Goal: Task Accomplishment & Management: Manage account settings

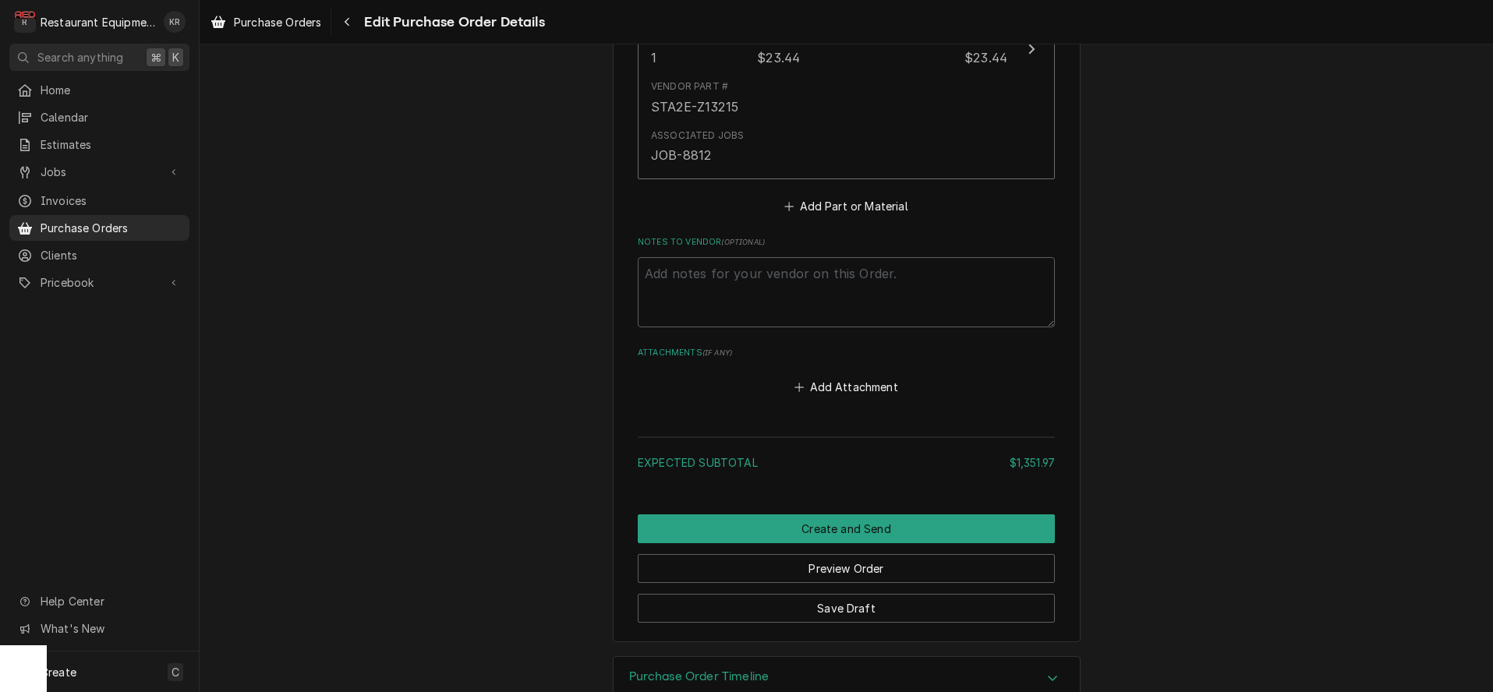
scroll to position [2533, 0]
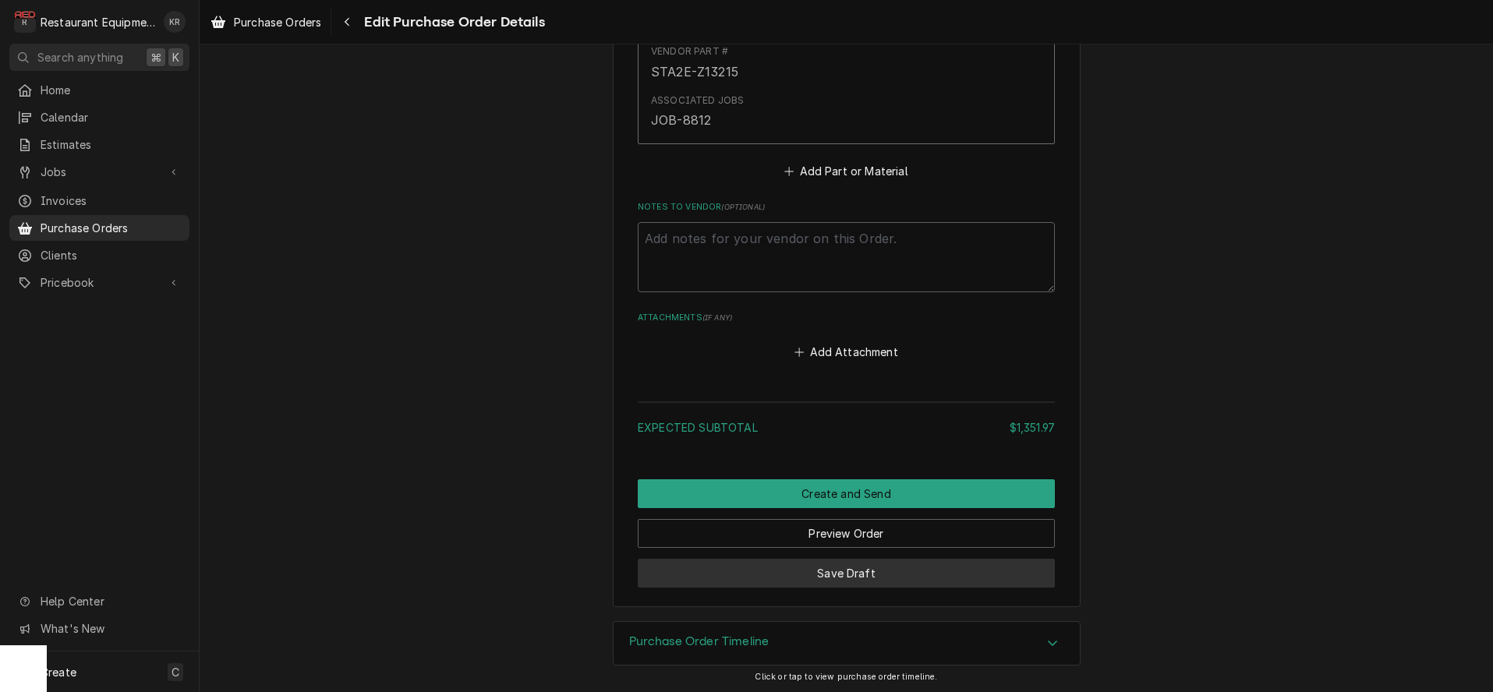
click at [884, 574] on button "Save Draft" at bounding box center [846, 573] width 417 height 29
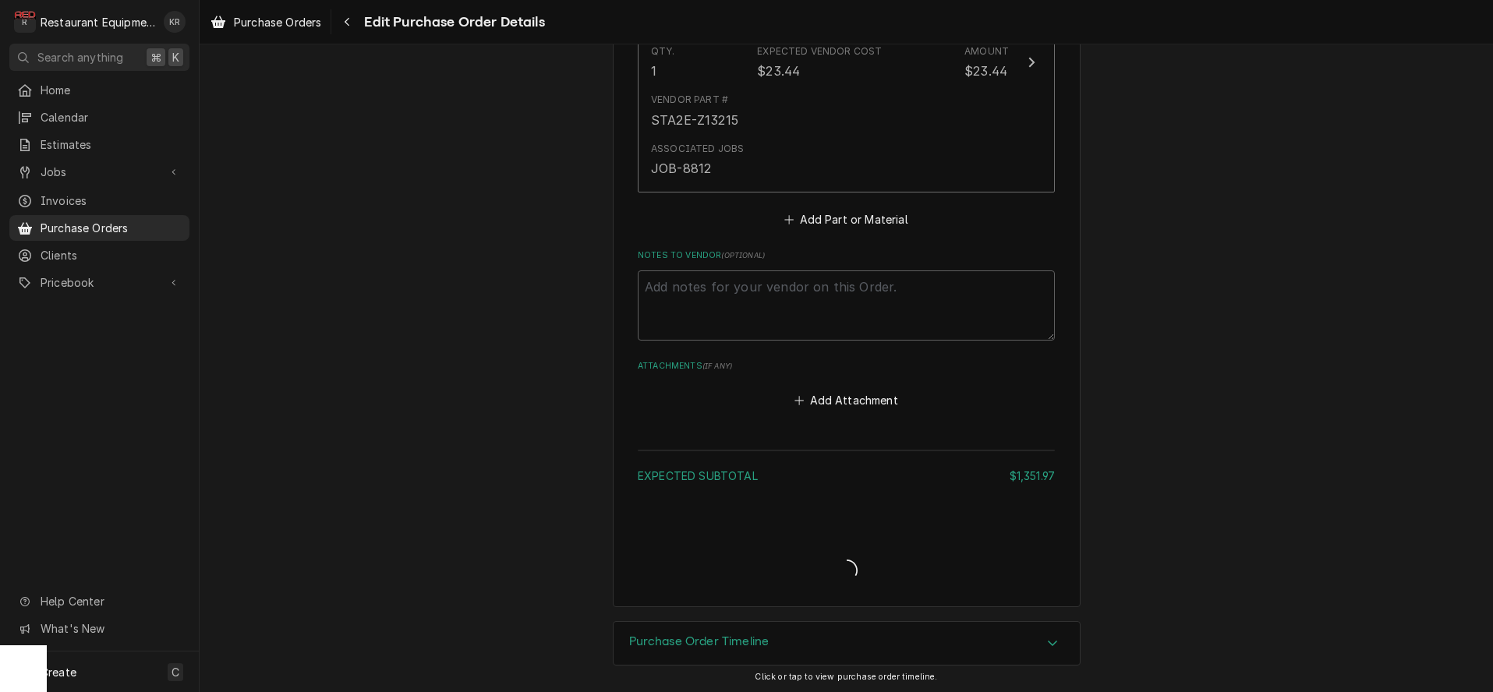
type textarea "x"
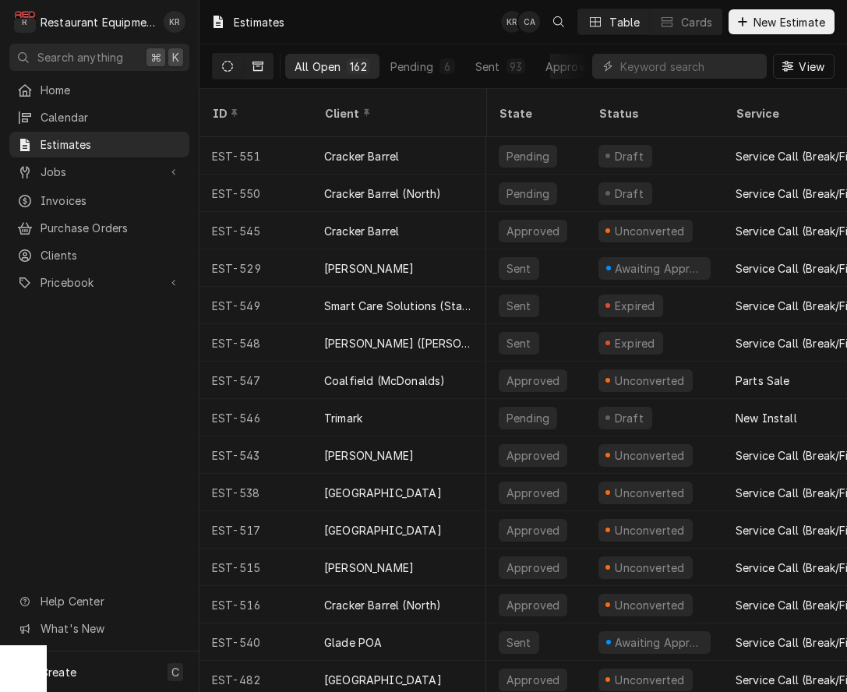
scroll to position [0, 5]
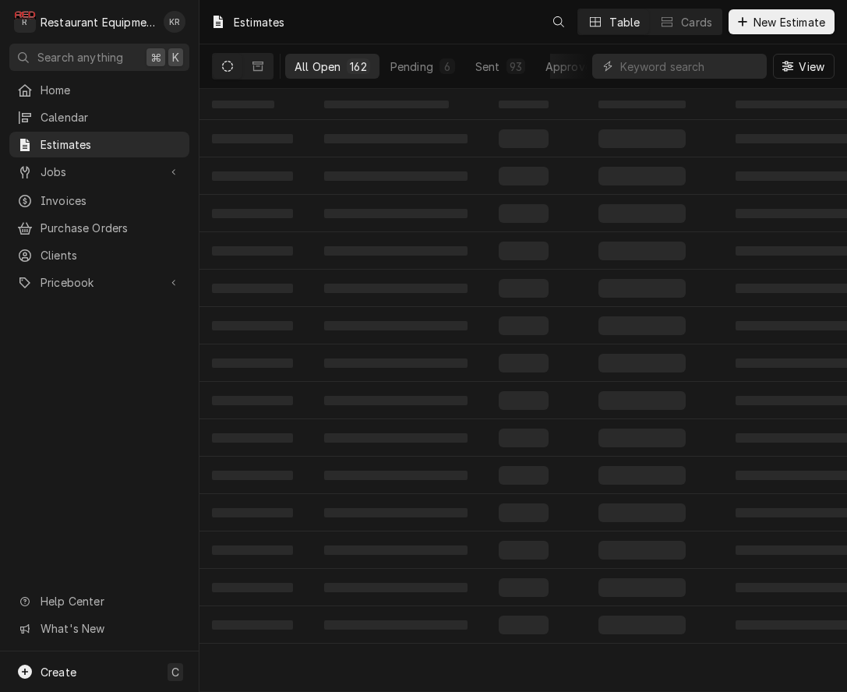
scroll to position [0, 5]
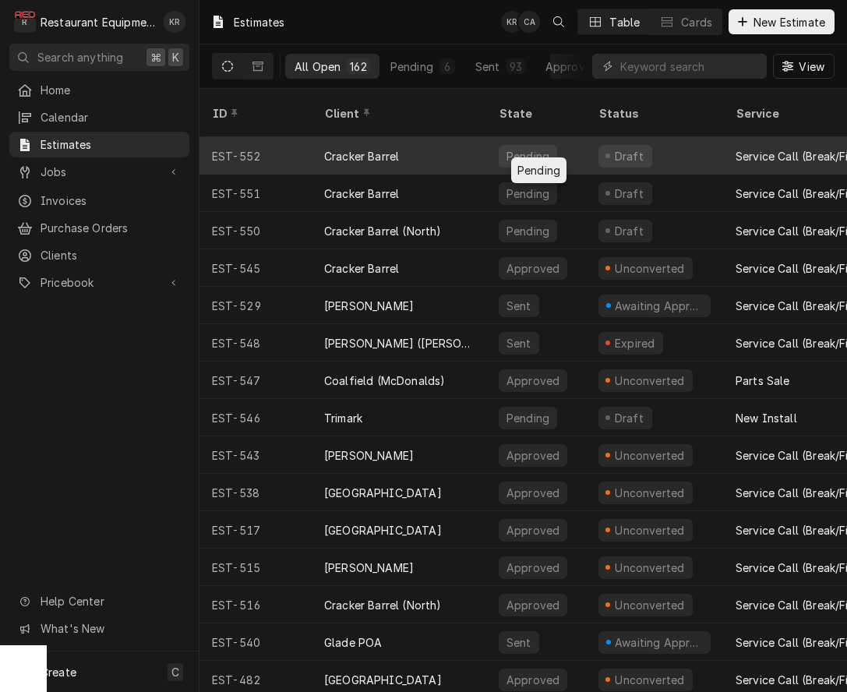
click at [543, 148] on div "Pending" at bounding box center [528, 156] width 46 height 16
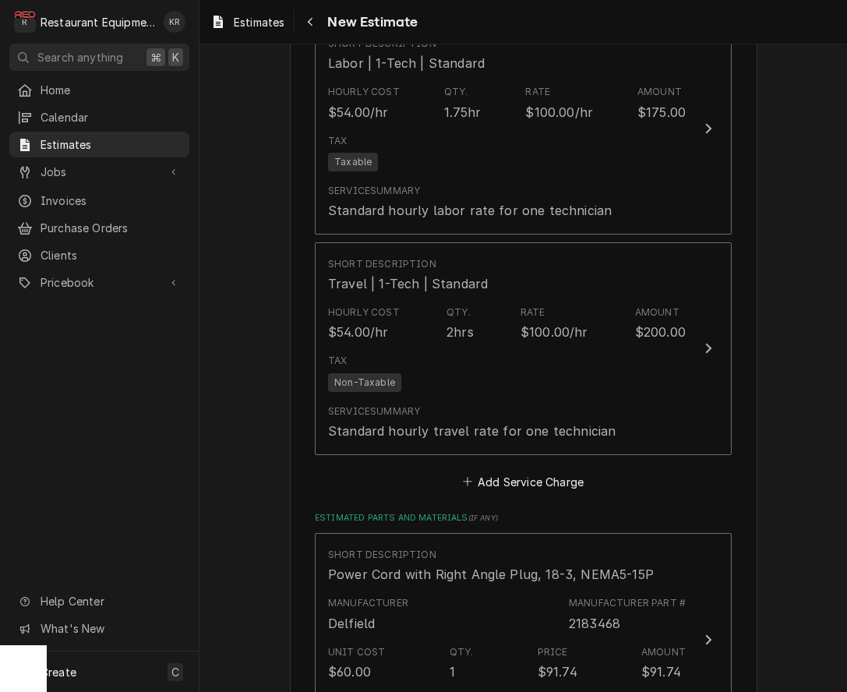
scroll to position [1484, 0]
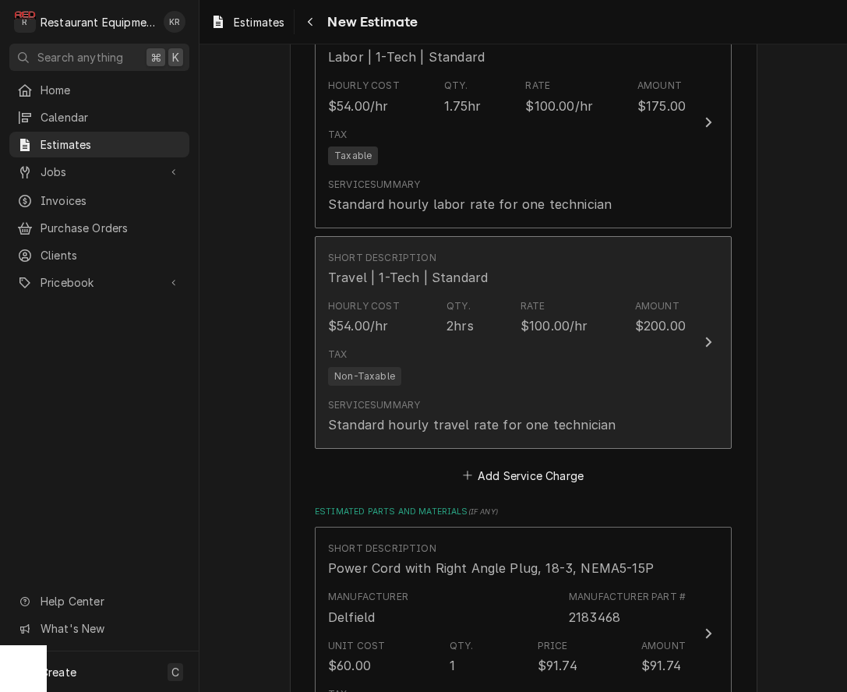
click at [481, 345] on div "Tax Non-Taxable" at bounding box center [507, 366] width 358 height 50
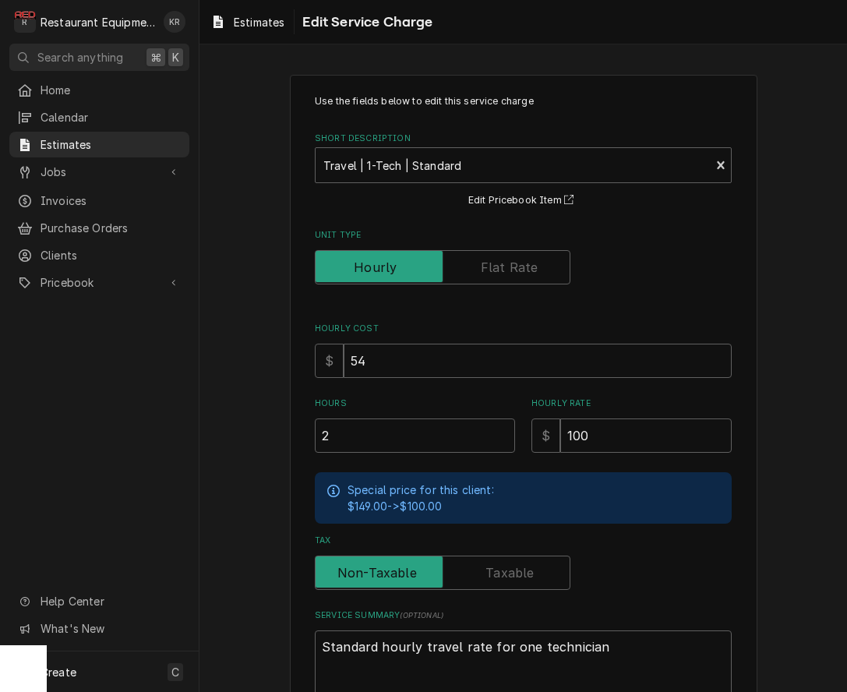
type textarea "x"
type input "1.5"
click at [506, 441] on input "1.5" at bounding box center [415, 436] width 200 height 34
type textarea "x"
type input "1"
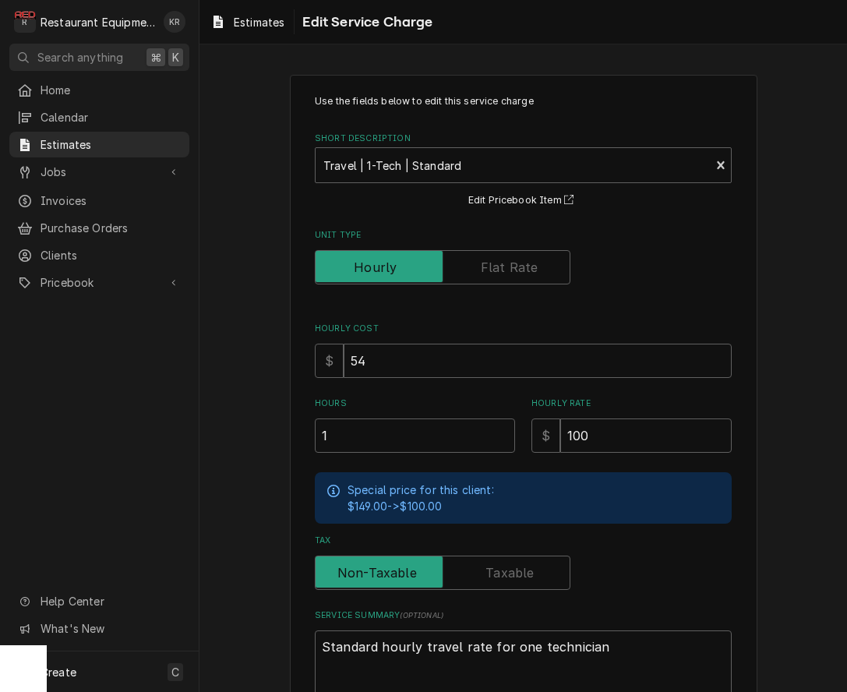
drag, startPoint x: 506, startPoint y: 441, endPoint x: 512, endPoint y: 428, distance: 14.6
click at [505, 441] on input "1" at bounding box center [415, 436] width 200 height 34
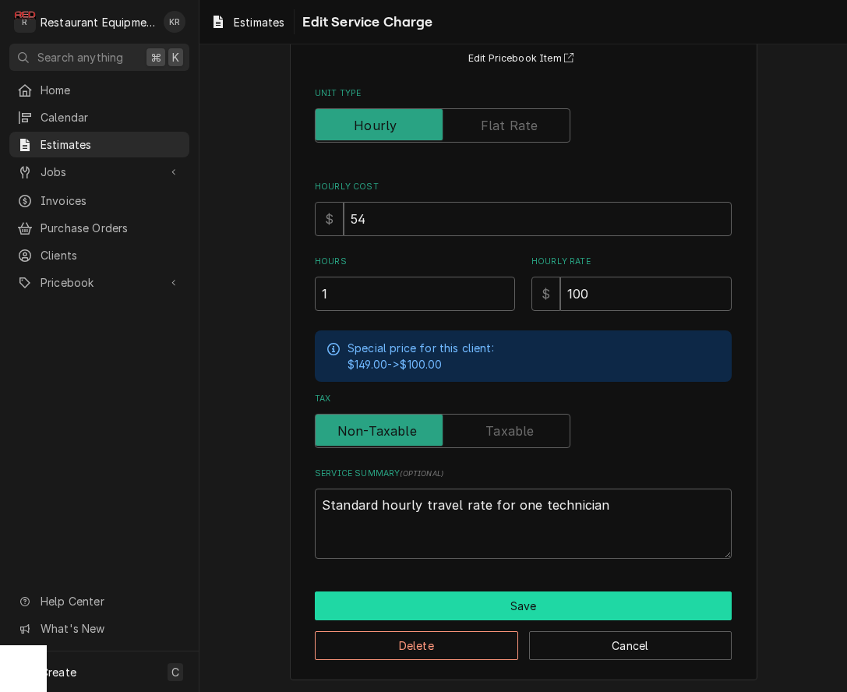
click at [537, 609] on button "Save" at bounding box center [523, 606] width 417 height 29
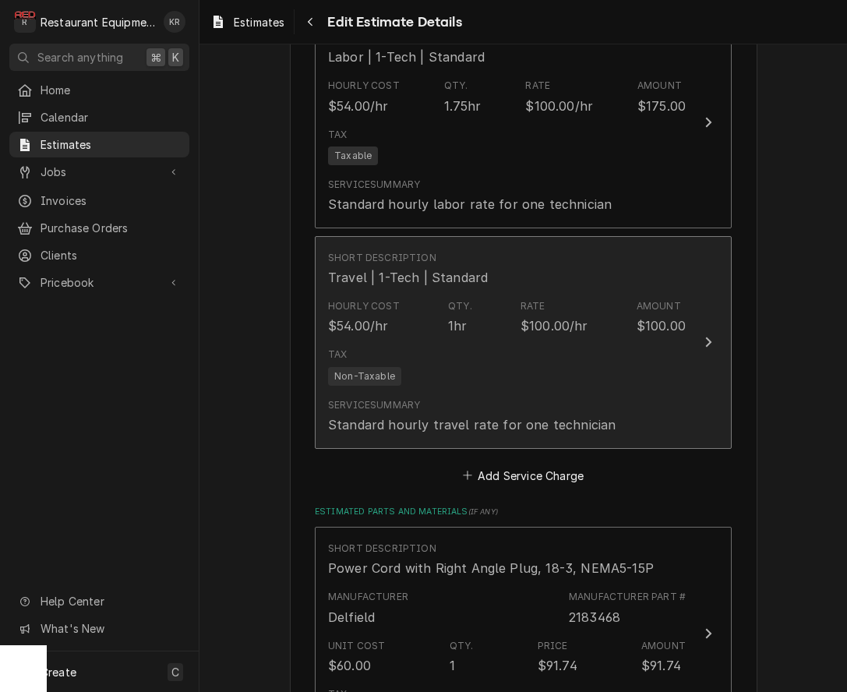
scroll to position [1484, 0]
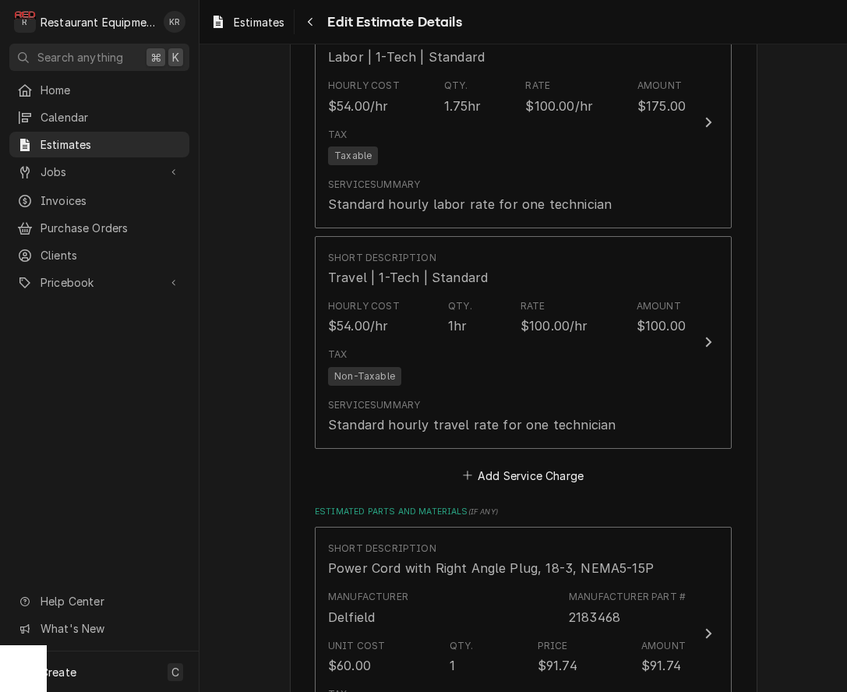
type textarea "x"
drag, startPoint x: 518, startPoint y: 474, endPoint x: 517, endPoint y: 462, distance: 11.7
click at [518, 472] on button "Add Service Charge" at bounding box center [523, 476] width 126 height 22
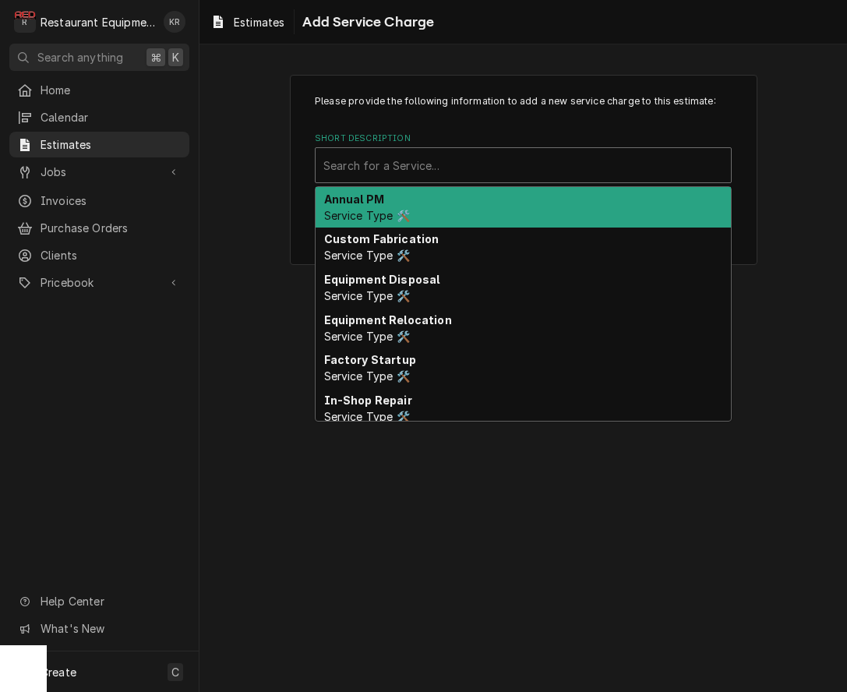
click at [408, 164] on div "Short Description" at bounding box center [523, 165] width 400 height 28
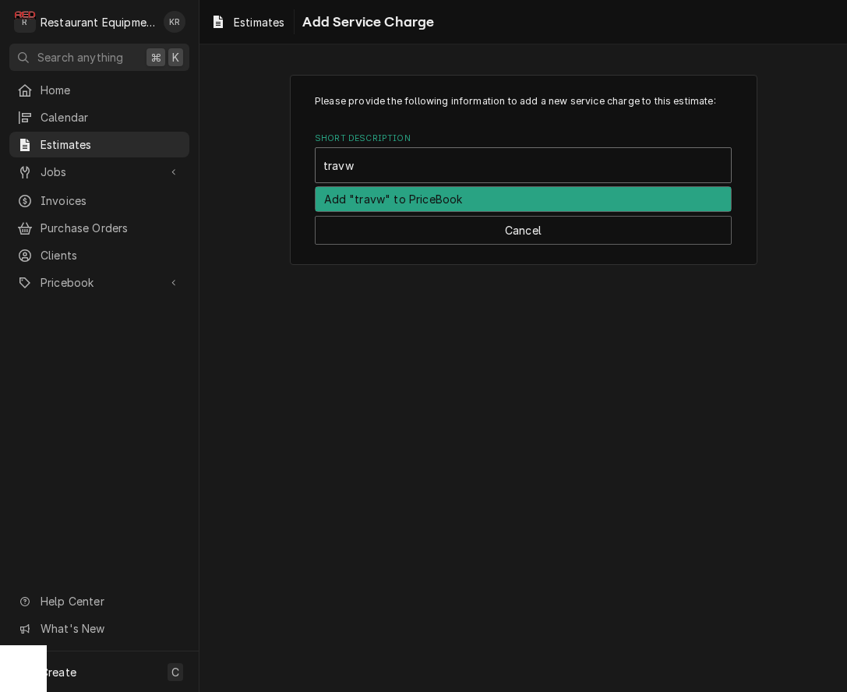
type input "trav"
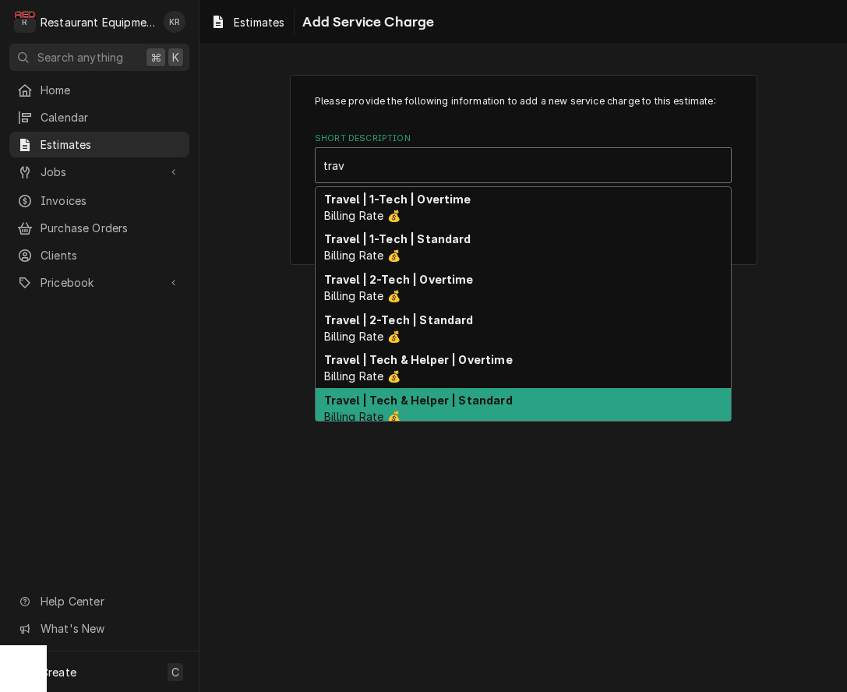
scroll to position [2, 0]
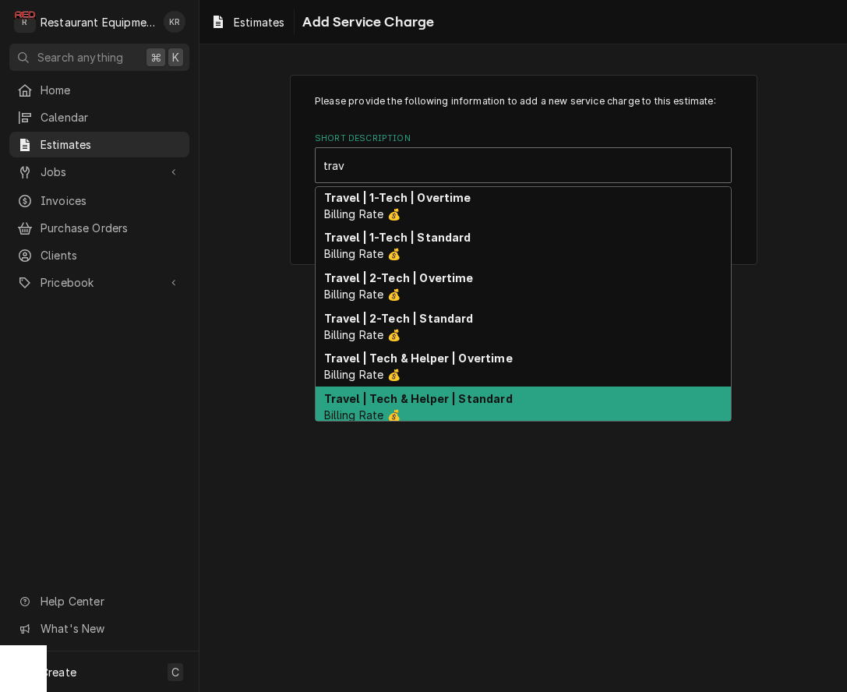
click at [422, 400] on strong "Travel | Tech & Helper | Standard" at bounding box center [418, 398] width 189 height 13
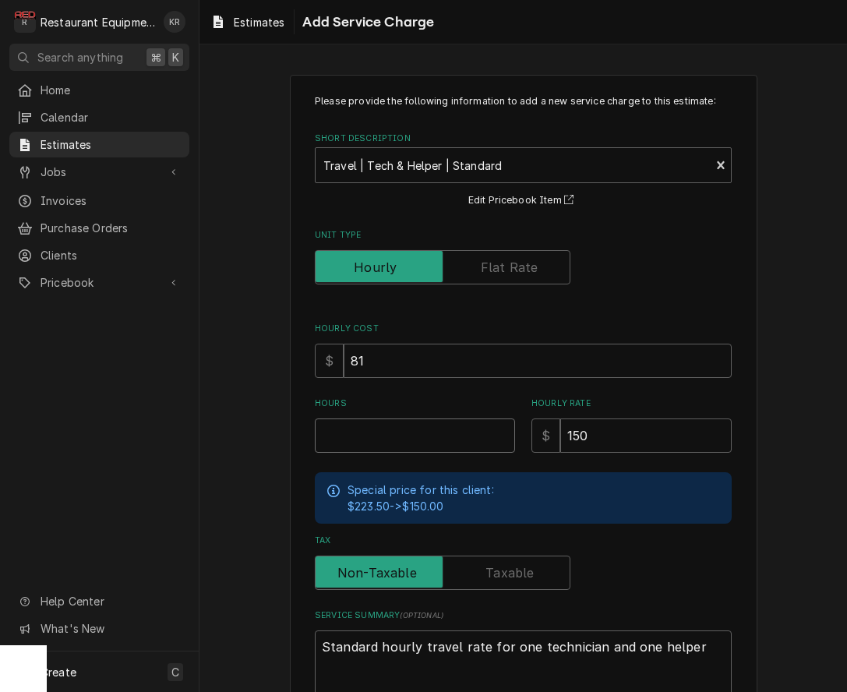
click at [404, 440] on input "Hours" at bounding box center [415, 436] width 200 height 34
type textarea "x"
type input "1"
type textarea "x"
type input "1"
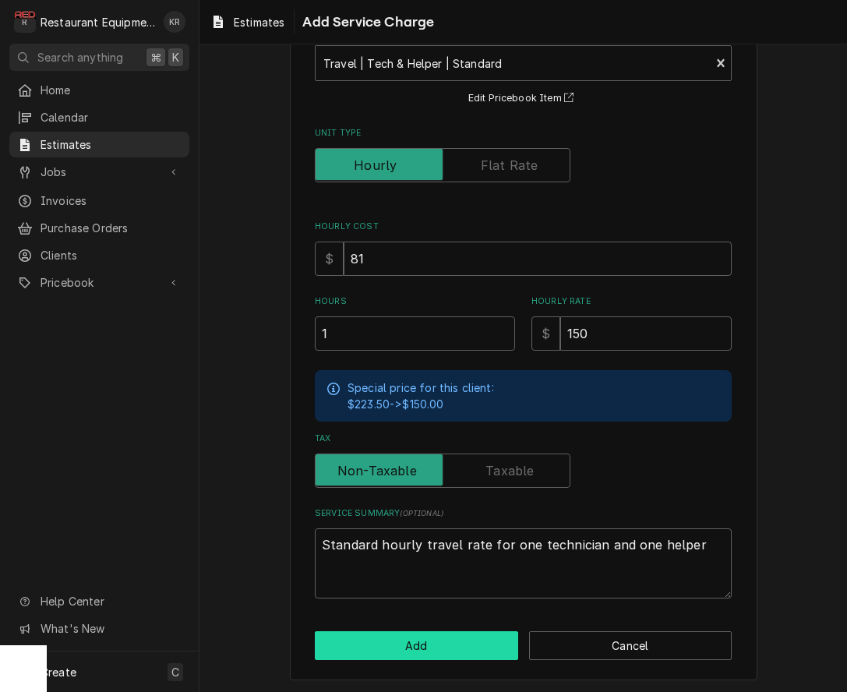
click at [438, 651] on button "Add" at bounding box center [416, 645] width 203 height 29
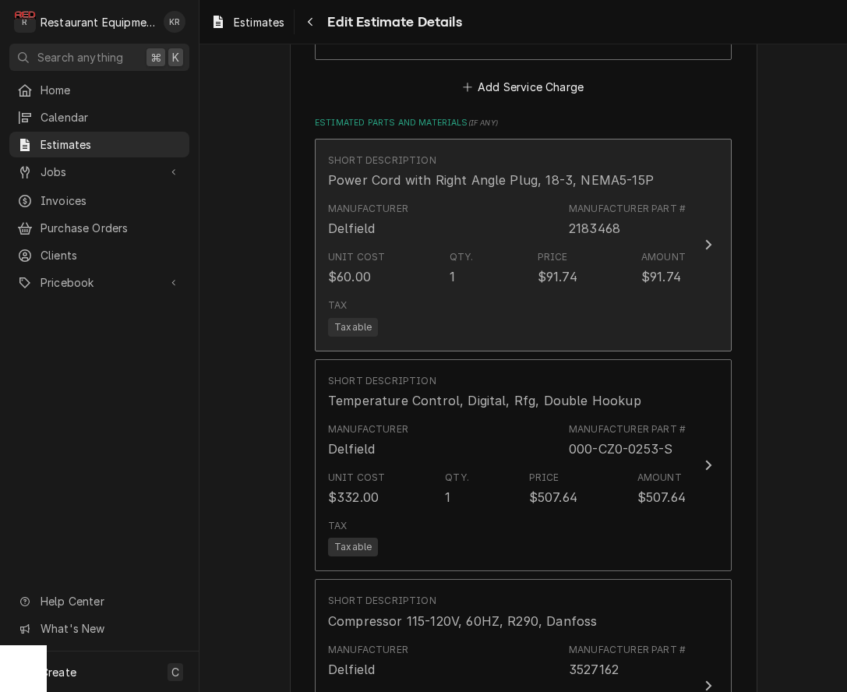
scroll to position [2113, 0]
click at [592, 227] on div "2183468" at bounding box center [594, 226] width 51 height 19
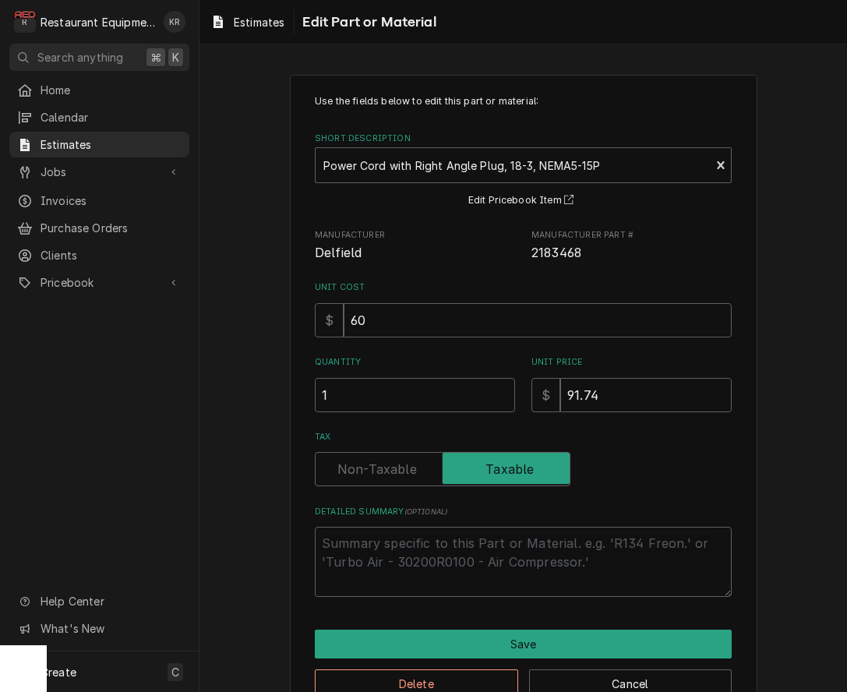
click at [557, 257] on span "2183468" at bounding box center [557, 253] width 50 height 15
copy span "2183468"
click at [406, 329] on input "60" at bounding box center [538, 320] width 388 height 34
drag, startPoint x: 401, startPoint y: 323, endPoint x: 326, endPoint y: 306, distance: 76.8
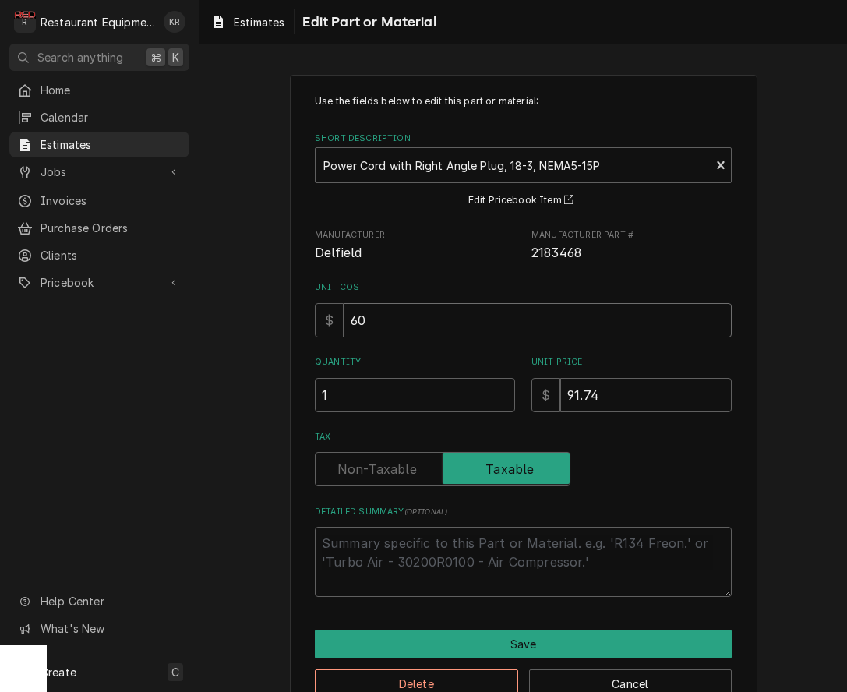
click at [344, 306] on input "60" at bounding box center [538, 320] width 388 height 34
type textarea "x"
type input "3"
type textarea "x"
type input "33"
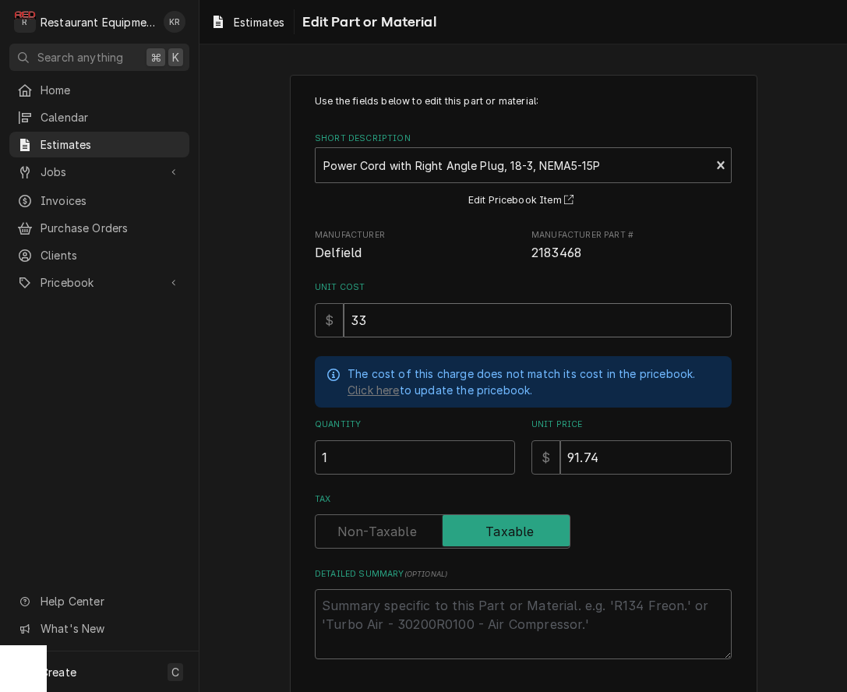
type textarea "x"
type input "33"
type textarea "x"
type input "6"
type textarea "x"
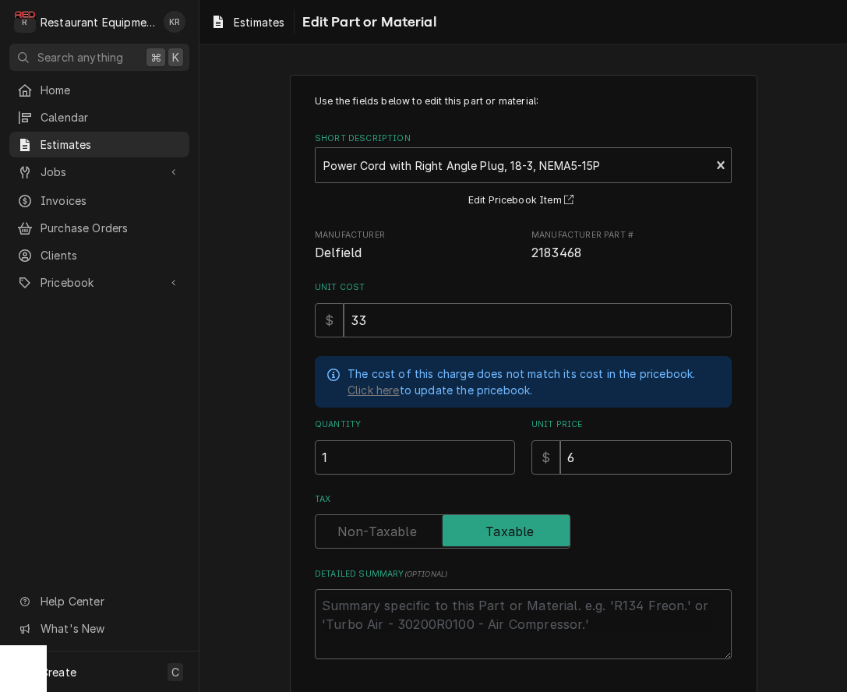
type input "60"
type textarea "x"
type input "60"
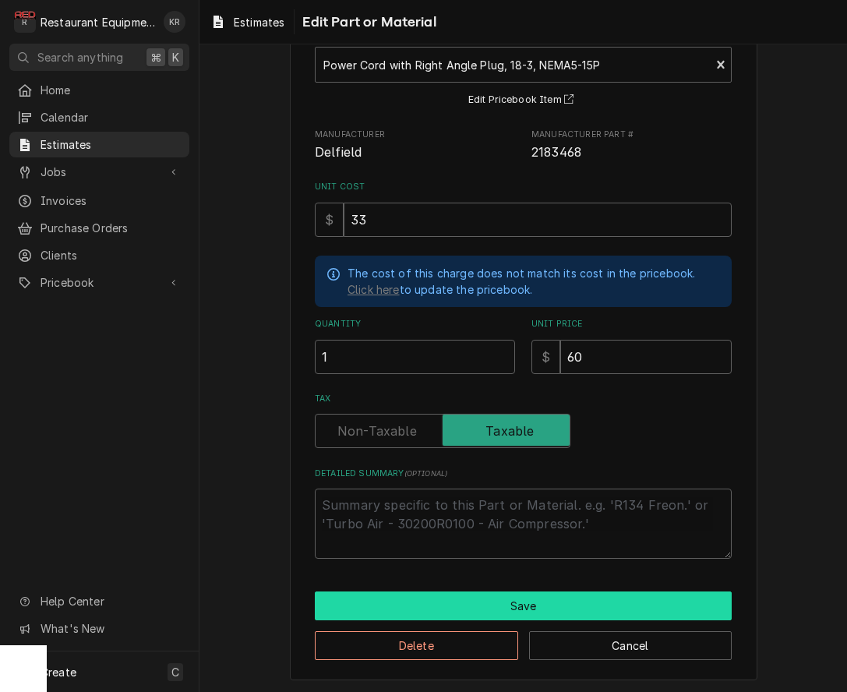
click at [474, 599] on button "Save" at bounding box center [523, 606] width 417 height 29
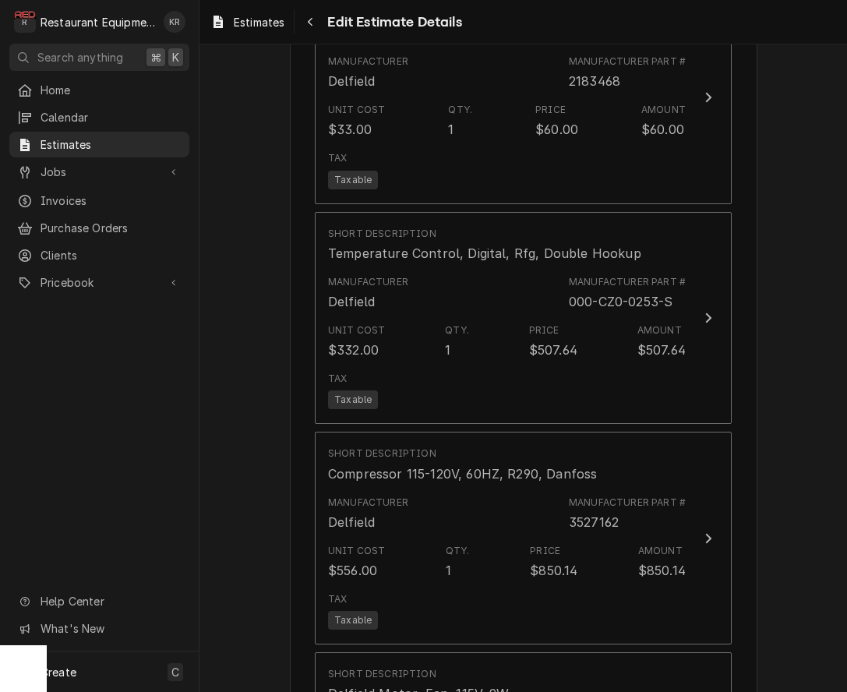
scroll to position [2264, 0]
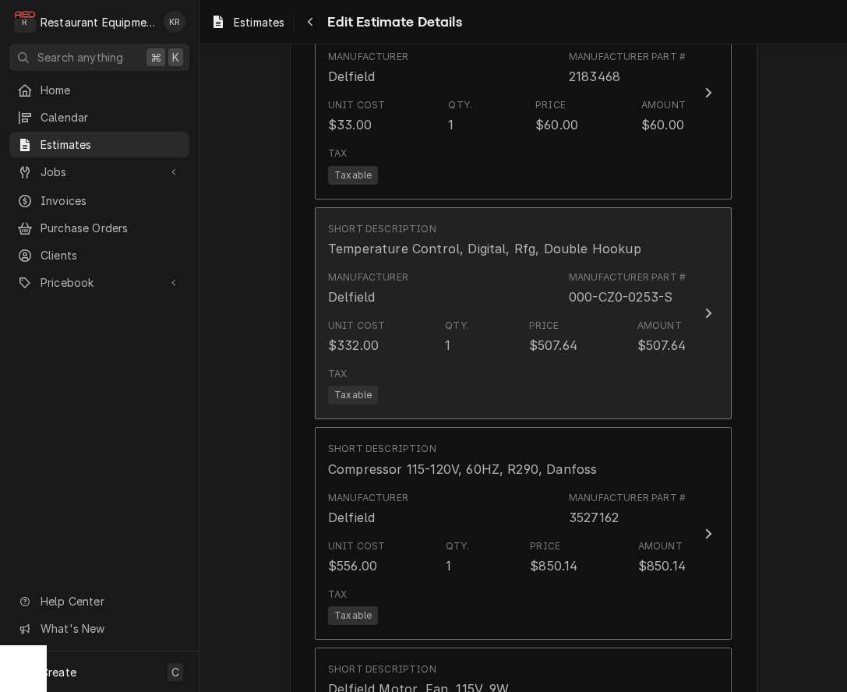
click at [461, 268] on div "Manufacturer Delfield Manufacturer Part # 000-CZ0-0253-S" at bounding box center [507, 288] width 358 height 48
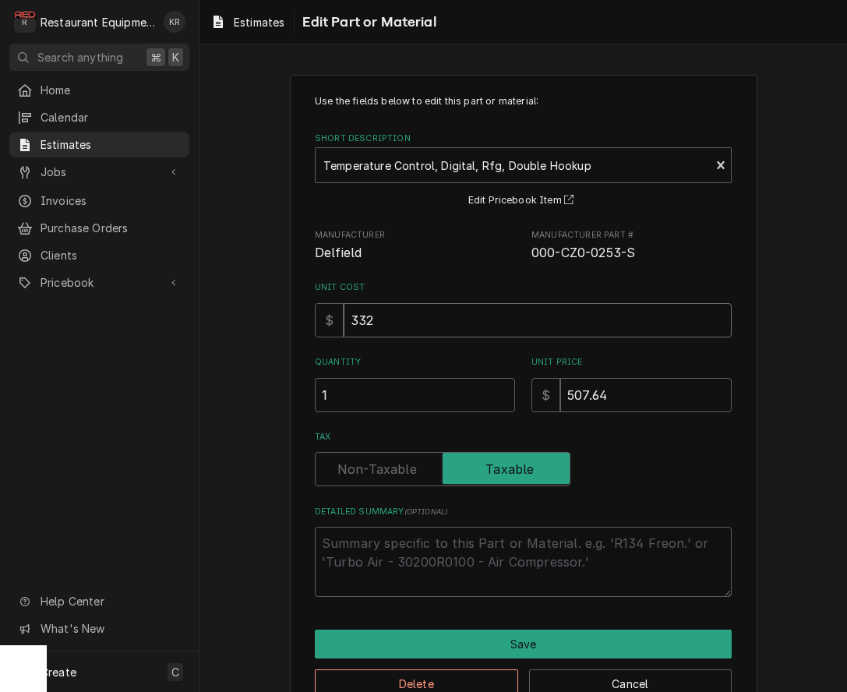
drag, startPoint x: 392, startPoint y: 327, endPoint x: 323, endPoint y: 317, distance: 69.3
click at [344, 317] on input "332" at bounding box center [538, 320] width 388 height 34
type textarea "x"
type input "1"
type textarea "x"
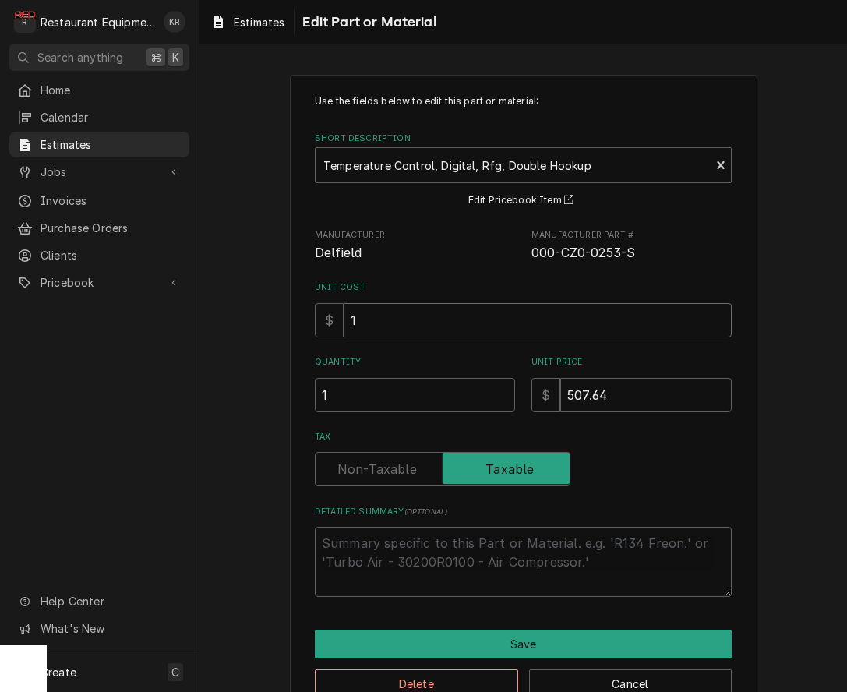
type input "18"
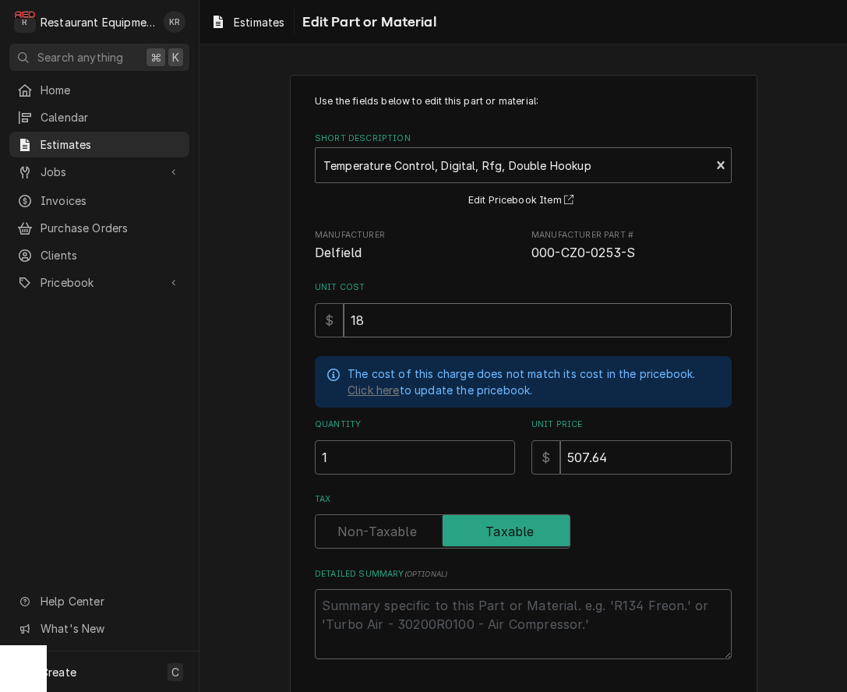
type textarea "x"
type input "182"
type textarea "x"
type input "182.5"
type textarea "x"
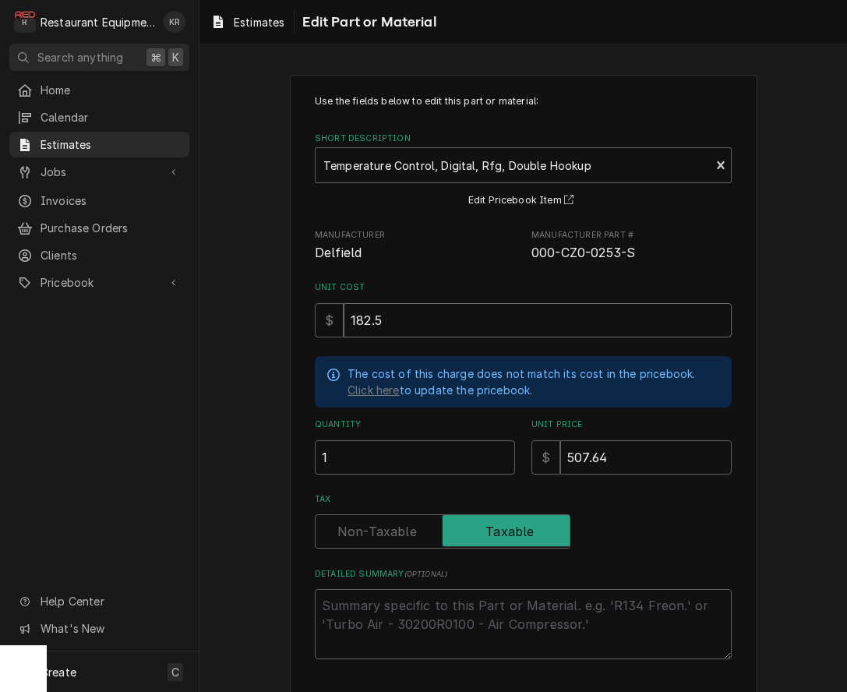
type input "182.5"
type textarea "x"
type input "182"
type textarea "x"
type input "182.6"
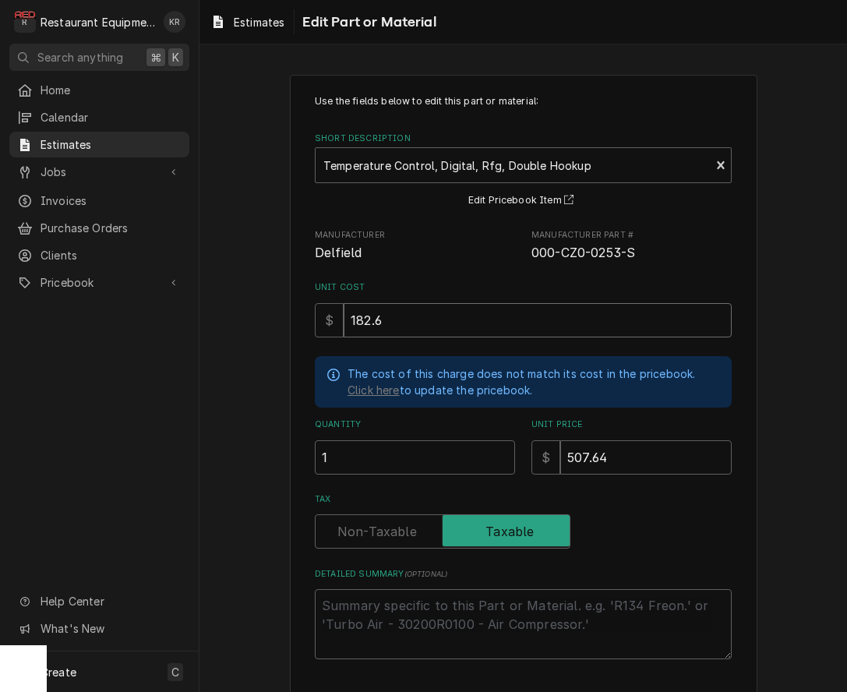
type textarea "x"
type input "182.6"
click at [620, 454] on input "507.64" at bounding box center [645, 457] width 171 height 34
drag, startPoint x: 611, startPoint y: 454, endPoint x: 493, endPoint y: 432, distance: 120.6
click at [560, 440] on input "507.64" at bounding box center [645, 457] width 171 height 34
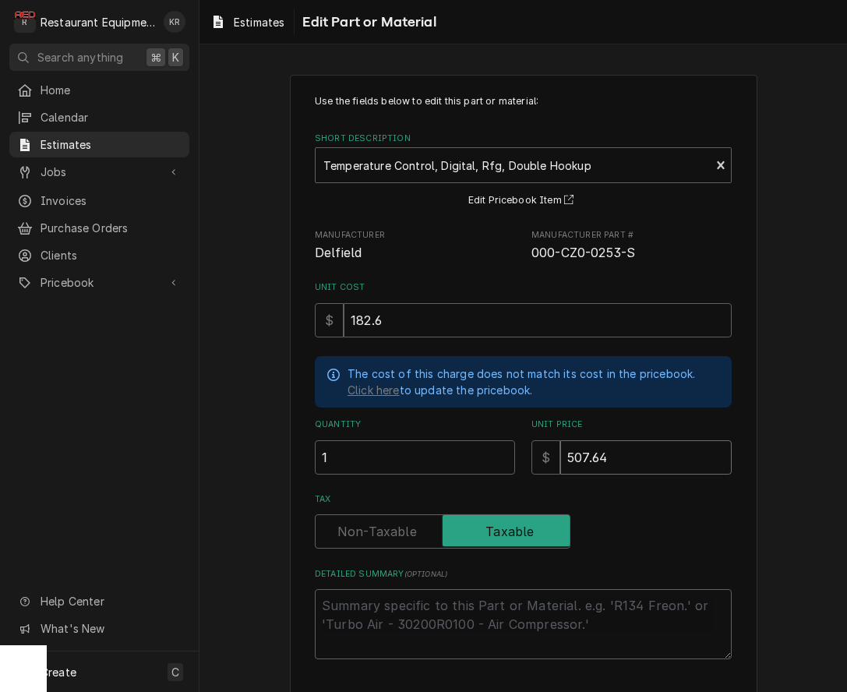
type textarea "x"
type input "3"
type textarea "x"
type input "33"
type textarea "x"
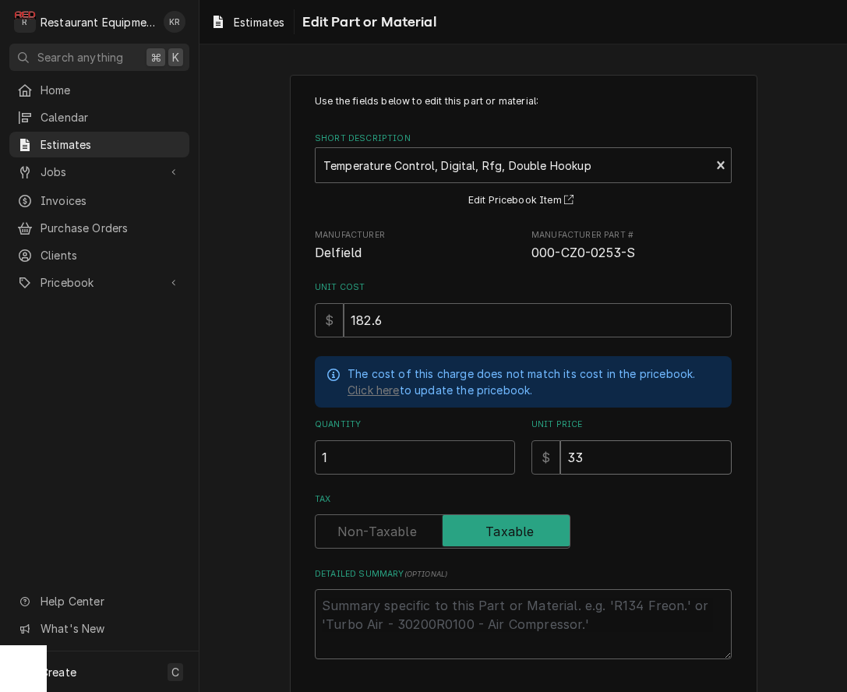
type input "332"
type textarea "x"
type input "332"
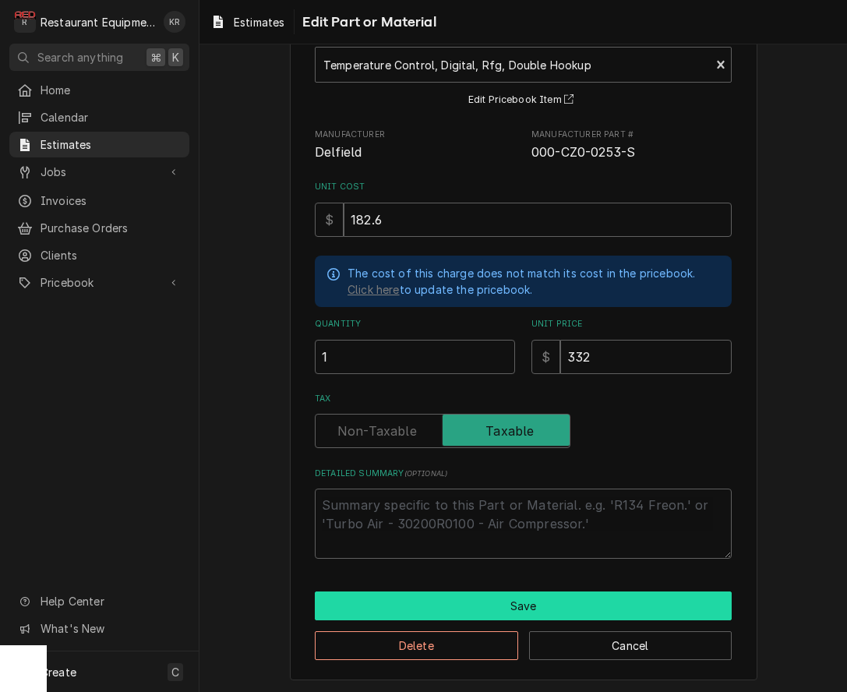
click at [520, 609] on button "Save" at bounding box center [523, 606] width 417 height 29
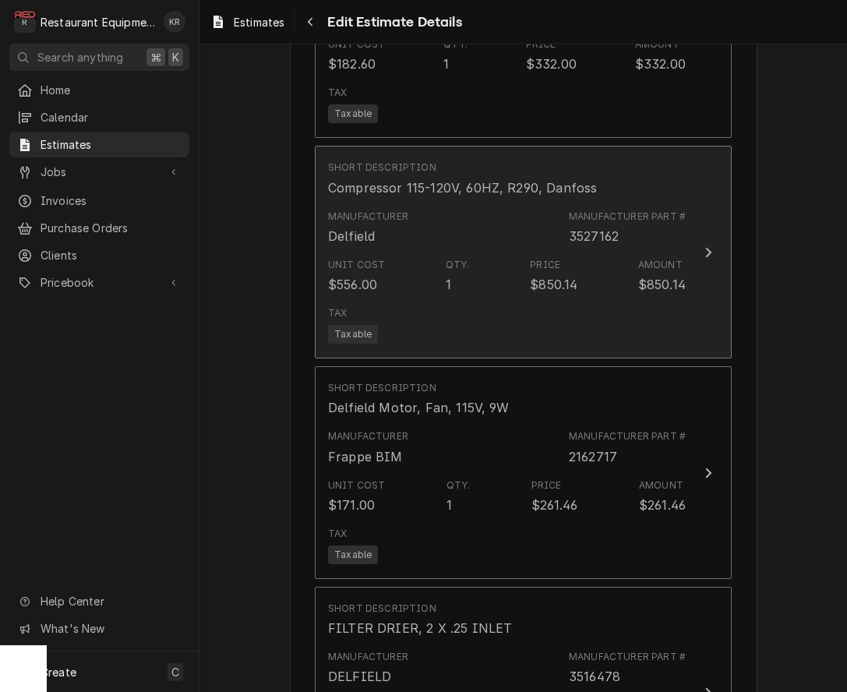
scroll to position [2586, 0]
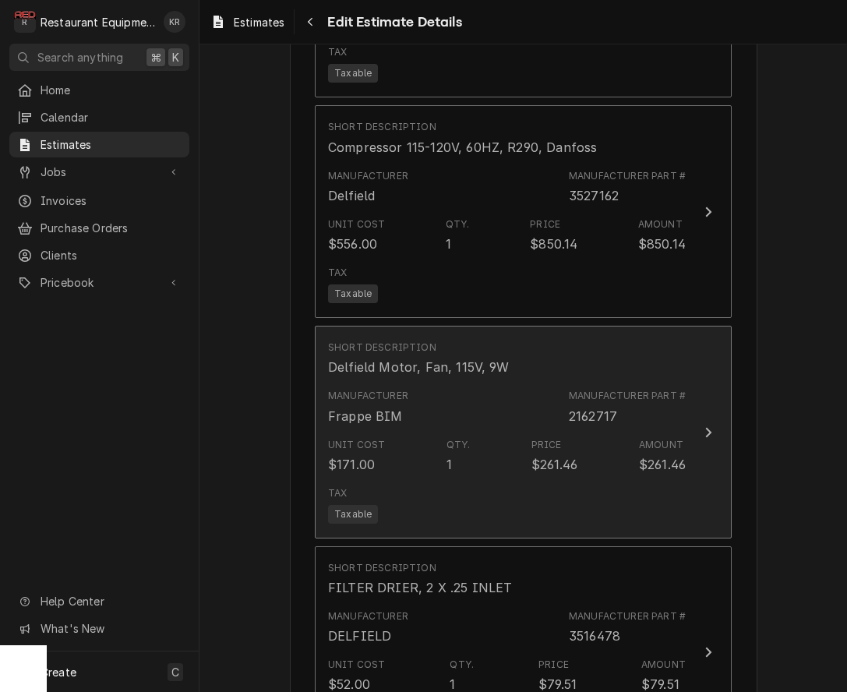
click at [393, 432] on div "Unit Cost $171.00 Qty. 1 Price $261.46 Amount $261.46" at bounding box center [507, 456] width 358 height 48
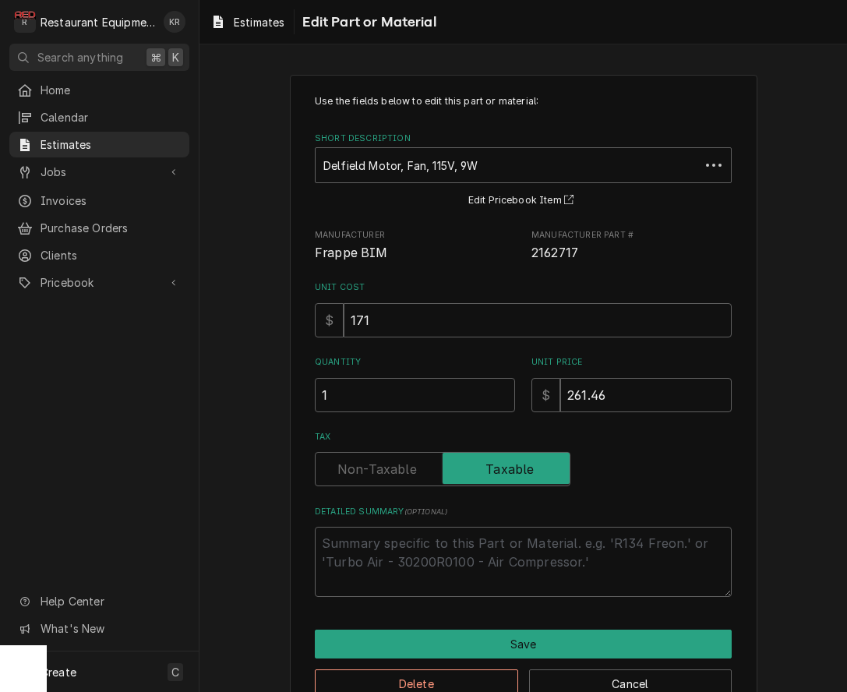
type textarea "x"
drag, startPoint x: 389, startPoint y: 322, endPoint x: 290, endPoint y: 319, distance: 99.0
click at [344, 319] on input "171" at bounding box center [538, 320] width 388 height 34
drag, startPoint x: 251, startPoint y: 23, endPoint x: 253, endPoint y: 34, distance: 11.2
click at [251, 24] on span "Estimates" at bounding box center [259, 22] width 51 height 16
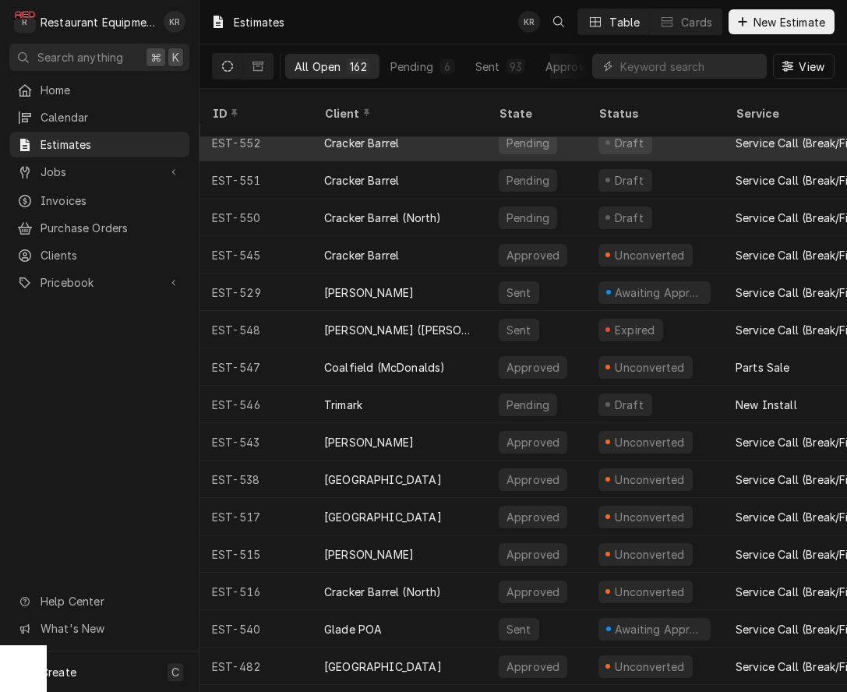
click at [405, 140] on div "Cracker Barrel" at bounding box center [399, 142] width 175 height 37
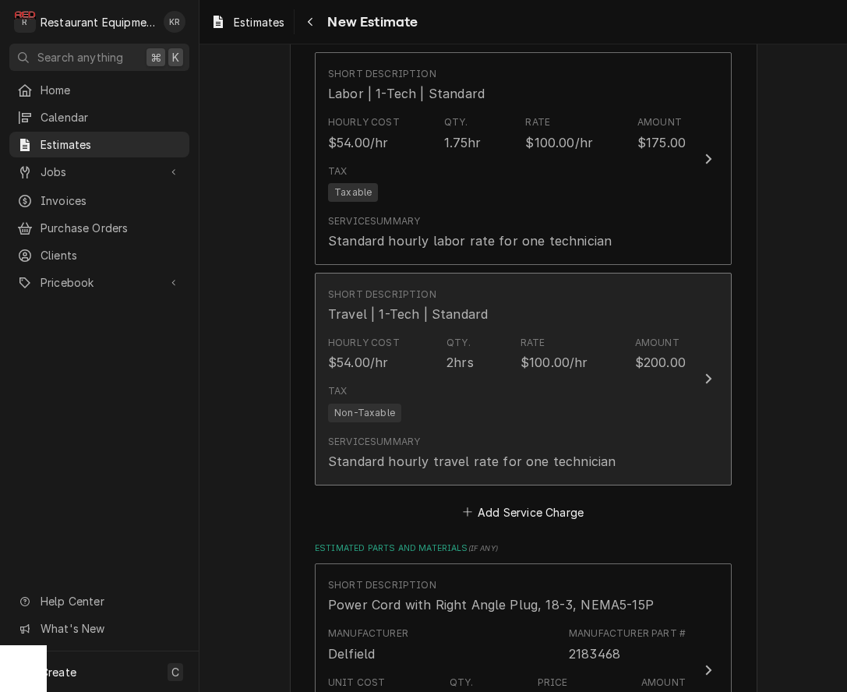
click at [515, 374] on div "Hourly Cost $54.00/hr Qty. 2hrs Rate $100.00/hr Amount $200.00" at bounding box center [507, 354] width 358 height 48
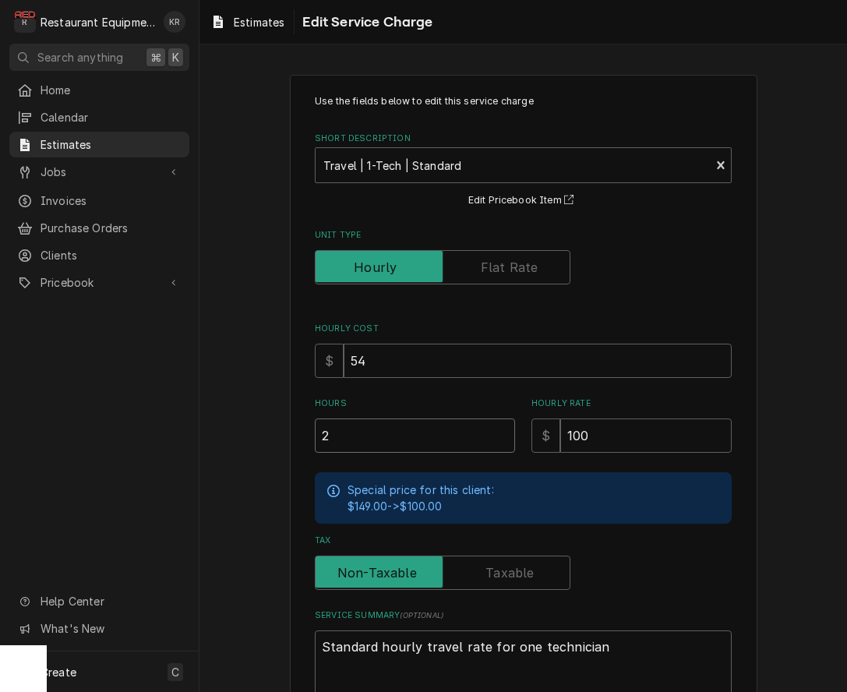
click at [378, 444] on input "2" at bounding box center [415, 436] width 200 height 34
type textarea "x"
type input "1"
type textarea "x"
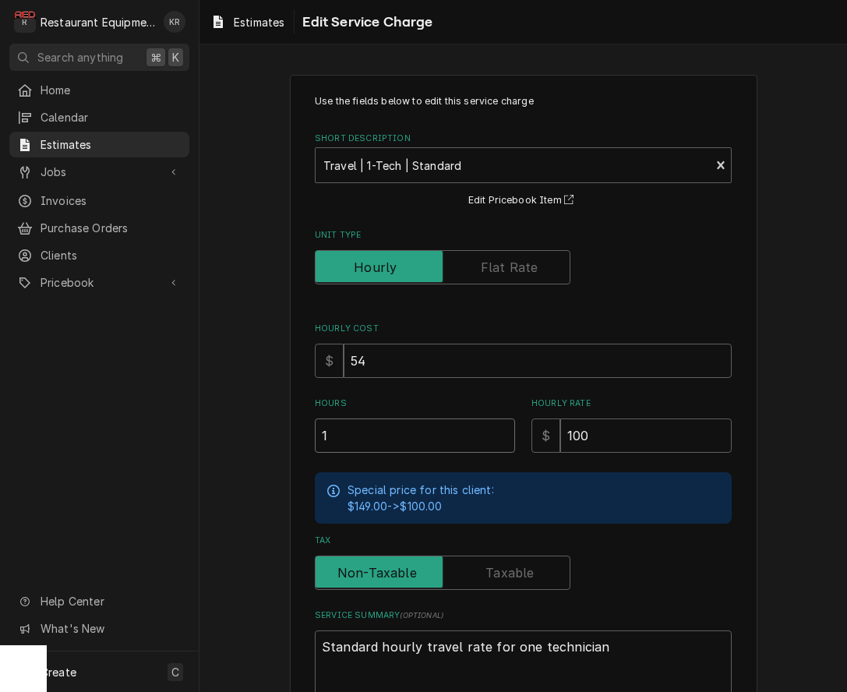
type input "1"
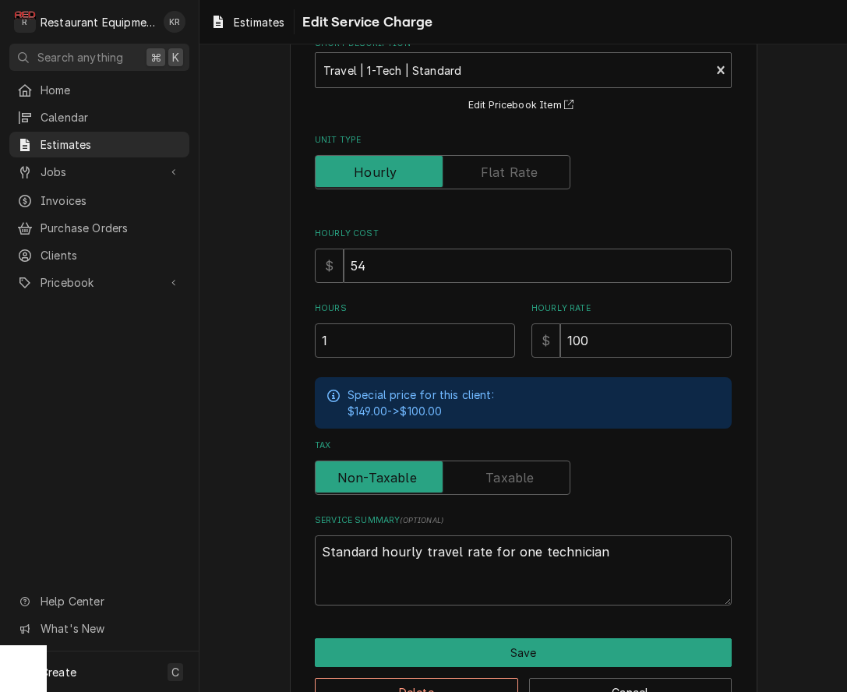
scroll to position [142, 0]
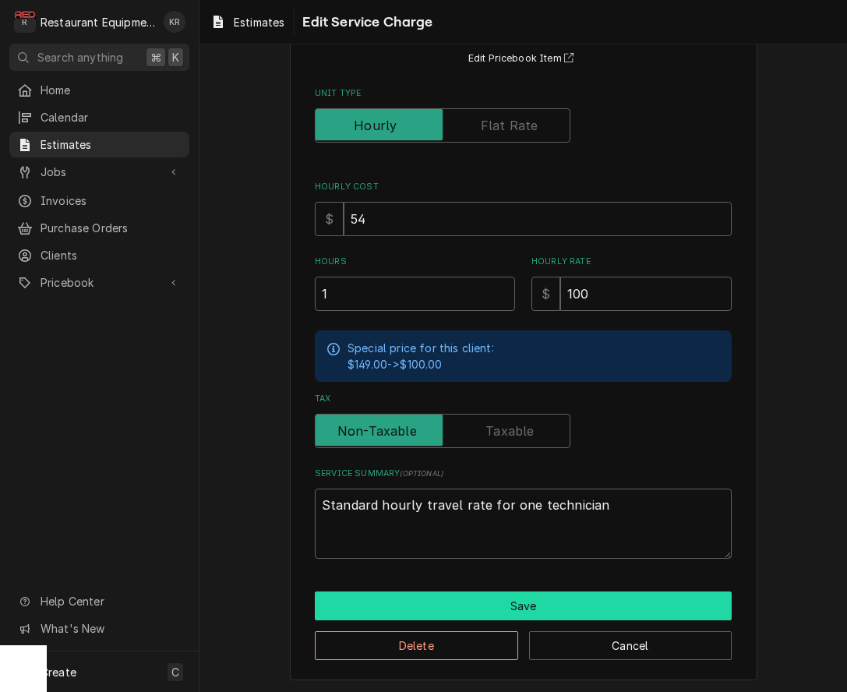
click at [543, 596] on button "Save" at bounding box center [523, 606] width 417 height 29
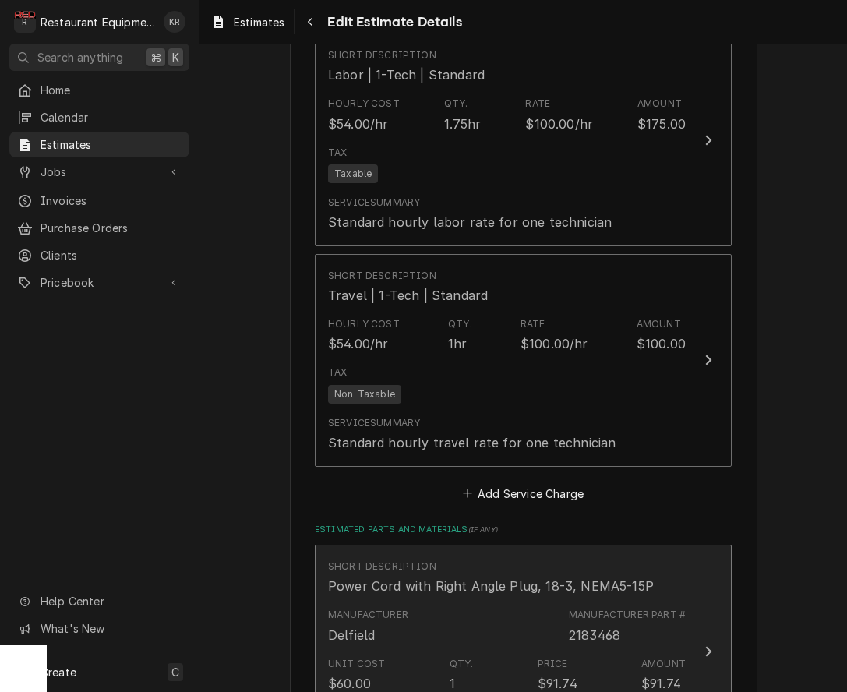
scroll to position [1448, 0]
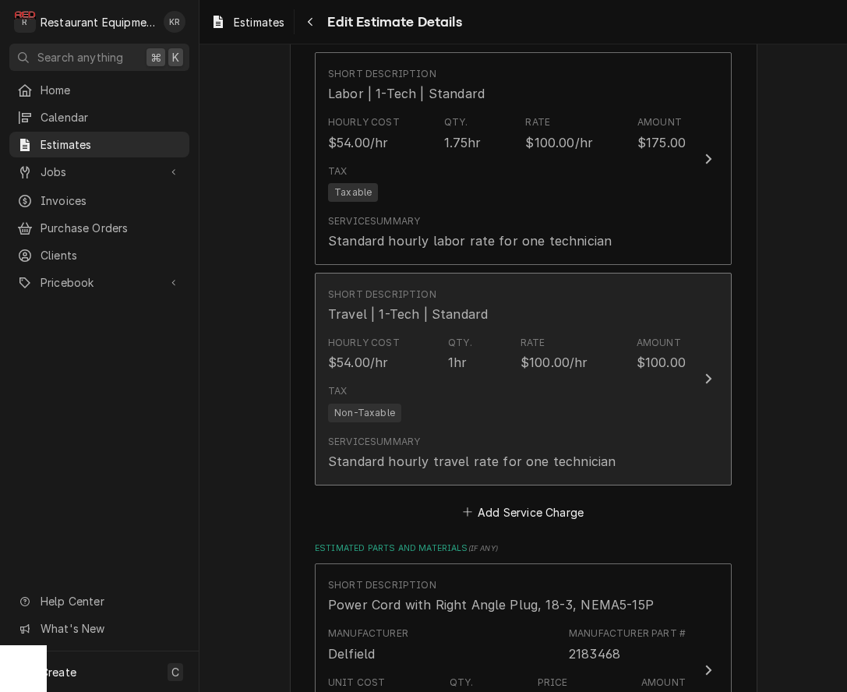
type textarea "x"
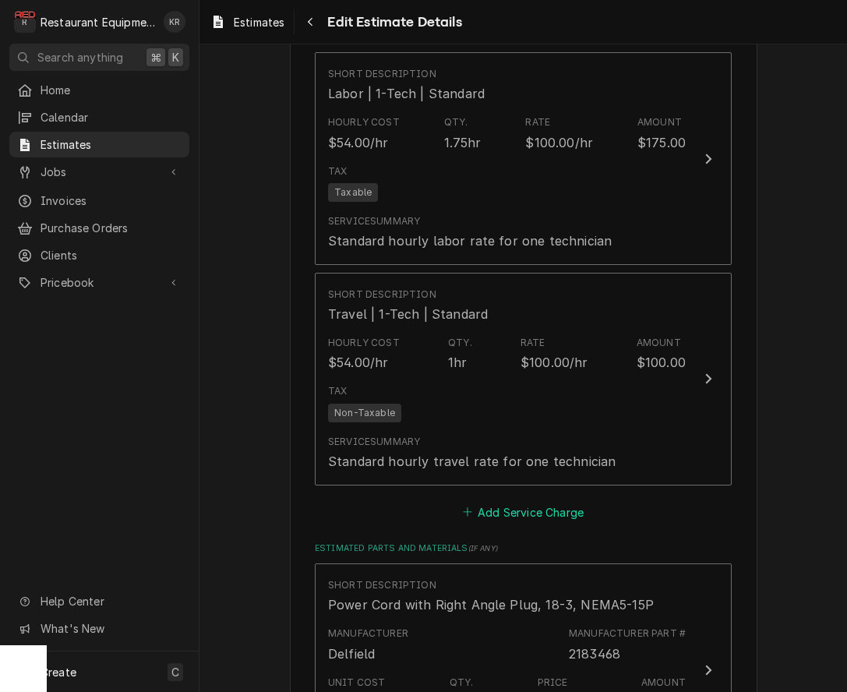
click at [542, 514] on button "Add Service Charge" at bounding box center [523, 512] width 126 height 22
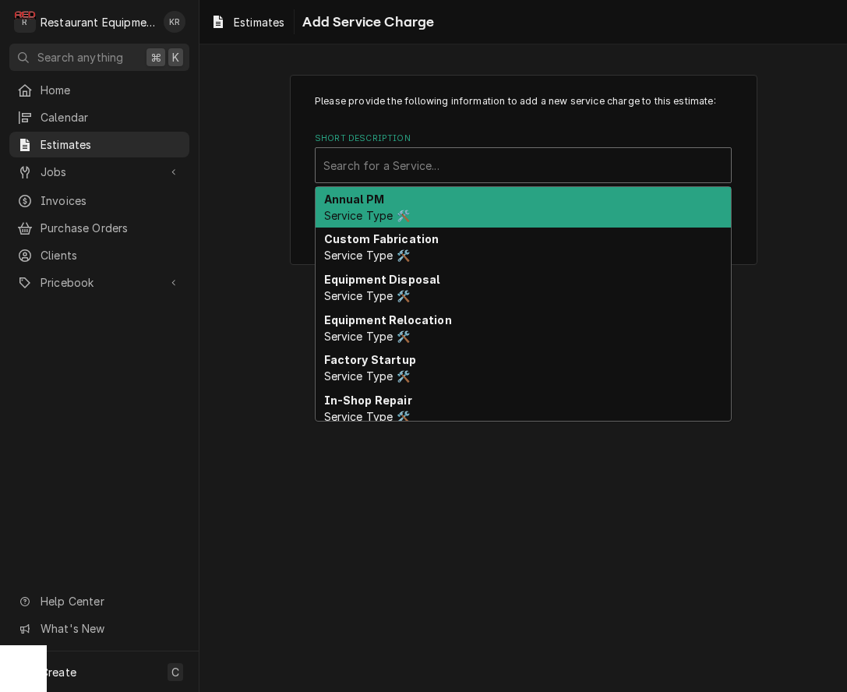
click at [420, 163] on div "Short Description" at bounding box center [523, 165] width 400 height 28
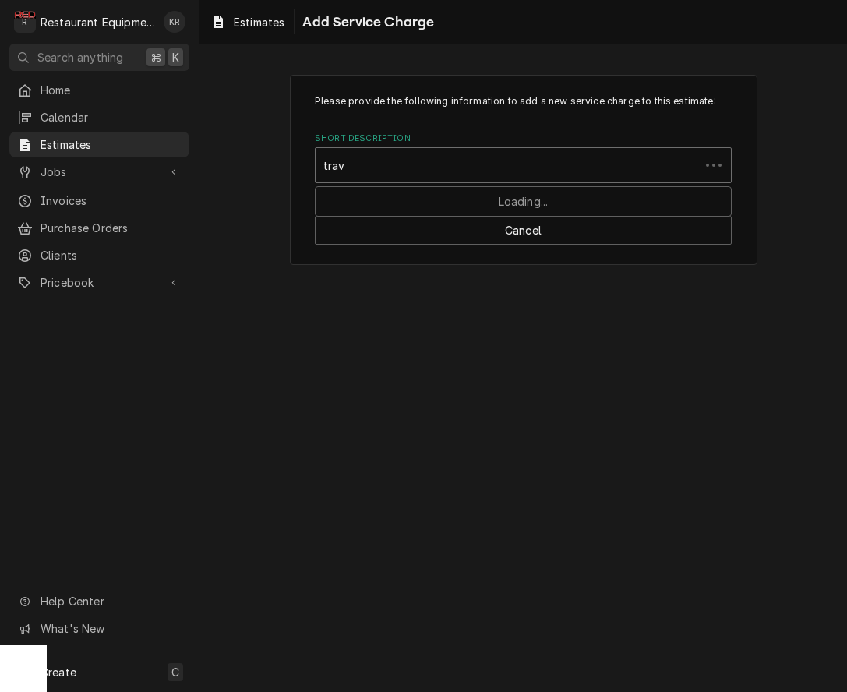
type input "trave"
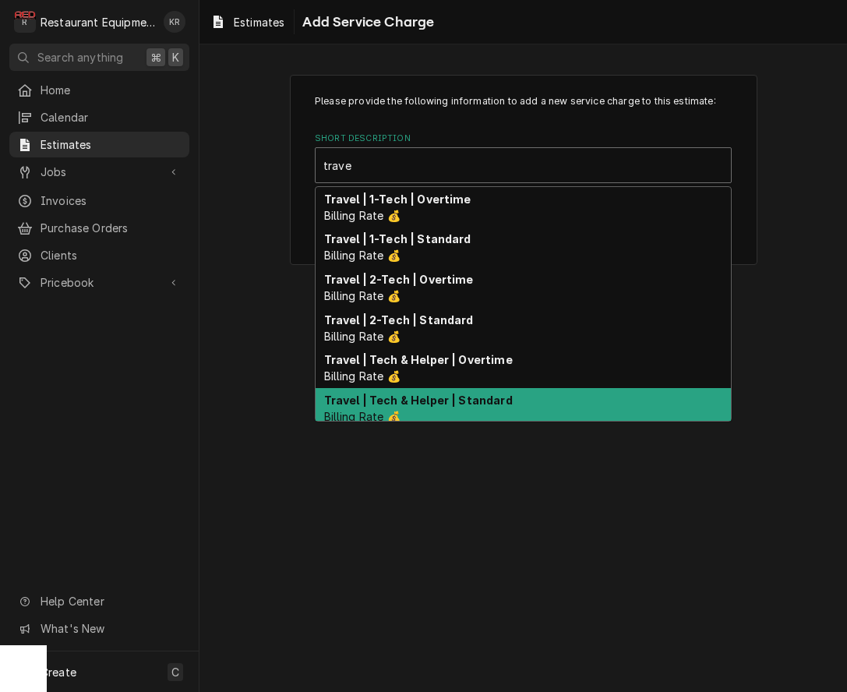
click at [429, 407] on div "Travel | Tech & Helper | Standard Billing Rate 💰" at bounding box center [523, 408] width 415 height 41
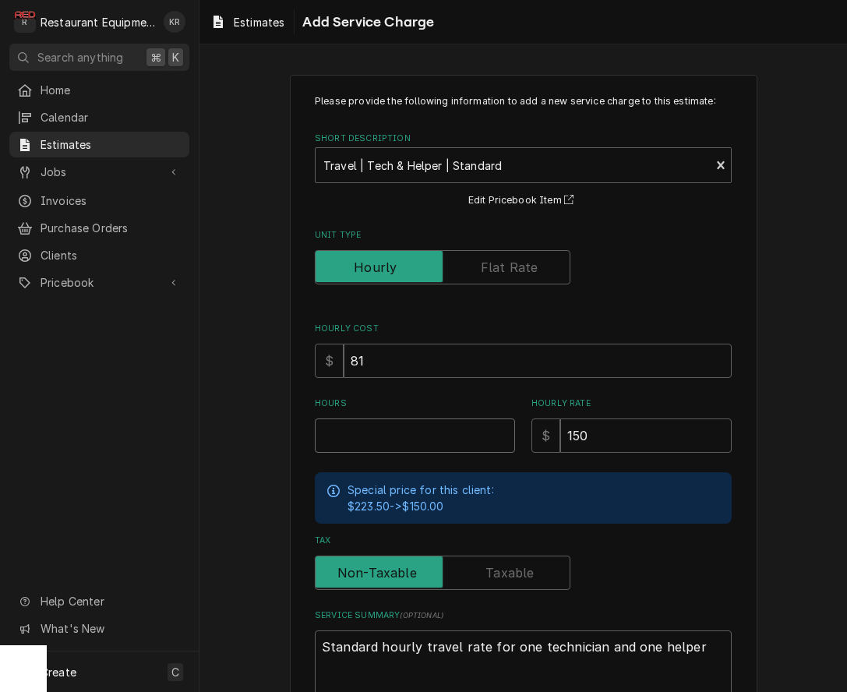
click at [377, 441] on input "Hours" at bounding box center [415, 436] width 200 height 34
type textarea "x"
type input "1"
type textarea "x"
type input "1"
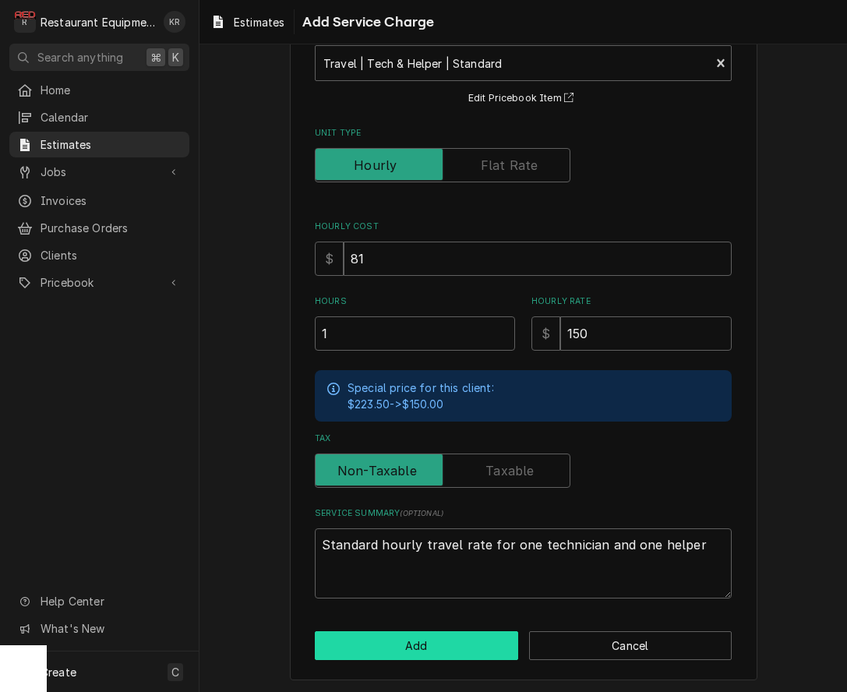
click at [443, 635] on button "Add" at bounding box center [416, 645] width 203 height 29
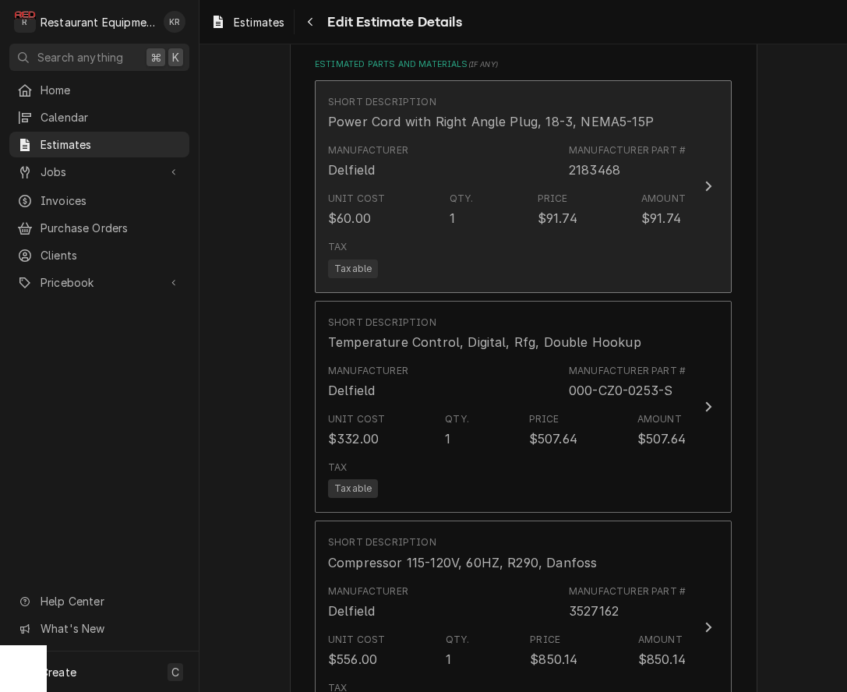
scroll to position [2177, 0]
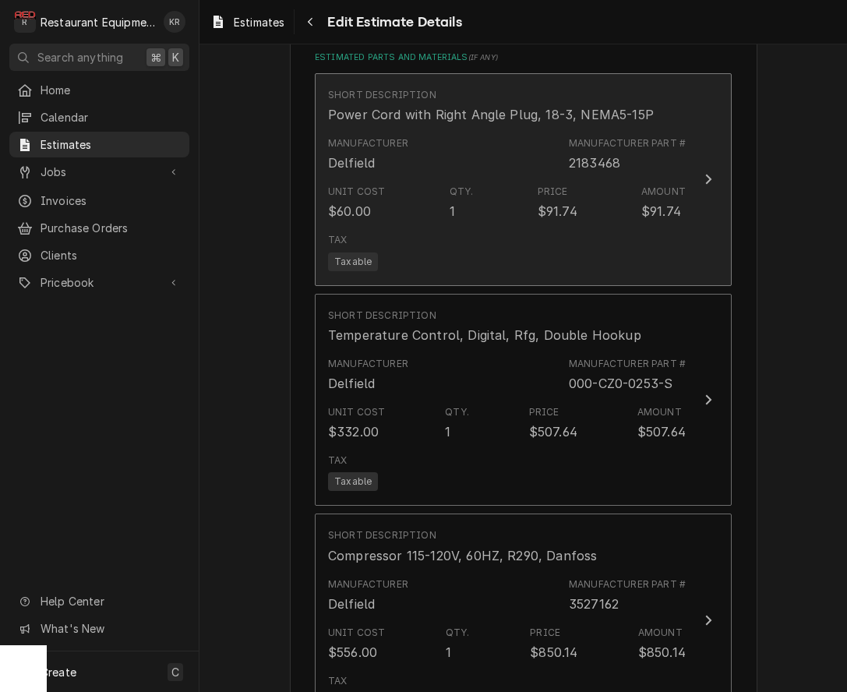
click at [499, 175] on div "Manufacturer Delfield Manufacturer Part # 2183468" at bounding box center [507, 154] width 358 height 48
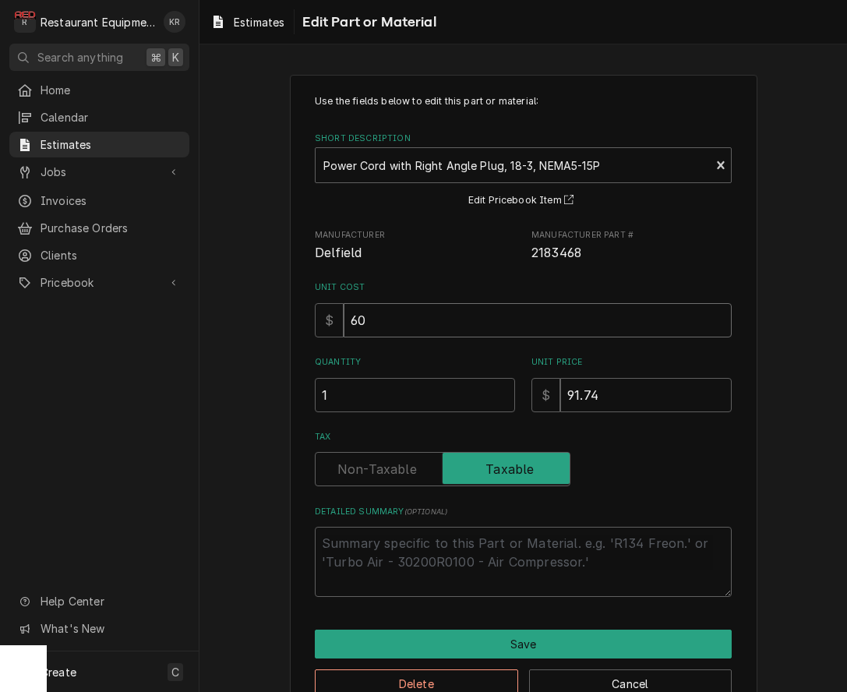
drag, startPoint x: 394, startPoint y: 323, endPoint x: 323, endPoint y: 320, distance: 70.2
click at [344, 320] on input "60" at bounding box center [538, 320] width 388 height 34
type textarea "x"
type input "3"
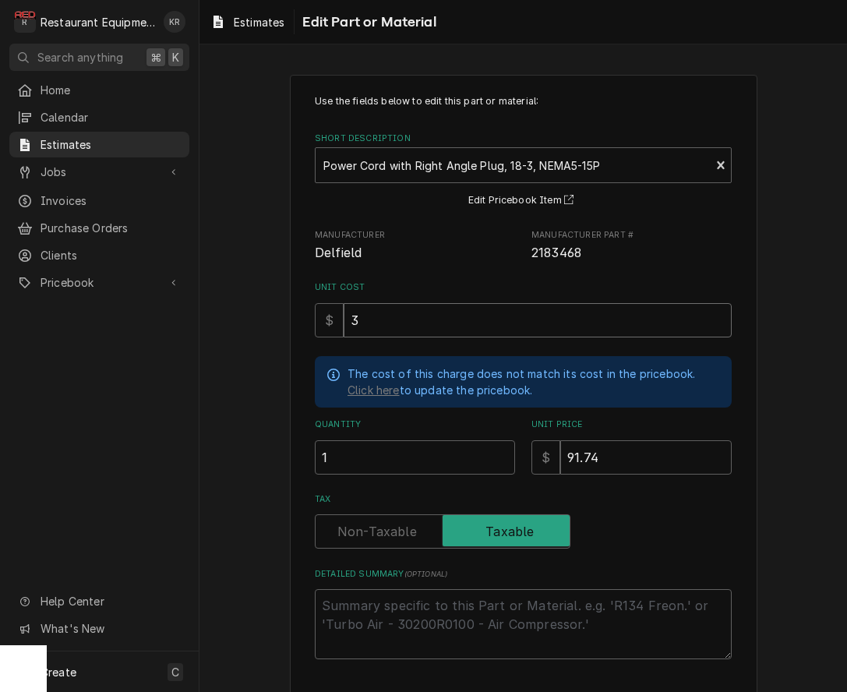
type textarea "x"
type input "33"
type textarea "x"
type input "6"
type textarea "x"
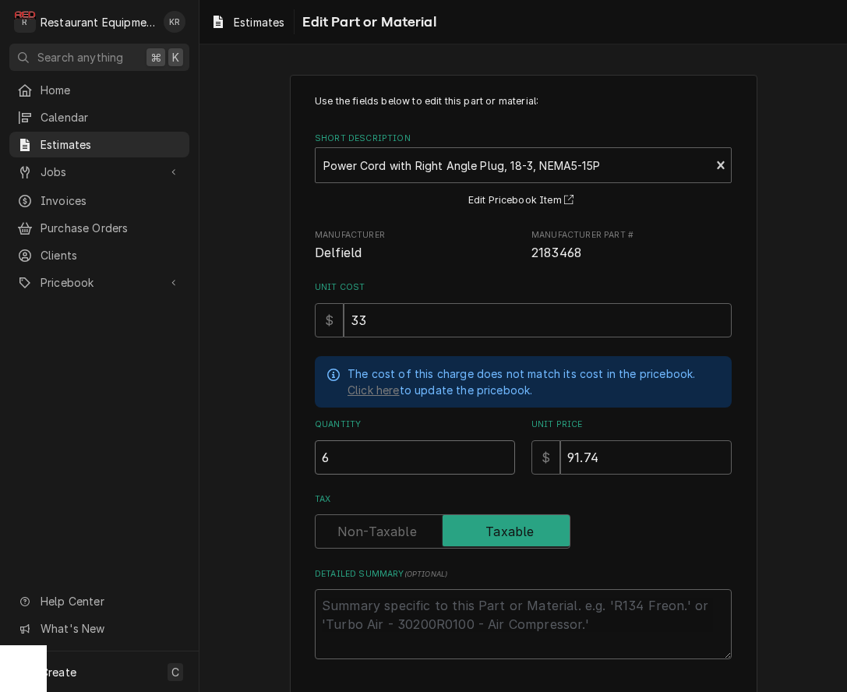
type input "60"
type textarea "x"
type input "6"
type textarea "x"
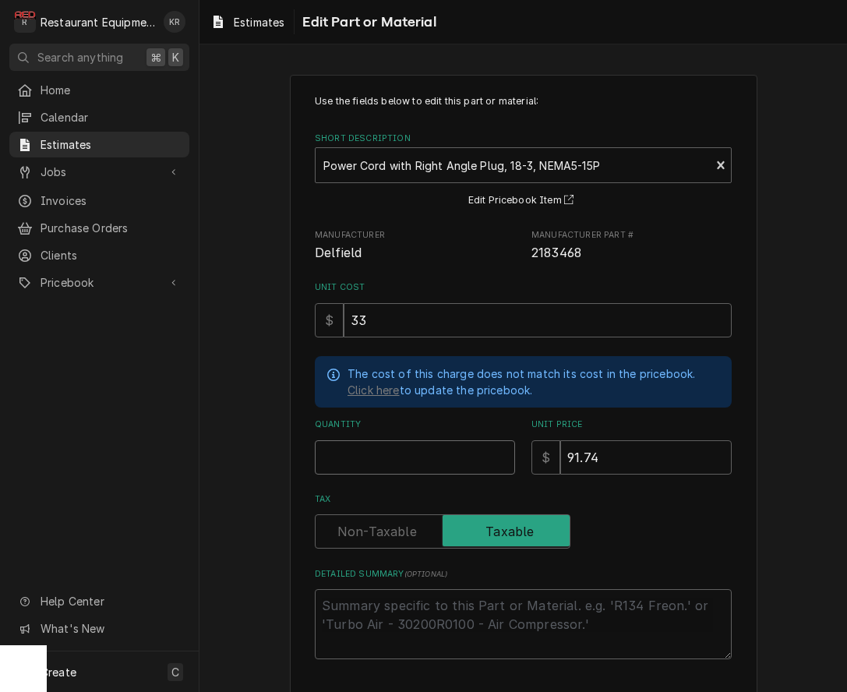
type input "1"
type textarea "x"
type input "5"
type textarea "x"
type input "56"
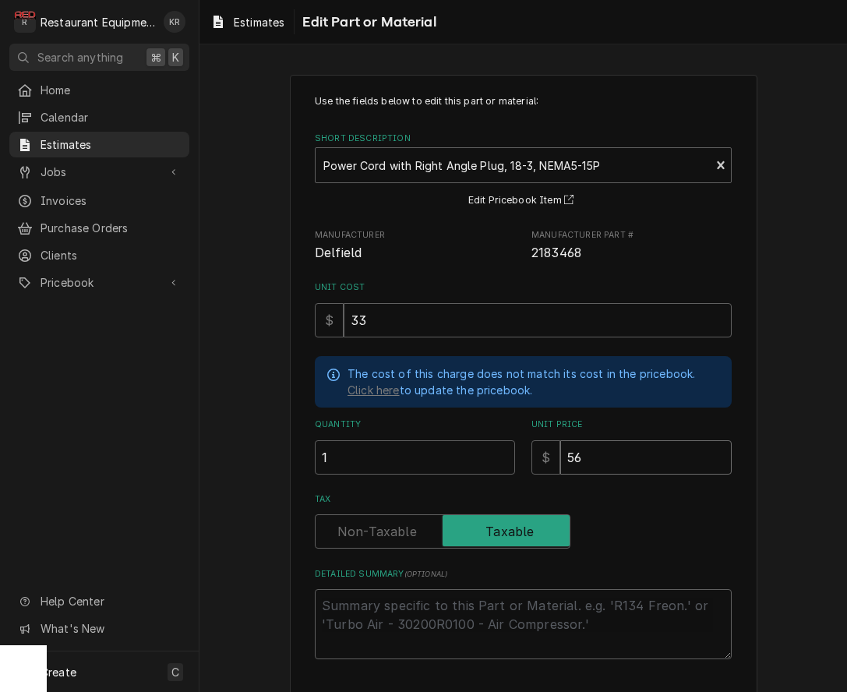
type textarea "x"
type input "5"
type textarea "x"
type input "6"
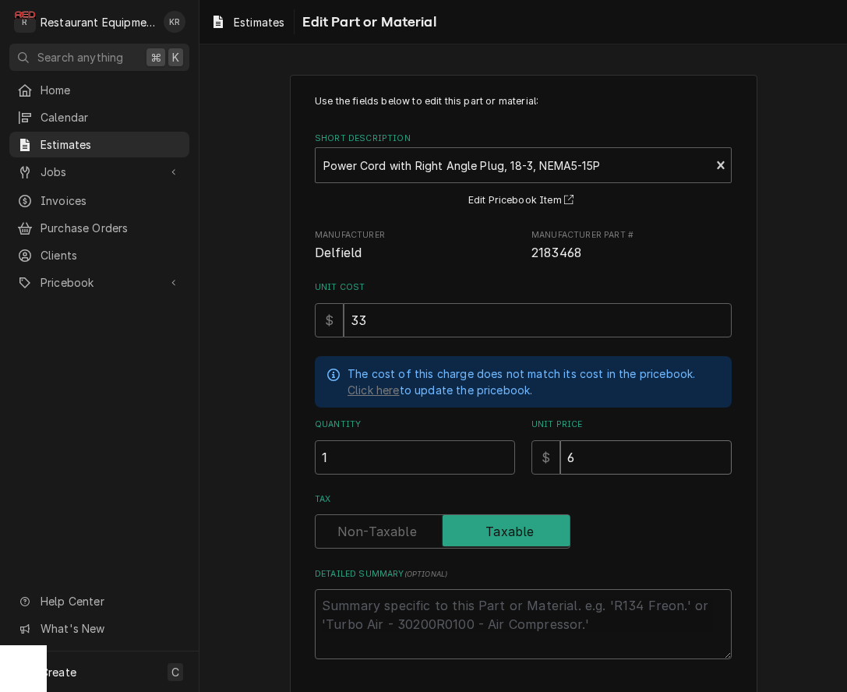
type textarea "x"
type input "60"
type textarea "x"
type input "60"
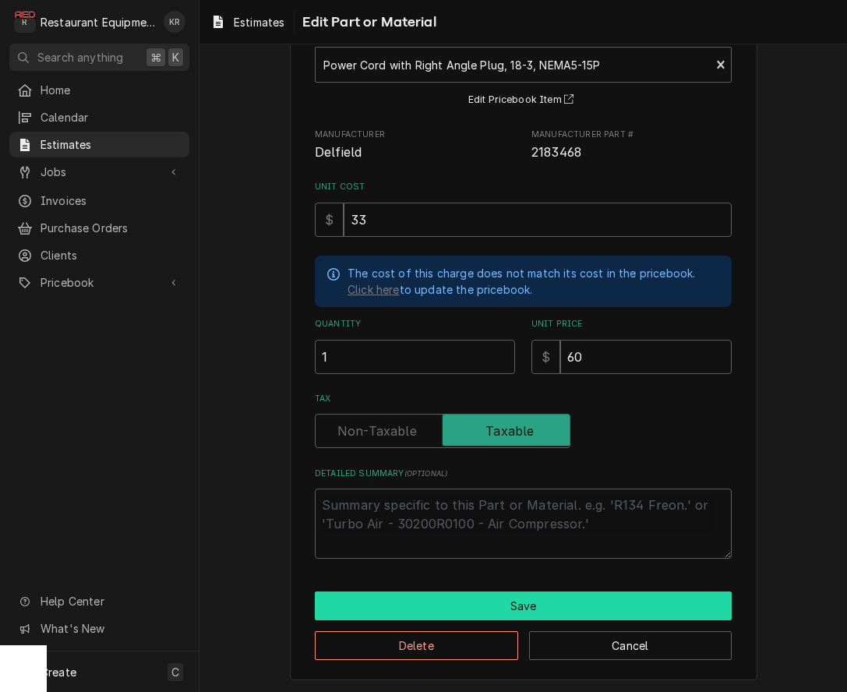
click at [532, 610] on button "Save" at bounding box center [523, 606] width 417 height 29
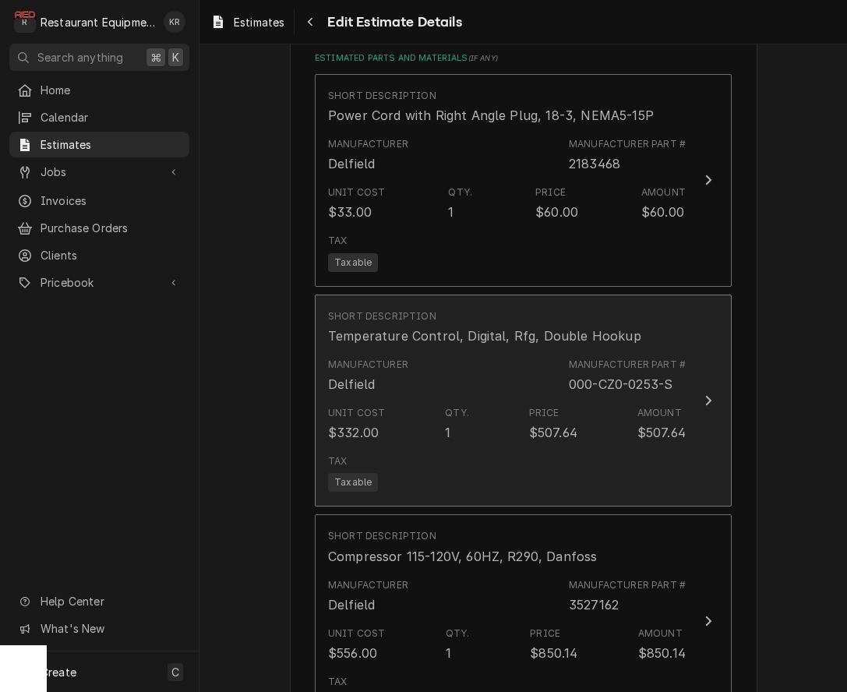
click at [454, 406] on div "Qty. 1" at bounding box center [457, 424] width 24 height 36
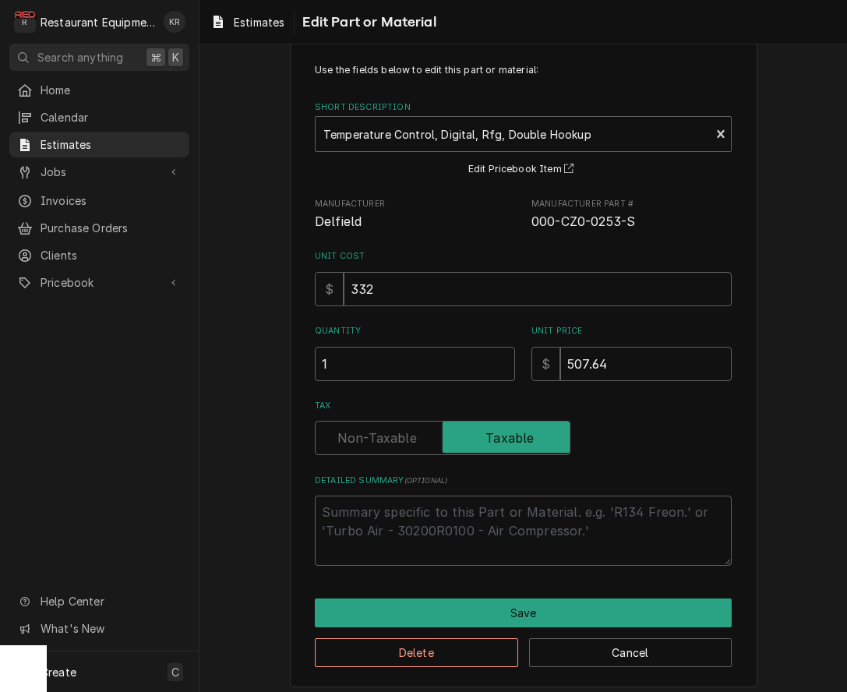
scroll to position [32, 0]
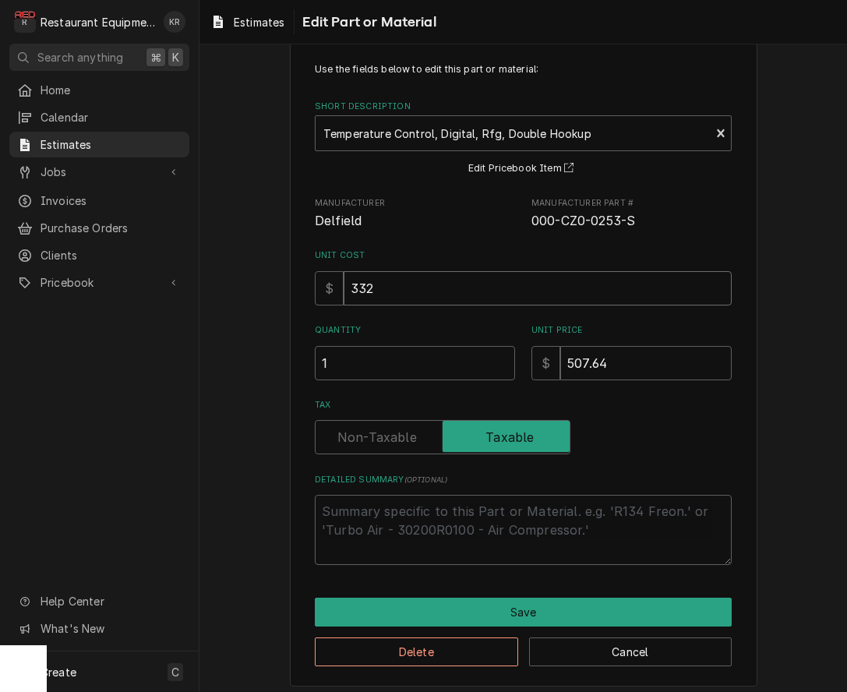
drag, startPoint x: 389, startPoint y: 286, endPoint x: 324, endPoint y: 277, distance: 65.3
click at [344, 277] on input "332" at bounding box center [538, 288] width 388 height 34
type textarea "x"
type input "1"
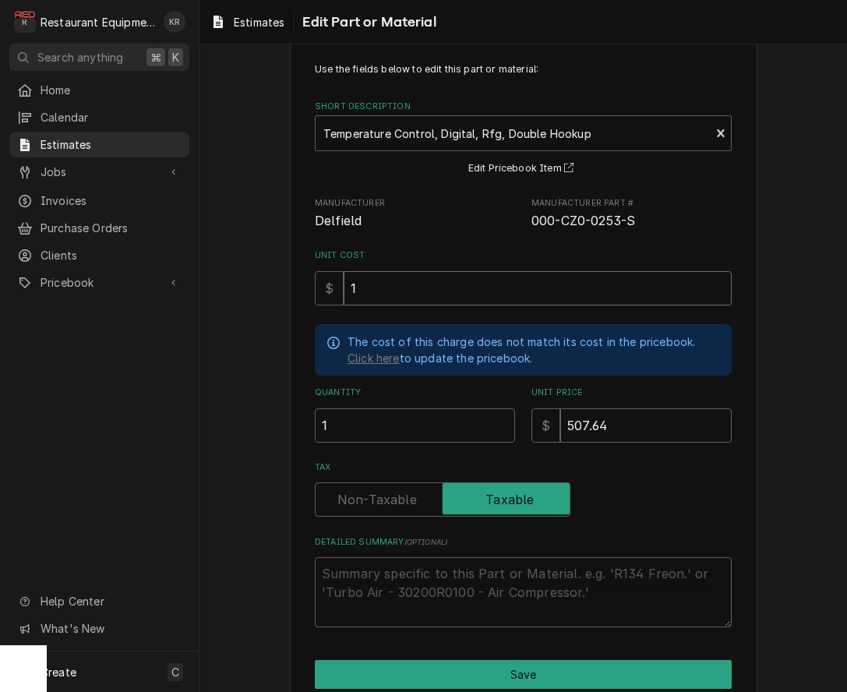
type textarea "x"
type input "18"
type textarea "x"
type input "182"
type textarea "x"
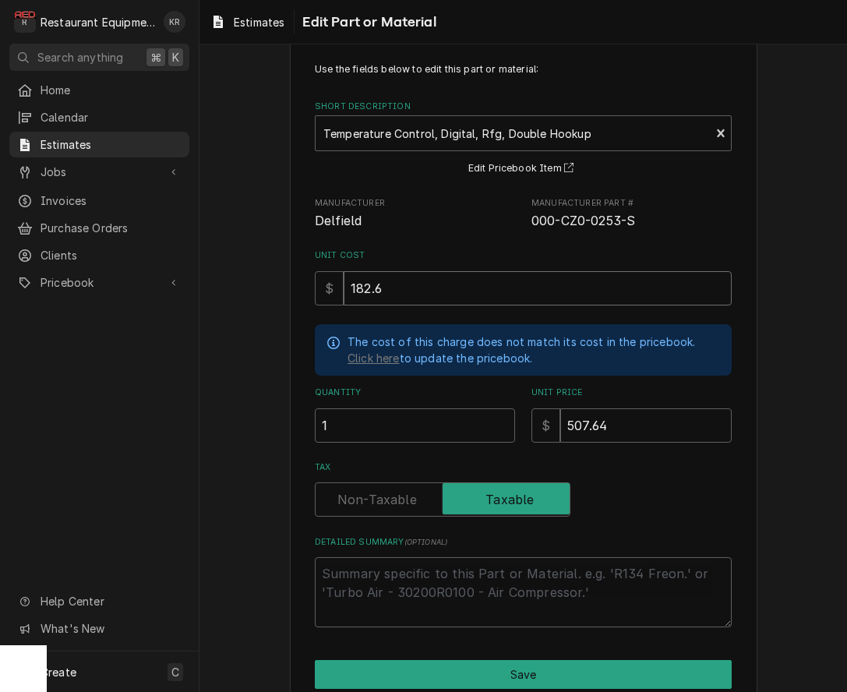
type input "182.6"
type textarea "x"
type input "3"
type textarea "x"
type input "31"
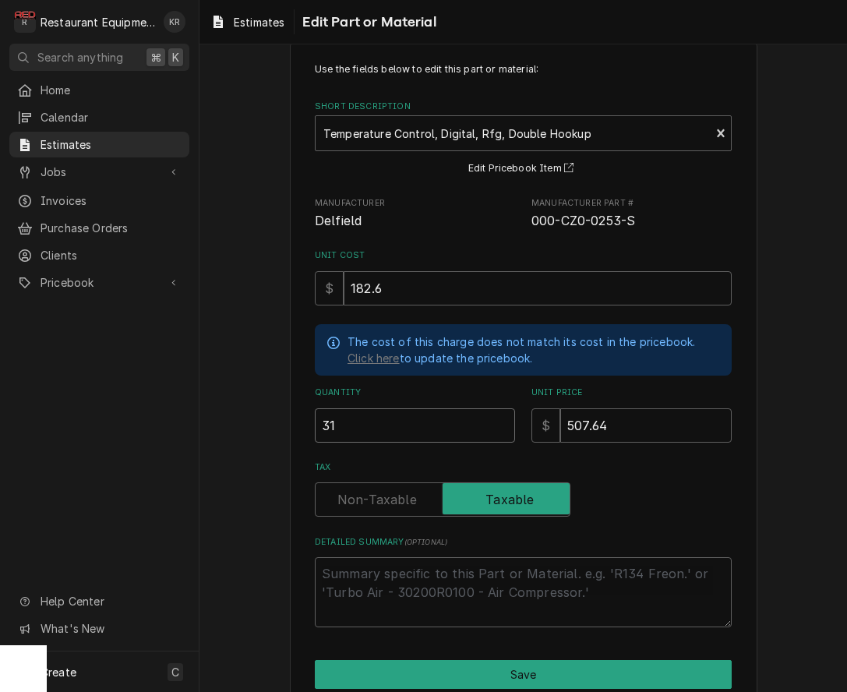
type textarea "x"
type input "3"
type textarea "x"
type input "1"
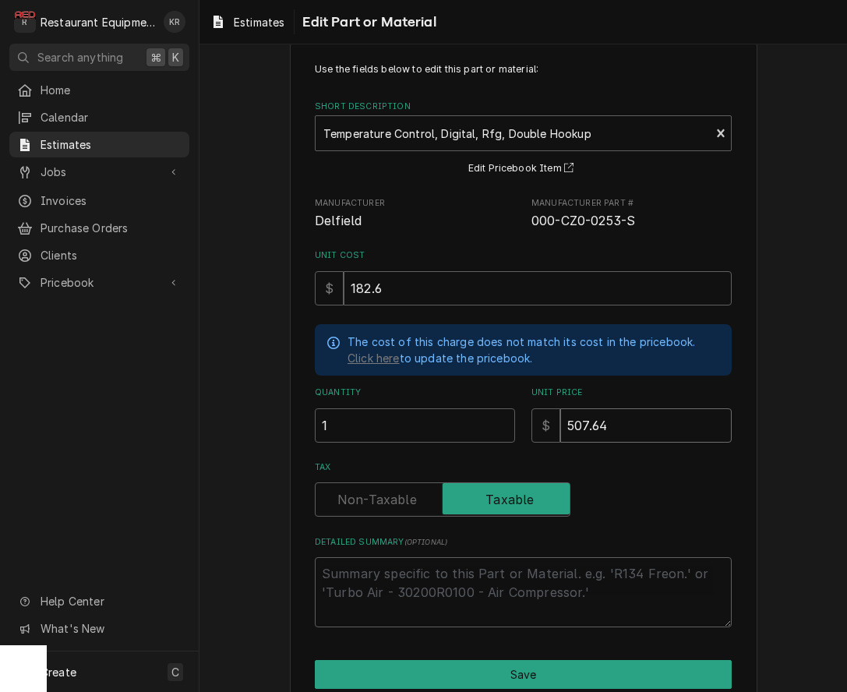
type textarea "x"
type input "3"
type textarea "x"
type input "33"
type textarea "x"
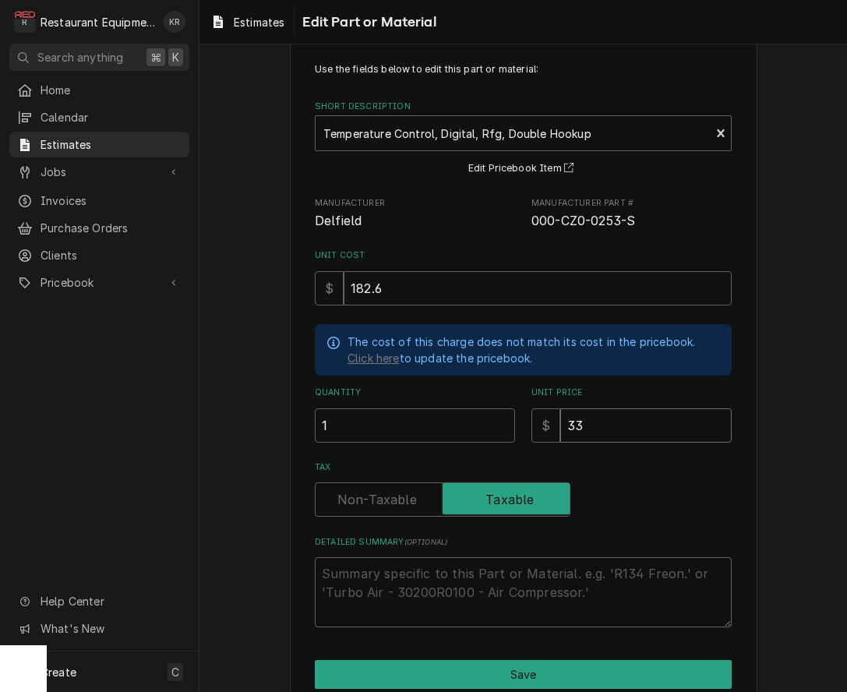
type input "333"
type textarea "x"
type input "333"
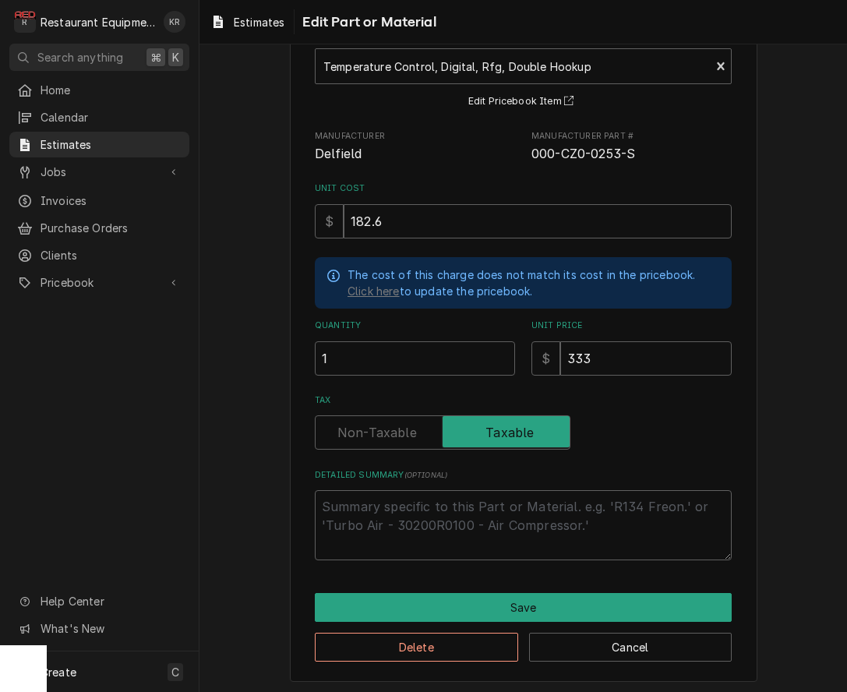
scroll to position [101, 0]
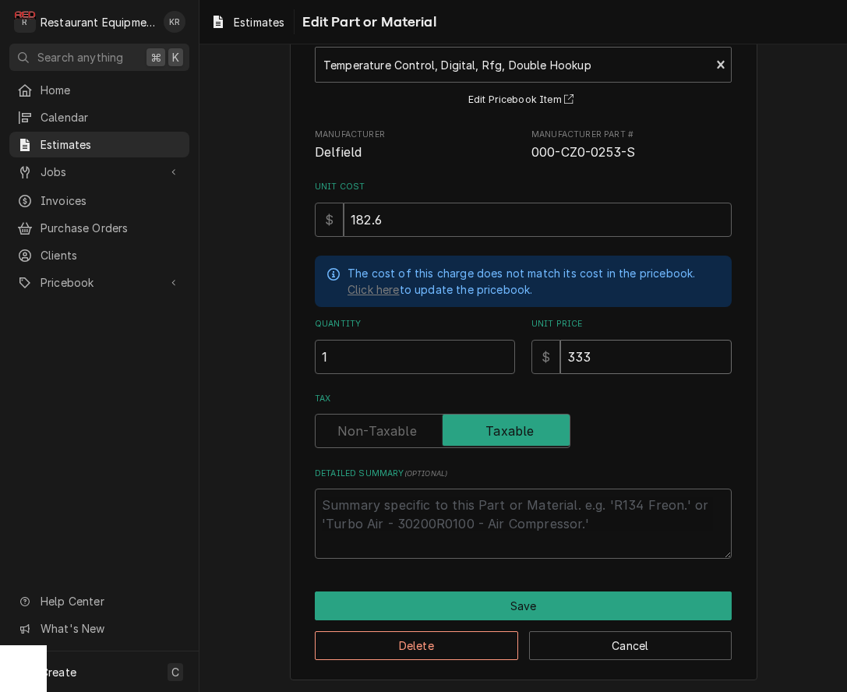
click at [606, 362] on input "333" at bounding box center [645, 357] width 171 height 34
type textarea "x"
type input "33"
type textarea "x"
type input "332"
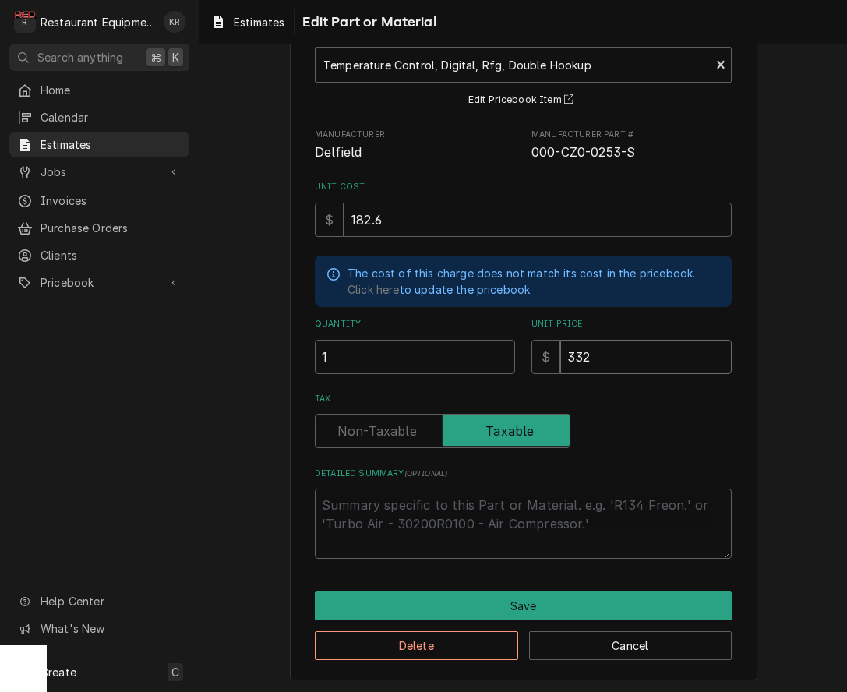
type textarea "x"
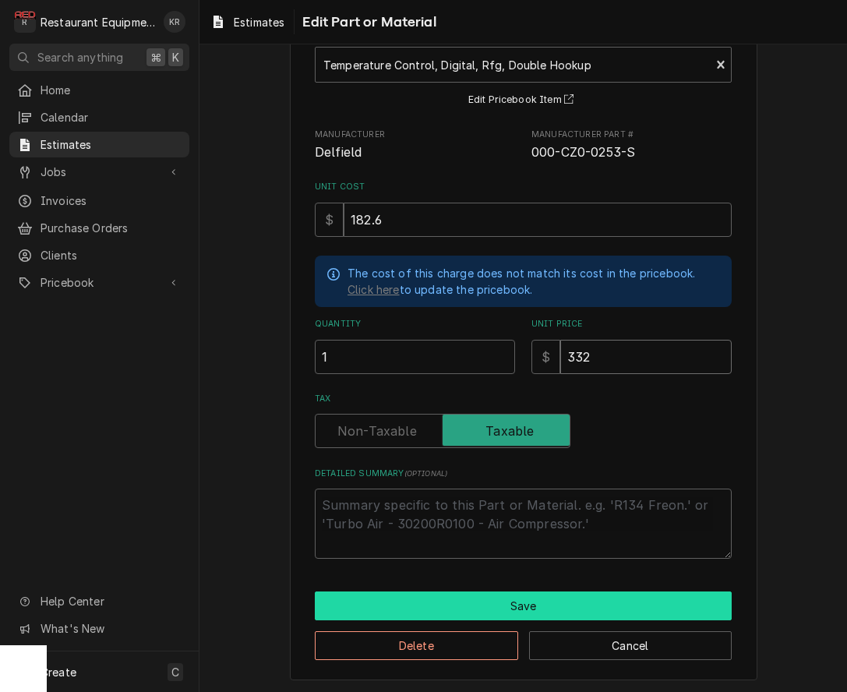
type input "332"
click at [506, 605] on button "Save" at bounding box center [523, 606] width 417 height 29
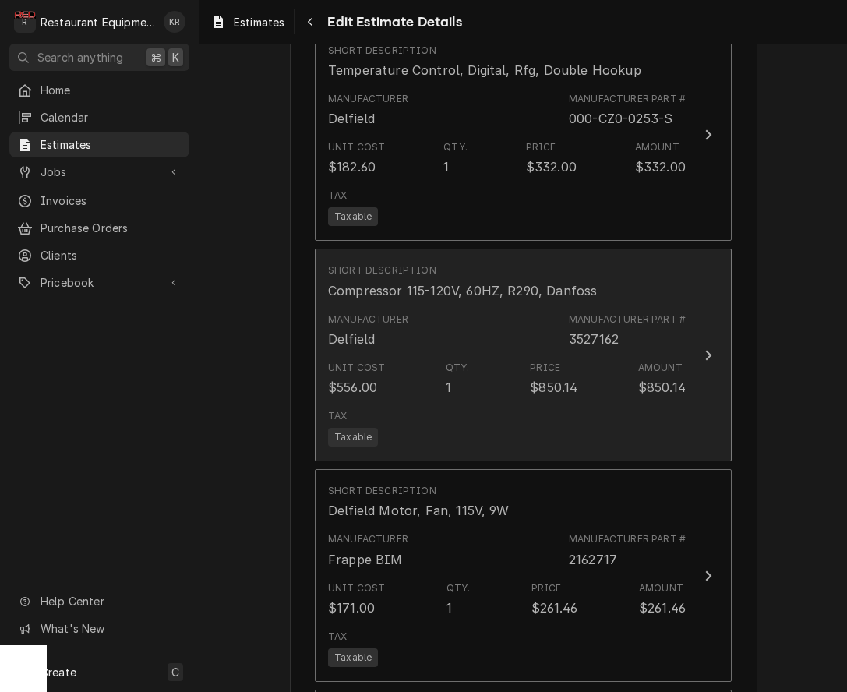
scroll to position [2449, 0]
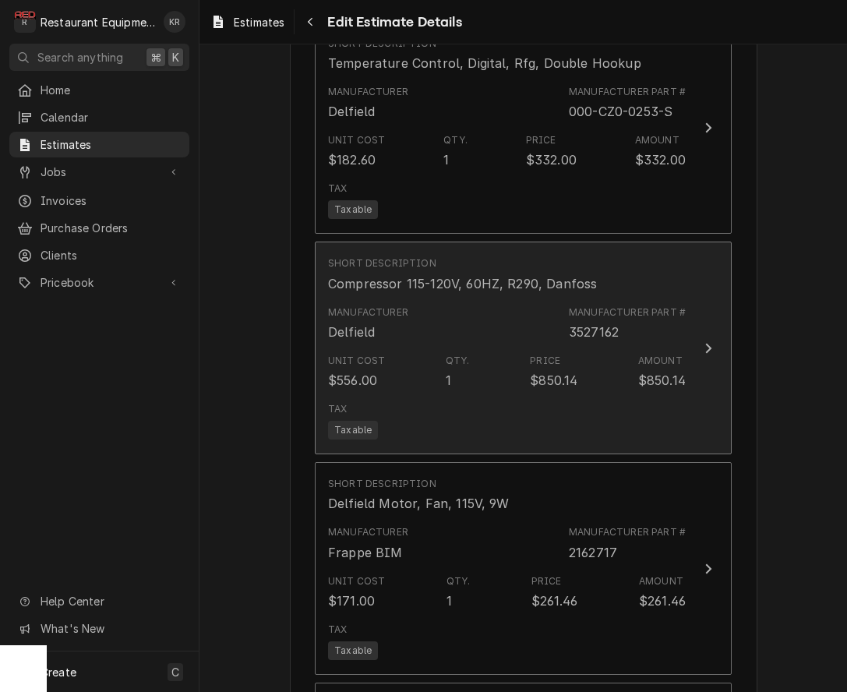
click at [549, 366] on div "Price $850.14" at bounding box center [554, 372] width 48 height 36
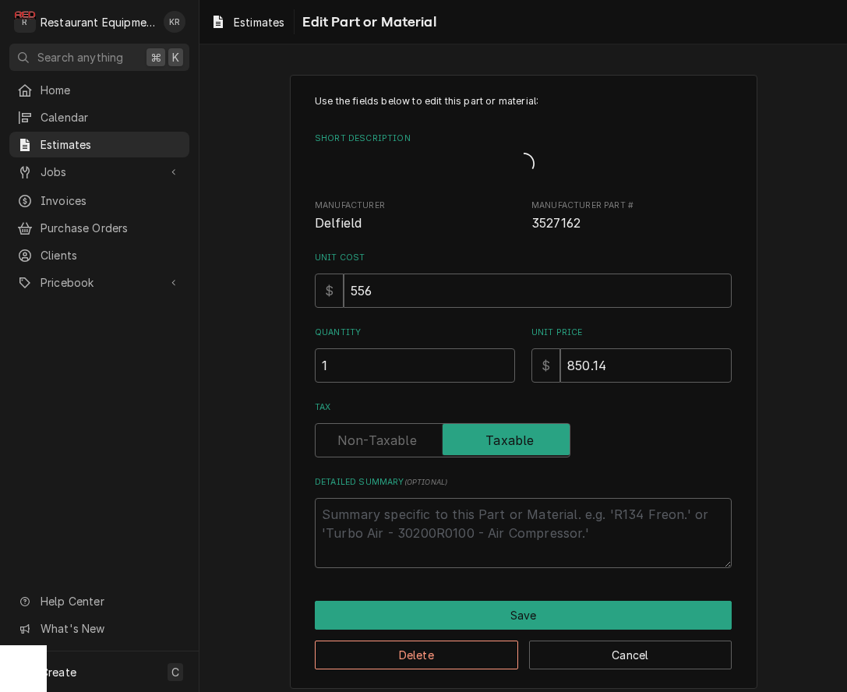
type textarea "x"
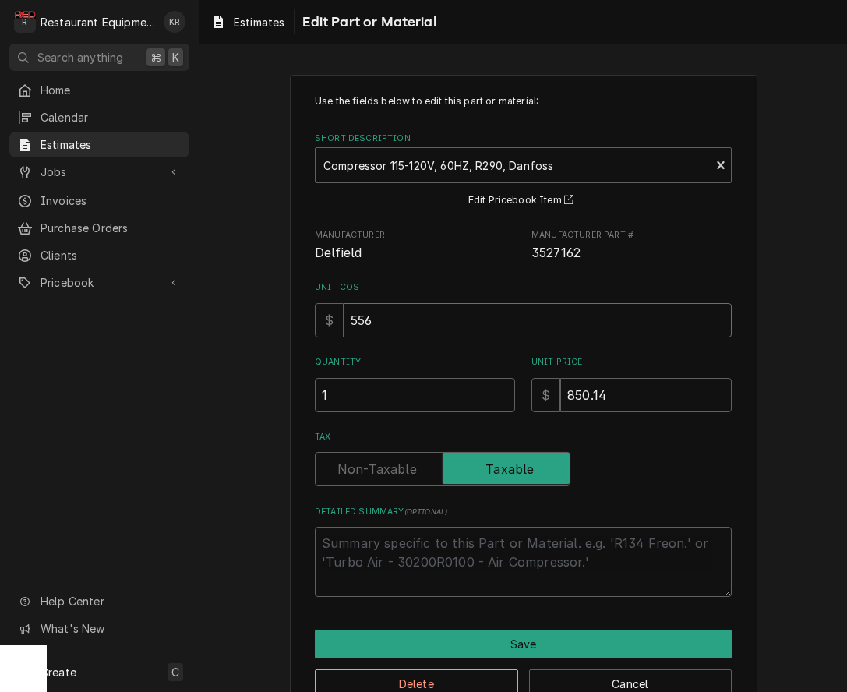
click at [429, 323] on input "556" at bounding box center [538, 320] width 388 height 34
drag, startPoint x: 429, startPoint y: 323, endPoint x: 276, endPoint y: 306, distance: 153.7
click at [344, 306] on input "556" at bounding box center [538, 320] width 388 height 34
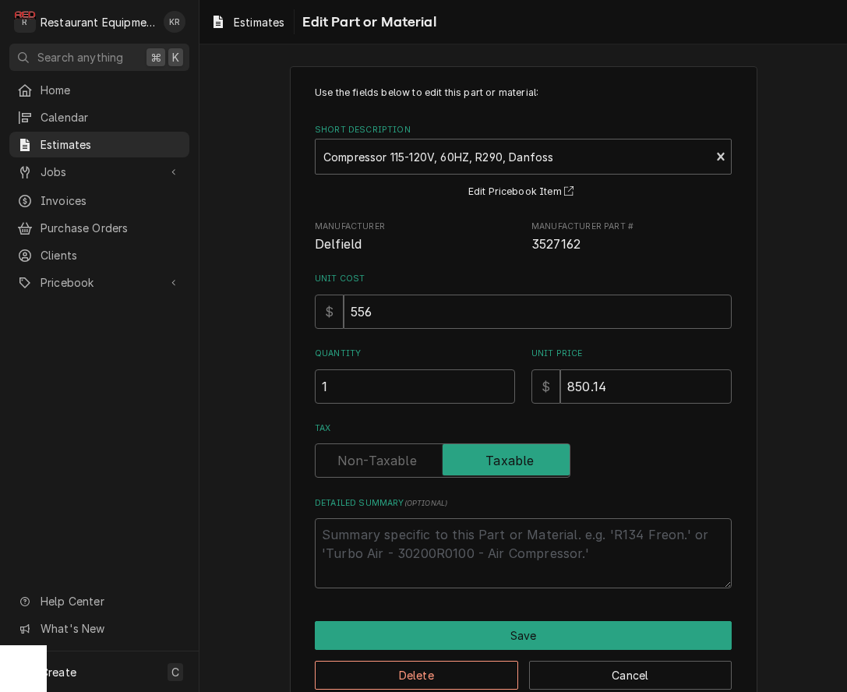
drag, startPoint x: 410, startPoint y: 338, endPoint x: 403, endPoint y: 324, distance: 15.0
click at [408, 331] on div "Use the fields below to edit this part or material: Short Description Compresso…" at bounding box center [523, 337] width 417 height 503
click at [400, 320] on input "556" at bounding box center [538, 312] width 388 height 34
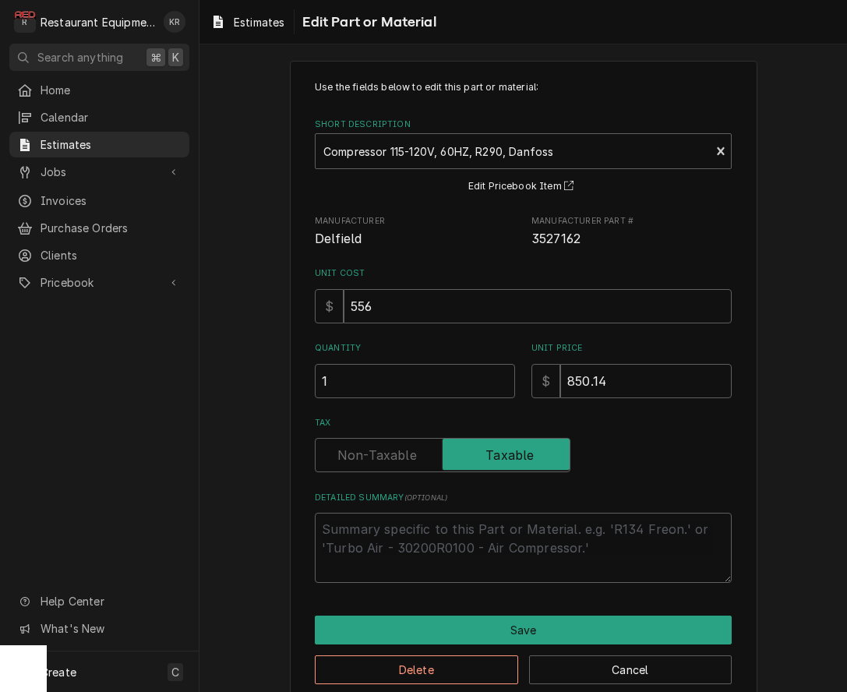
click at [394, 315] on input "556" at bounding box center [538, 306] width 388 height 34
drag, startPoint x: 391, startPoint y: 310, endPoint x: 318, endPoint y: 295, distance: 74.0
click at [344, 295] on input "556" at bounding box center [538, 305] width 388 height 34
drag, startPoint x: 403, startPoint y: 310, endPoint x: 384, endPoint y: 299, distance: 22.1
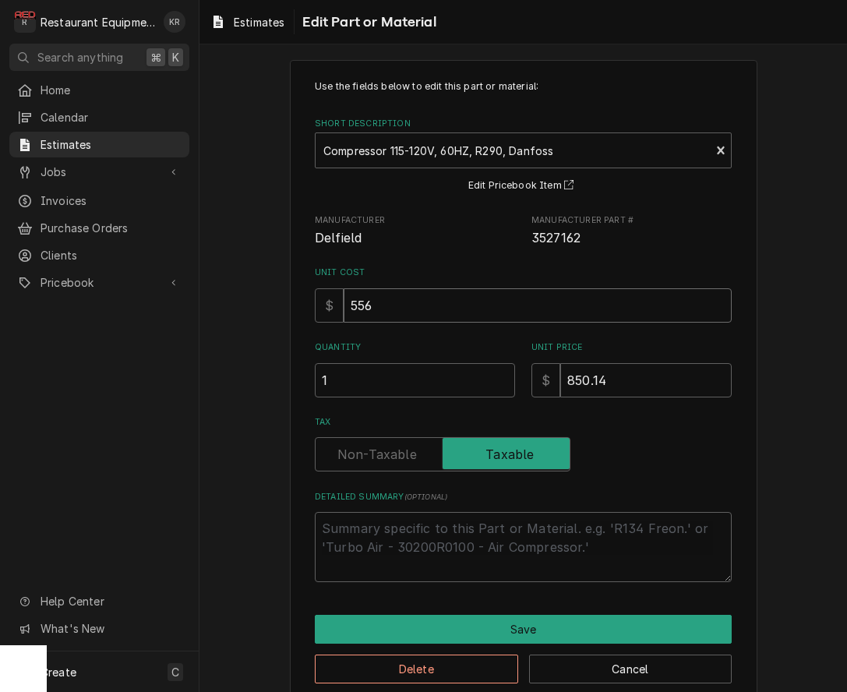
click at [401, 309] on input "556" at bounding box center [538, 305] width 388 height 34
drag, startPoint x: 380, startPoint y: 301, endPoint x: 352, endPoint y: 304, distance: 29.0
click at [352, 304] on input "556" at bounding box center [538, 305] width 388 height 34
type textarea "x"
type input "3"
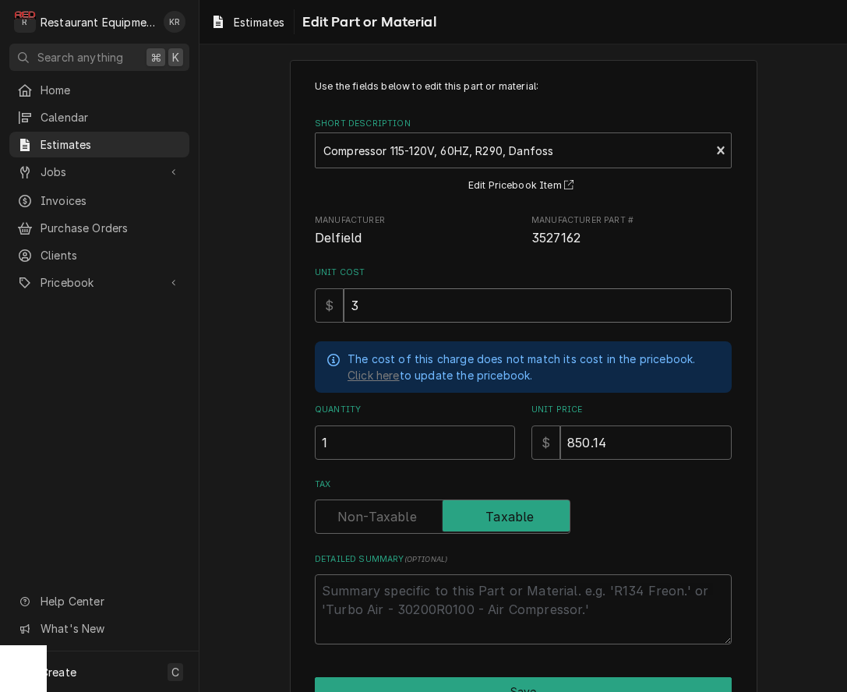
type textarea "x"
type input "30"
type textarea "x"
type input "305"
type textarea "x"
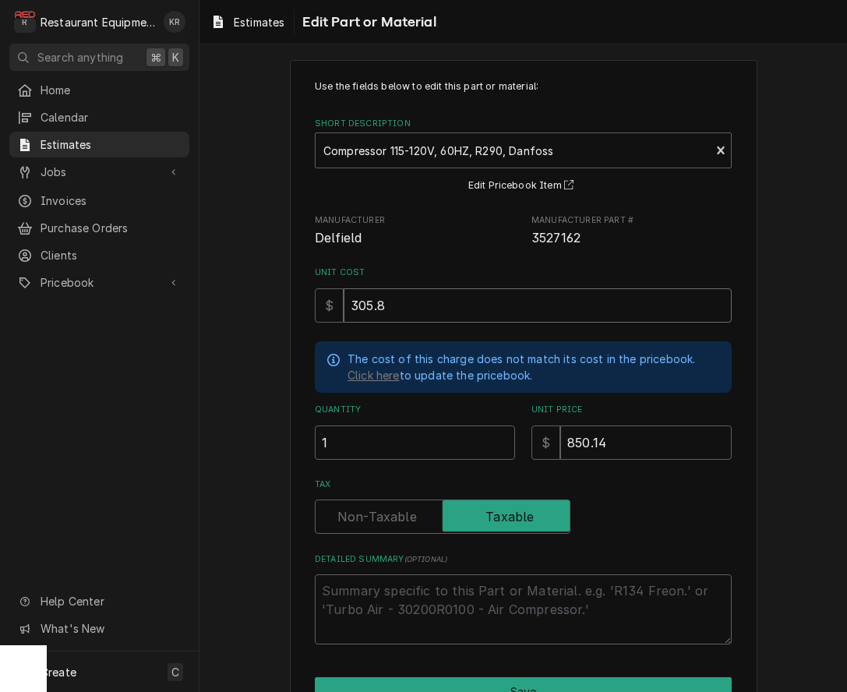
type input "305.8"
type textarea "x"
type input "5"
type textarea "x"
type input "55"
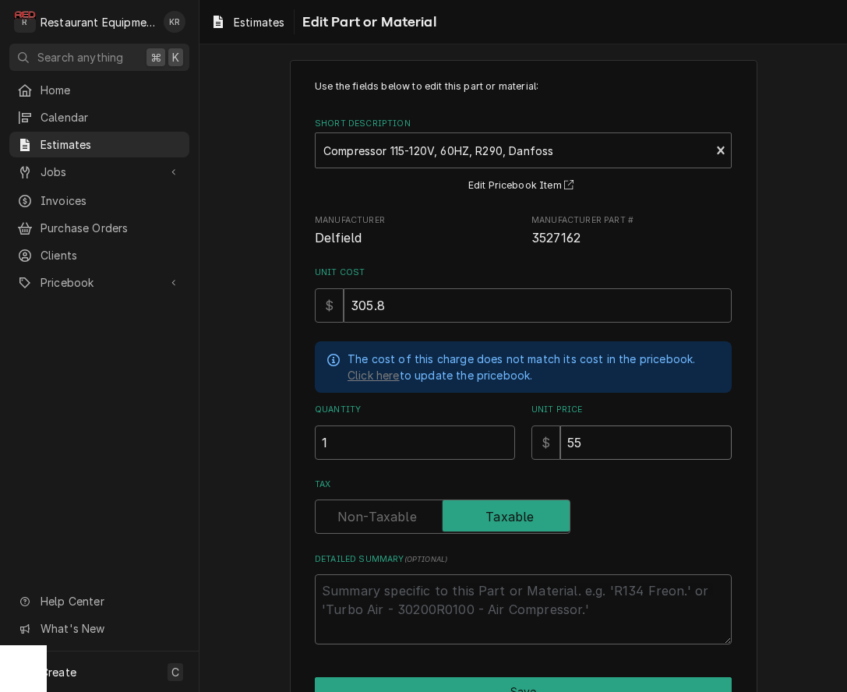
type textarea "x"
type input "556"
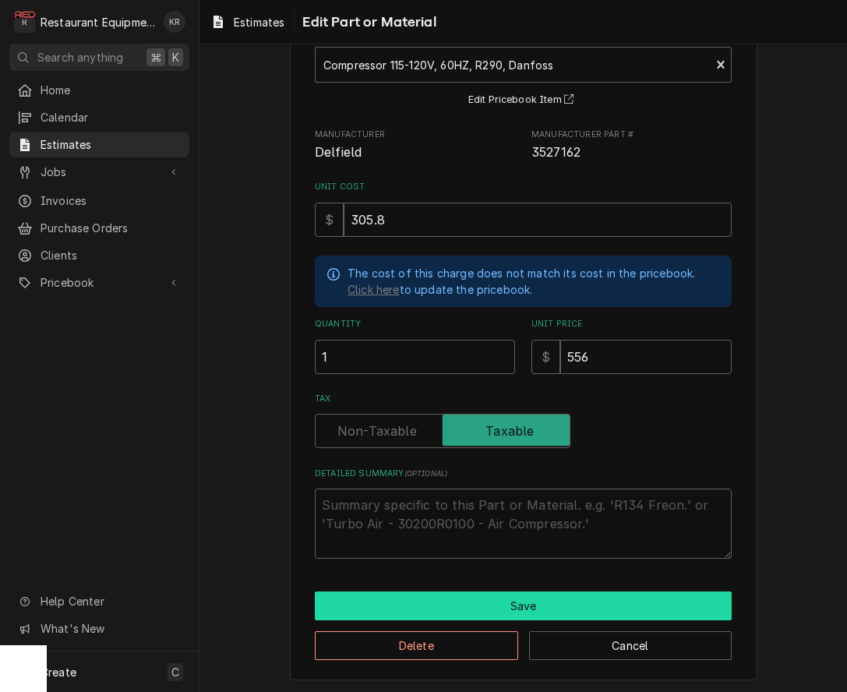
click at [523, 602] on button "Save" at bounding box center [523, 606] width 417 height 29
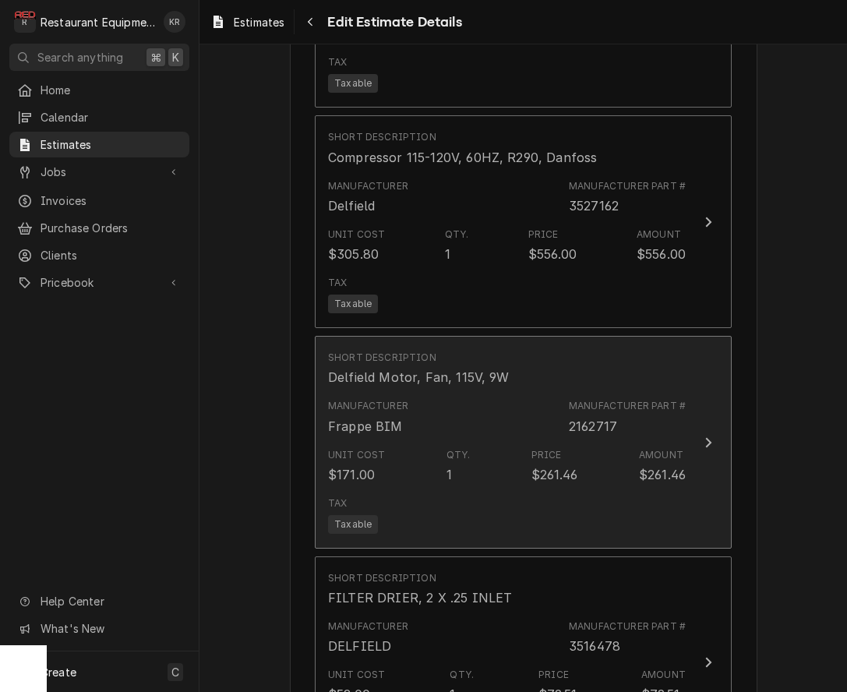
scroll to position [2579, 0]
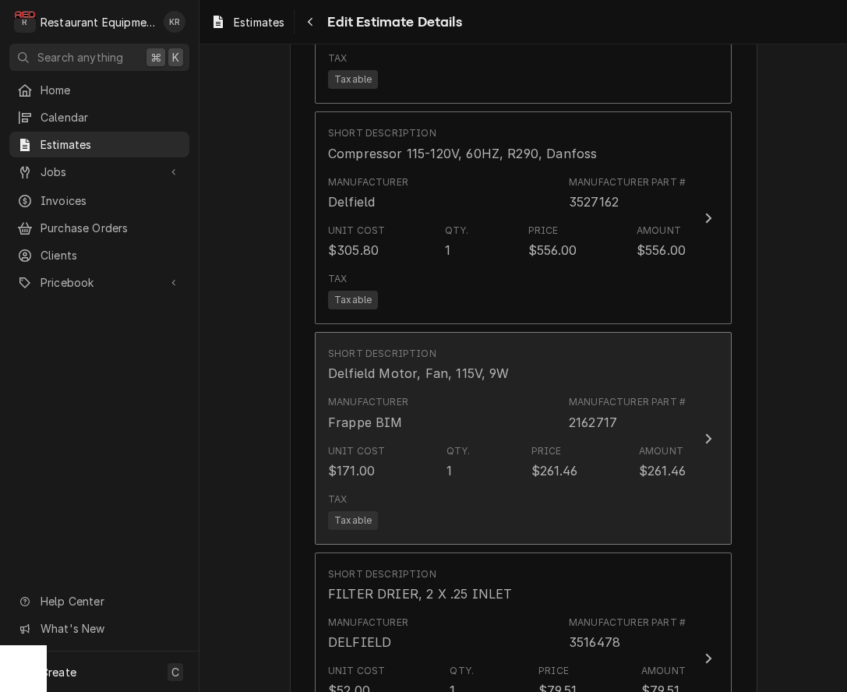
click at [515, 447] on div "Unit Cost $171.00 Qty. 1 Price $261.46 Amount $261.46" at bounding box center [507, 462] width 358 height 48
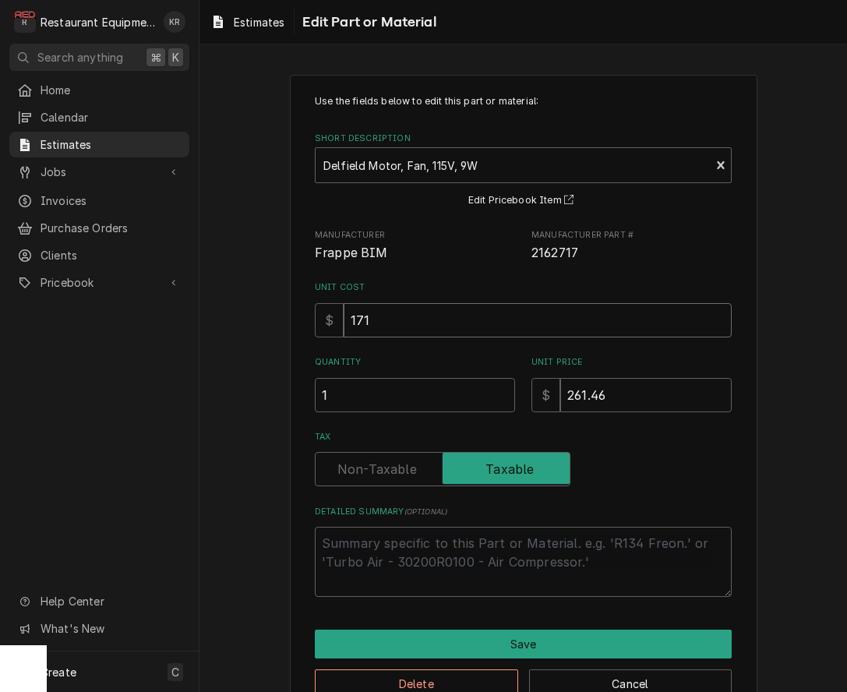
click at [372, 324] on input "171" at bounding box center [538, 320] width 388 height 34
drag, startPoint x: 348, startPoint y: 321, endPoint x: 313, endPoint y: 317, distance: 34.5
click at [344, 317] on input "171" at bounding box center [538, 320] width 388 height 34
type textarea "x"
type input "9"
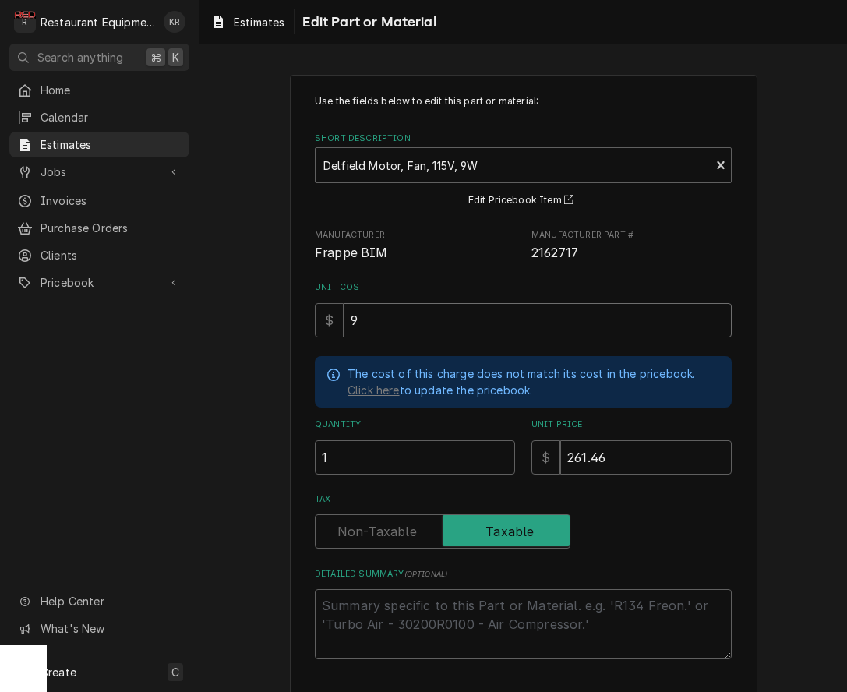
type textarea "x"
type input "94"
type textarea "x"
type input "94.0"
type textarea "x"
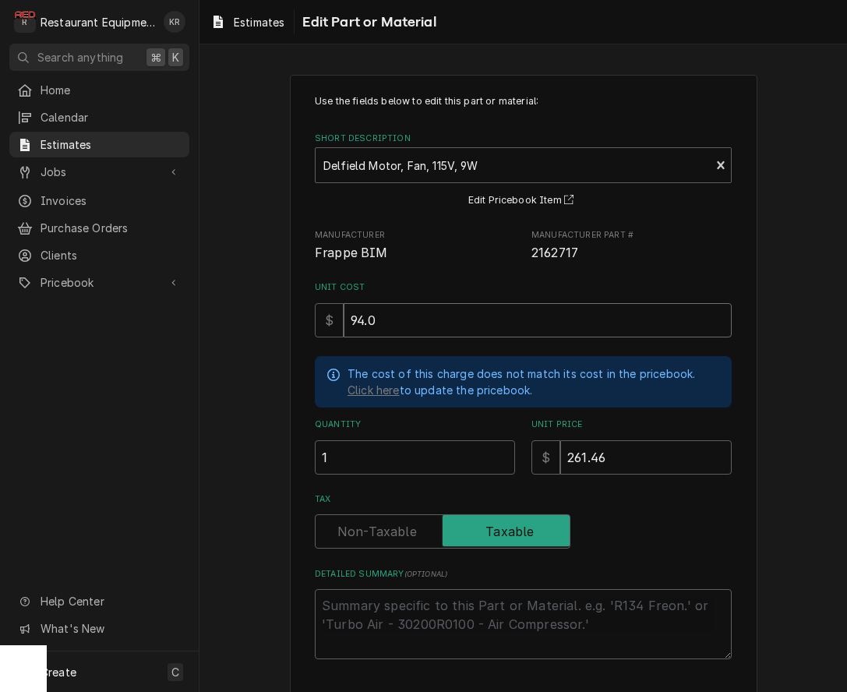
type input "94.05"
type textarea "x"
type input "94.05"
type textarea "x"
type input "1"
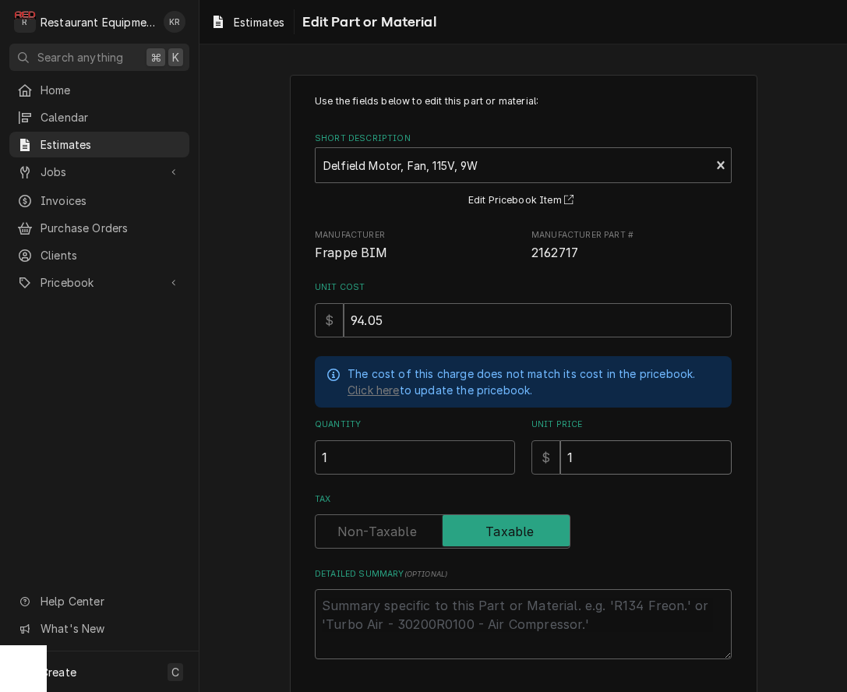
type textarea "x"
type input "17"
type textarea "x"
type input "171"
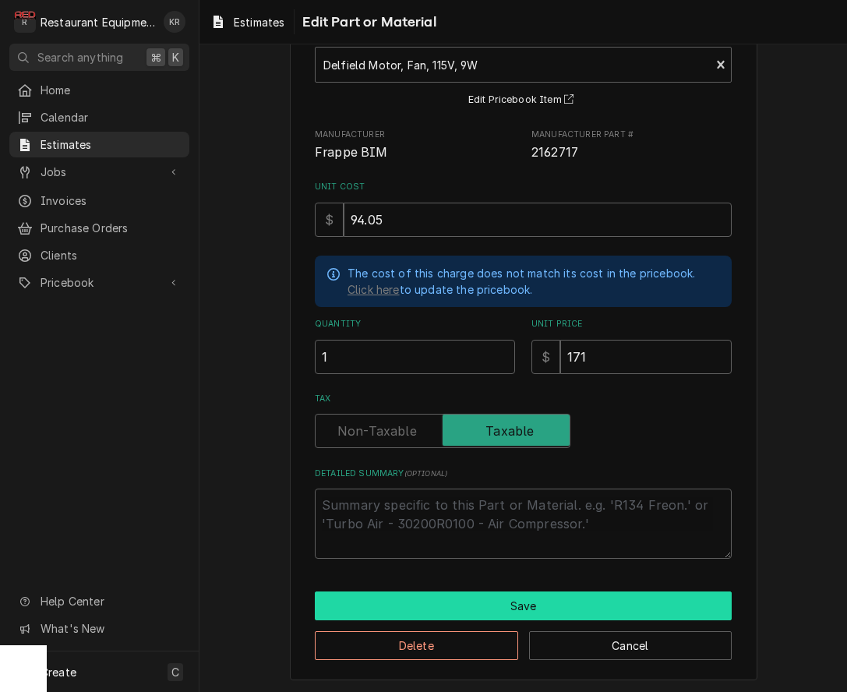
click at [503, 603] on button "Save" at bounding box center [523, 606] width 417 height 29
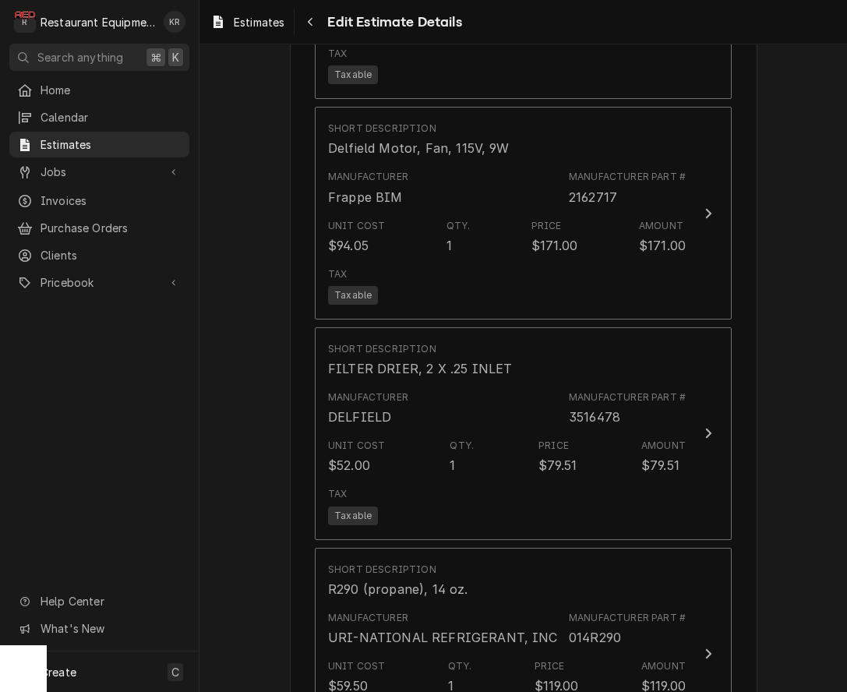
scroll to position [2807, 0]
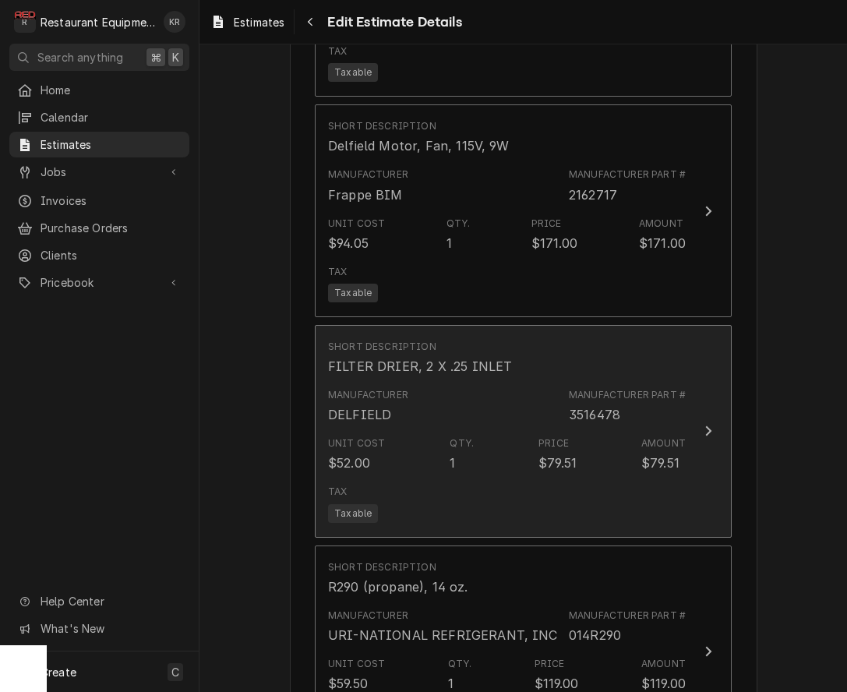
click at [483, 412] on div "Manufacturer DELFIELD Manufacturer Part # 3516478" at bounding box center [507, 406] width 358 height 48
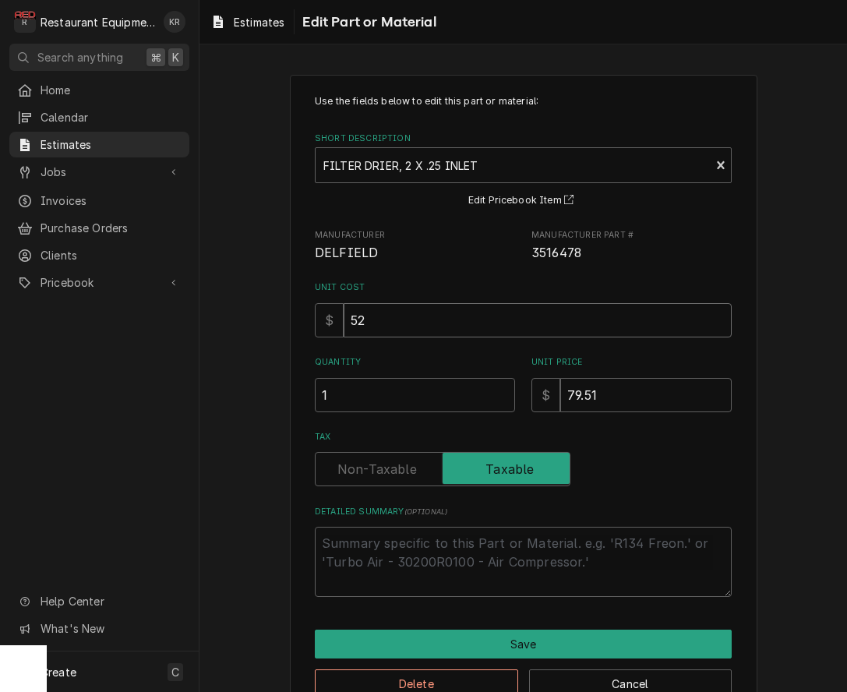
drag, startPoint x: 393, startPoint y: 314, endPoint x: 378, endPoint y: 321, distance: 16.4
click at [384, 317] on input "52" at bounding box center [538, 320] width 388 height 34
drag, startPoint x: 378, startPoint y: 321, endPoint x: 320, endPoint y: 313, distance: 59.1
click at [344, 313] on input "52" at bounding box center [538, 320] width 388 height 34
type textarea "x"
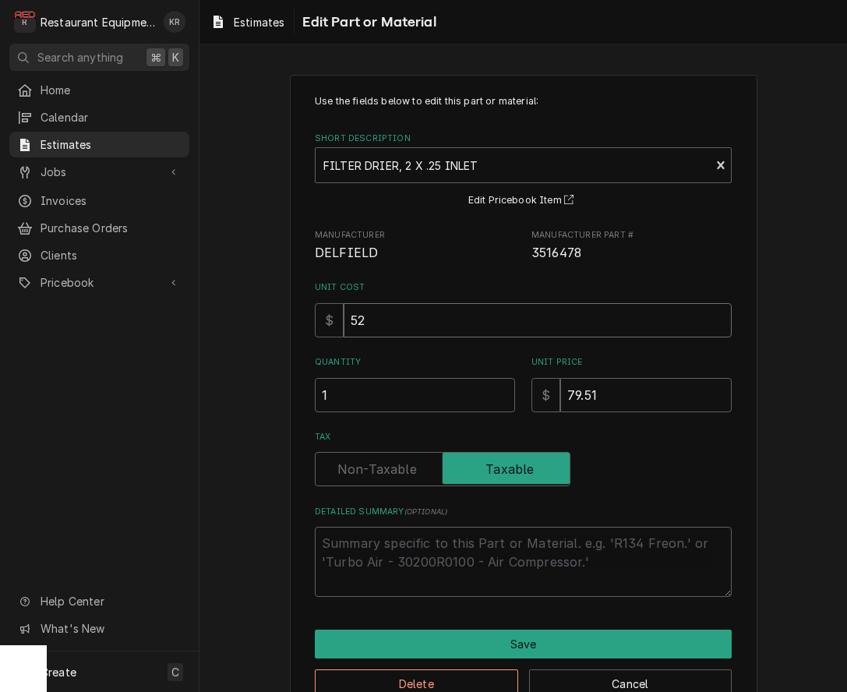
type input "2"
type textarea "x"
type input "28"
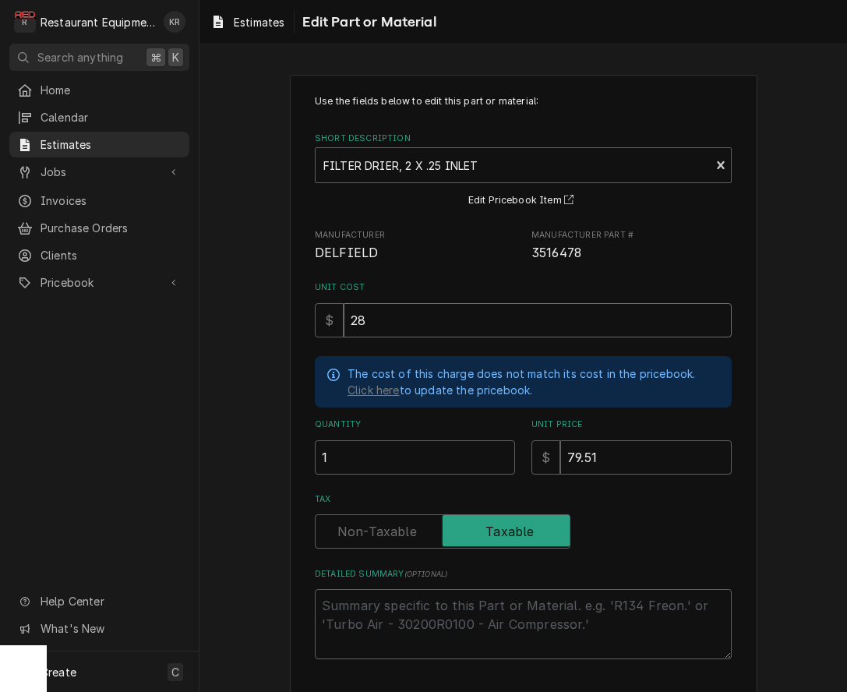
type textarea "x"
type input "28.6"
type textarea "x"
type input "5"
type textarea "x"
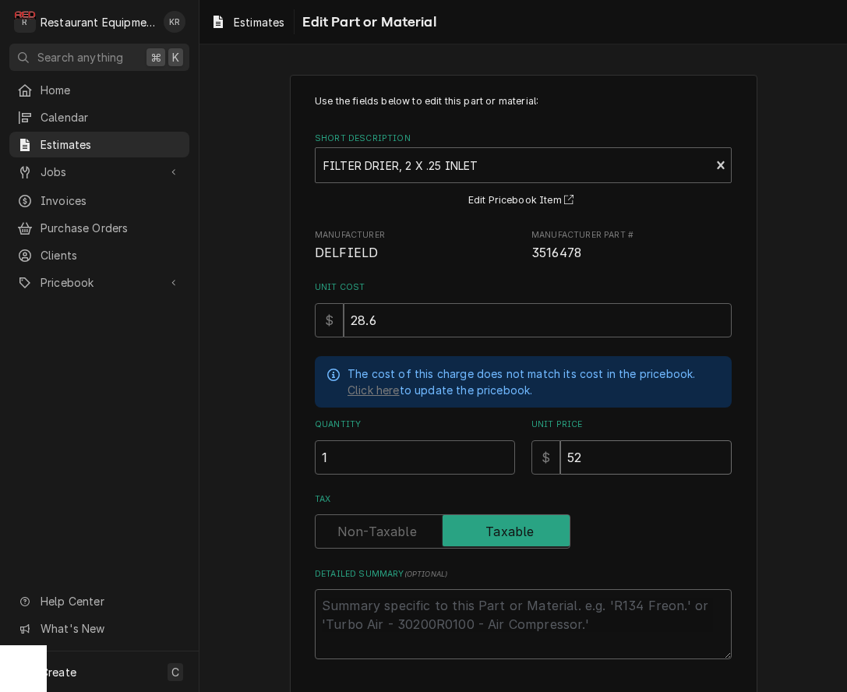
type input "52"
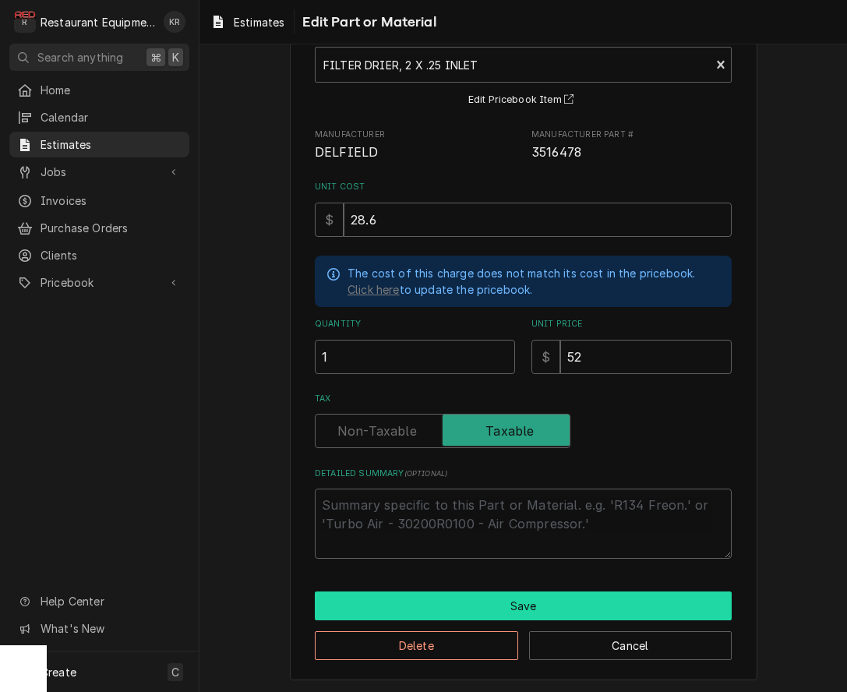
click at [484, 608] on button "Save" at bounding box center [523, 606] width 417 height 29
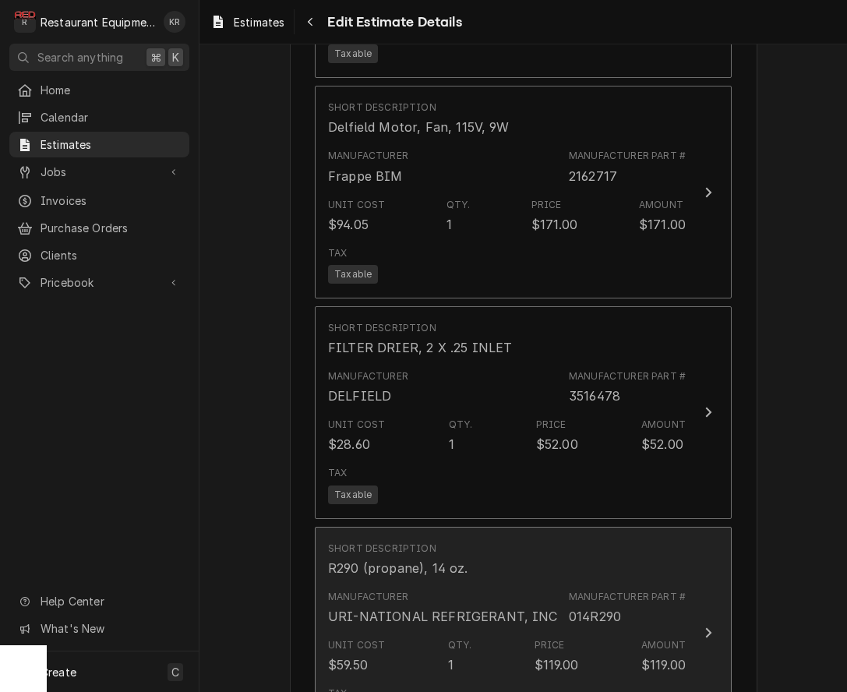
type textarea "x"
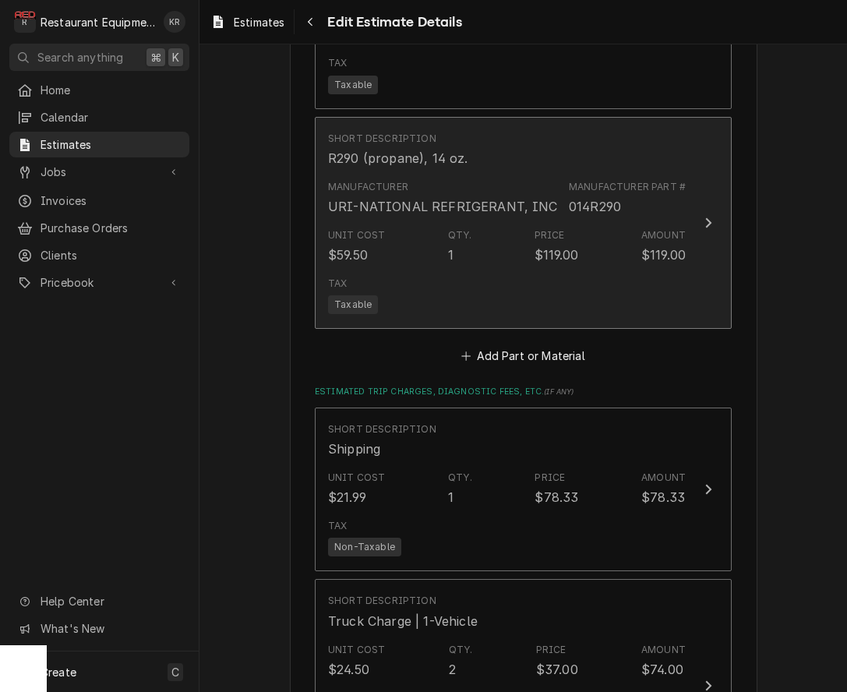
scroll to position [3239, 0]
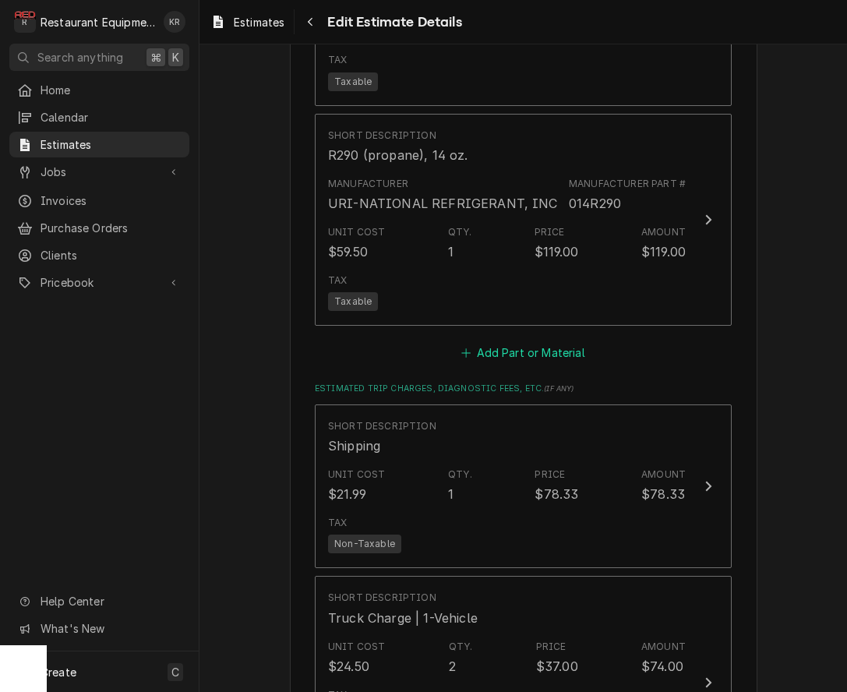
click at [512, 347] on button "Add Part or Material" at bounding box center [523, 353] width 129 height 22
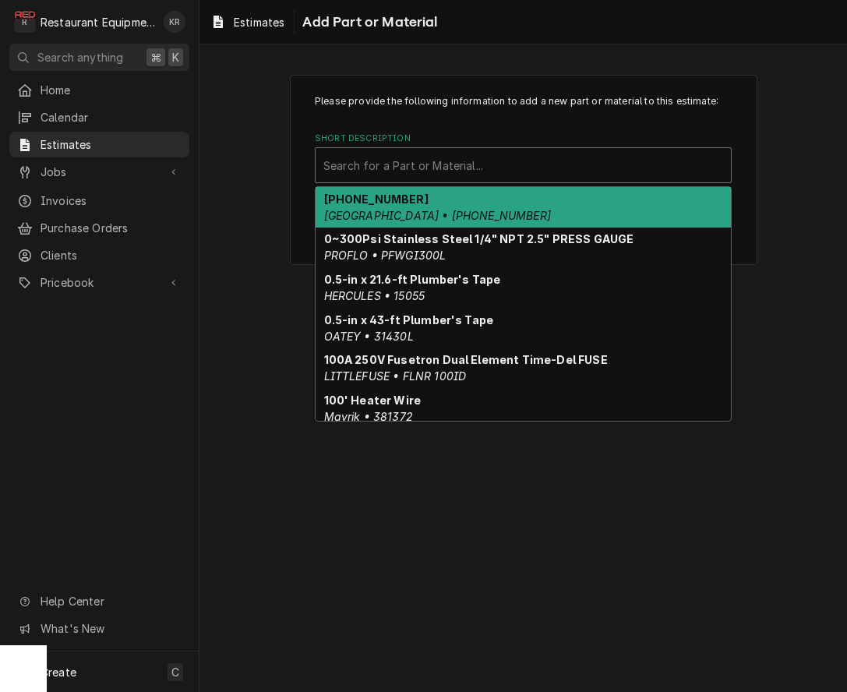
click at [395, 163] on div "Short Description" at bounding box center [523, 165] width 400 height 28
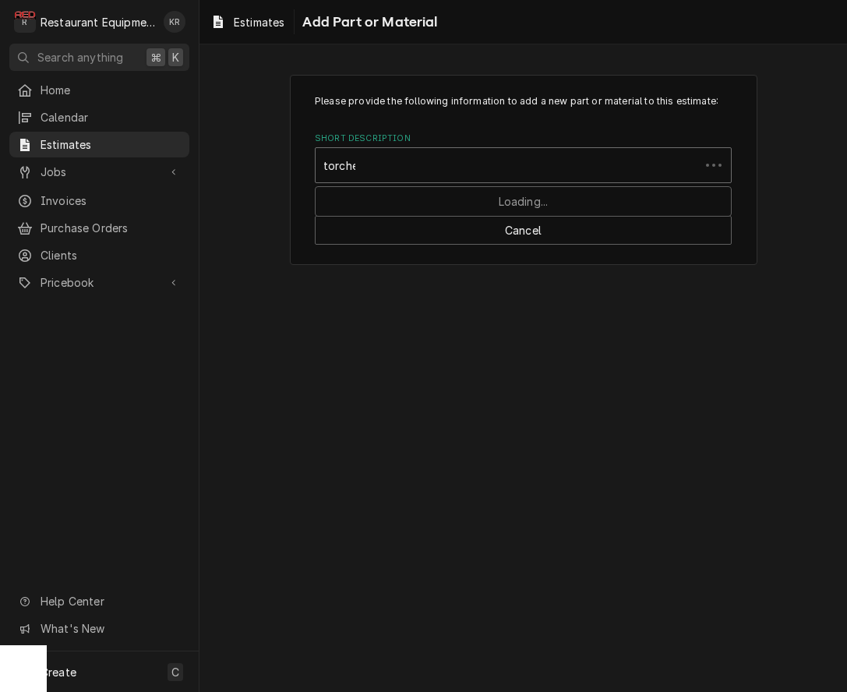
type input "torches"
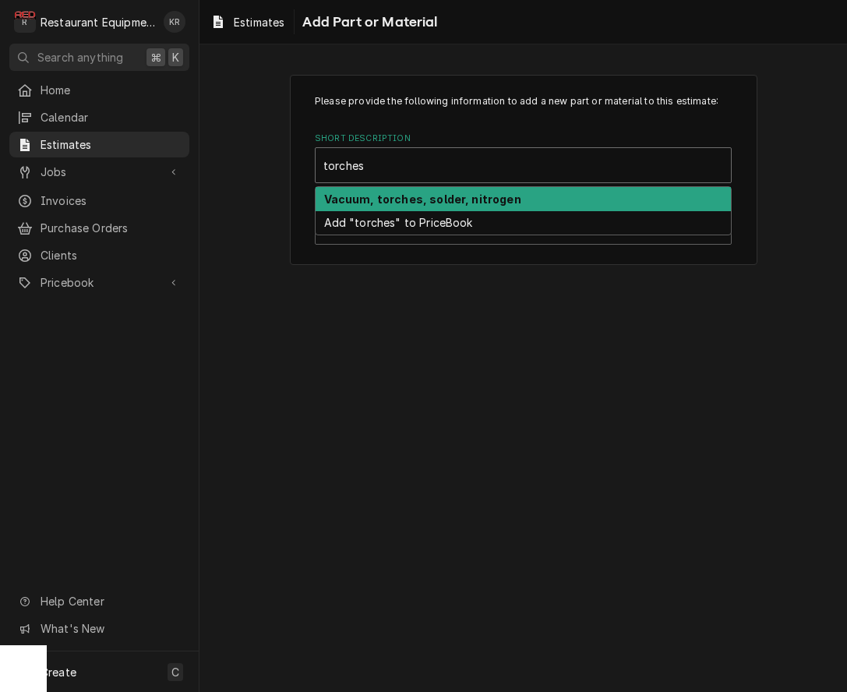
click at [398, 200] on strong "Vacuum, torches, solder, nitrogen" at bounding box center [422, 199] width 197 height 13
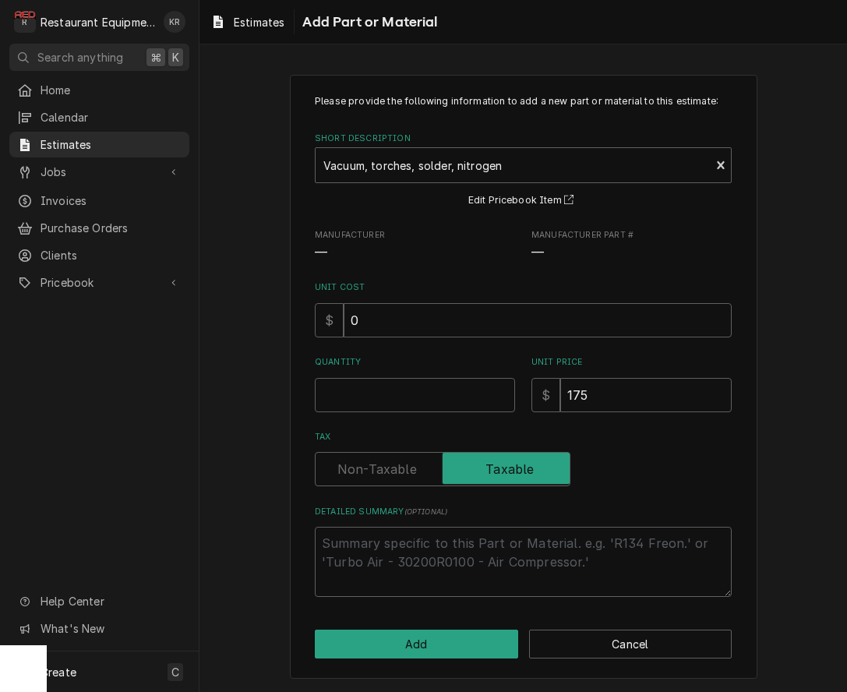
type textarea "x"
click at [380, 326] on input "0" at bounding box center [538, 320] width 388 height 34
drag, startPoint x: 354, startPoint y: 324, endPoint x: 323, endPoint y: 324, distance: 30.4
click at [344, 324] on input "0" at bounding box center [538, 320] width 388 height 34
type input "8"
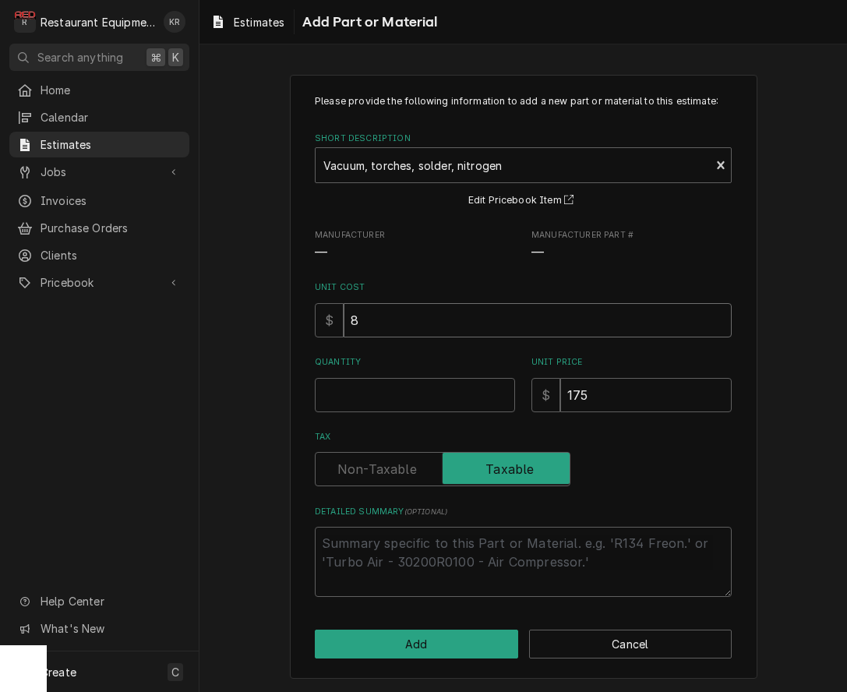
type textarea "x"
type input "87"
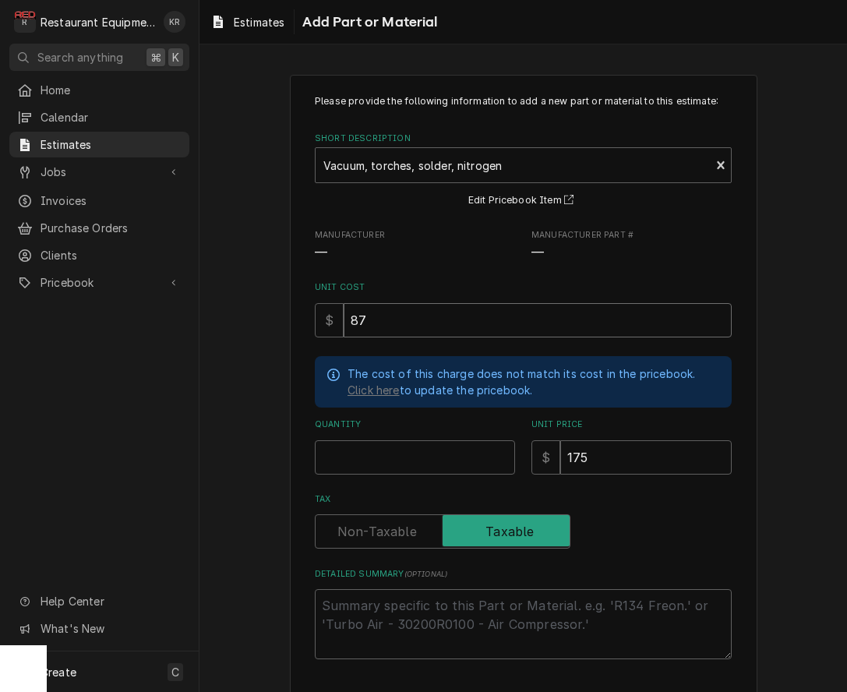
type textarea "x"
type input "87.5"
type textarea "x"
type input "87.5"
type textarea "x"
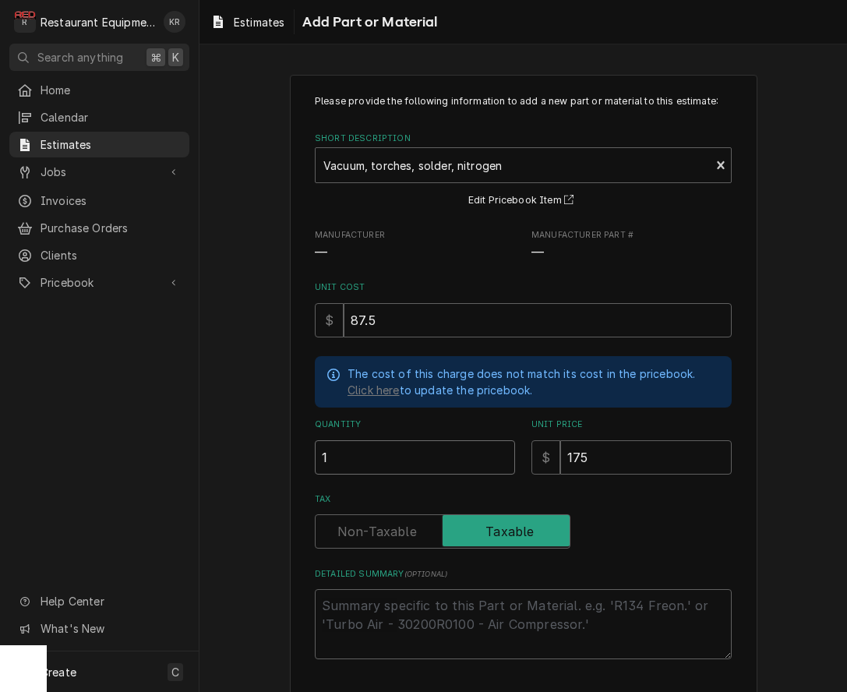
type input "1"
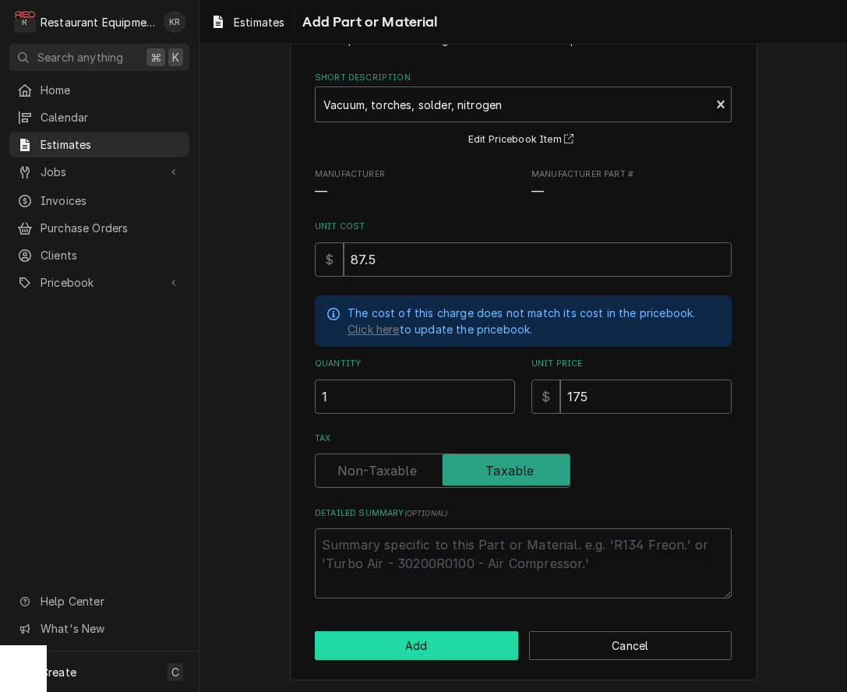
click at [433, 631] on button "Add" at bounding box center [416, 645] width 203 height 29
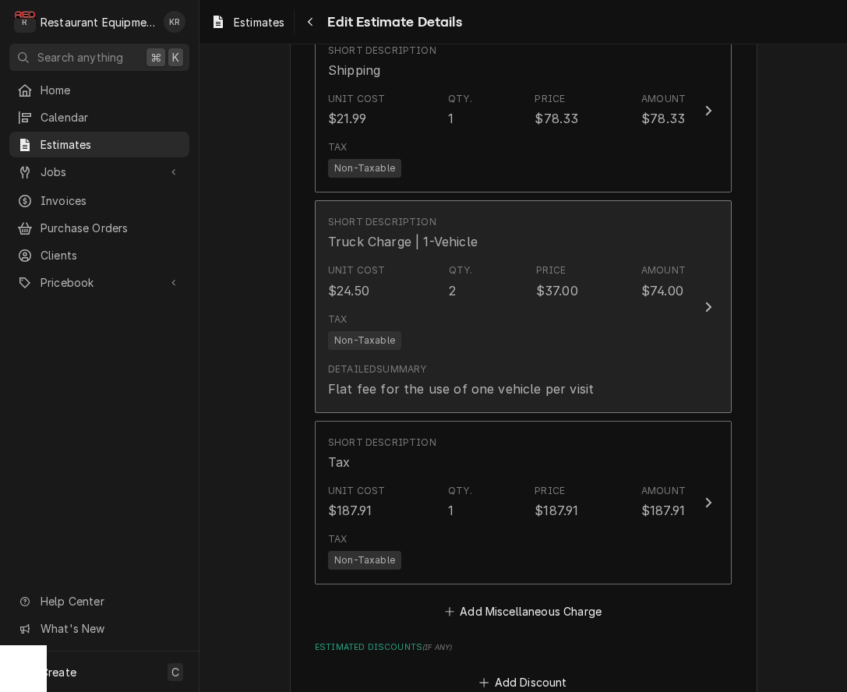
scroll to position [3836, 0]
click at [449, 281] on div "2" at bounding box center [452, 290] width 7 height 19
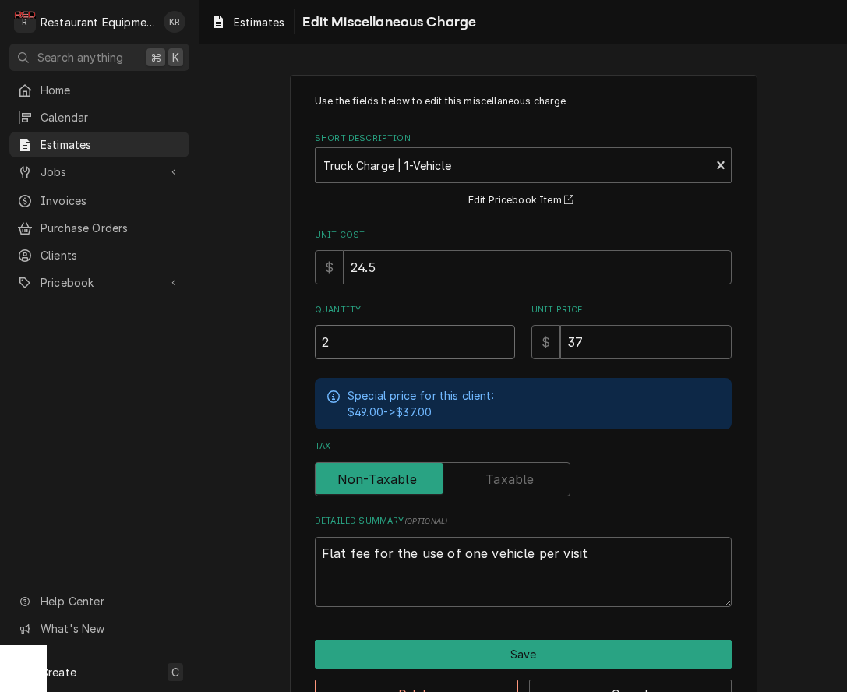
click at [398, 349] on input "2" at bounding box center [415, 342] width 200 height 34
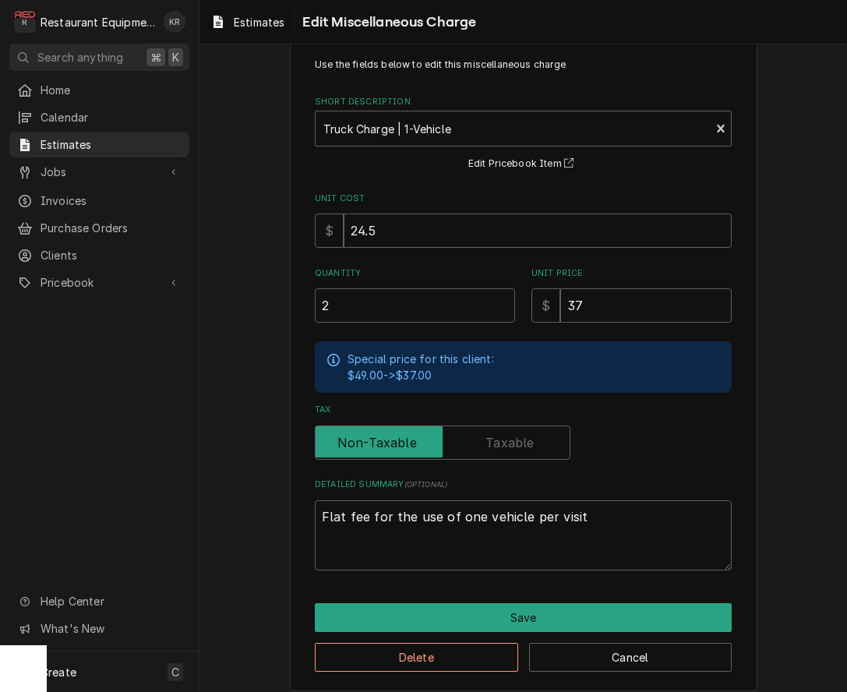
click at [369, 309] on input "2" at bounding box center [415, 305] width 200 height 34
click at [365, 310] on input "2" at bounding box center [415, 305] width 200 height 34
click at [350, 308] on input "2" at bounding box center [415, 305] width 200 height 34
type textarea "x"
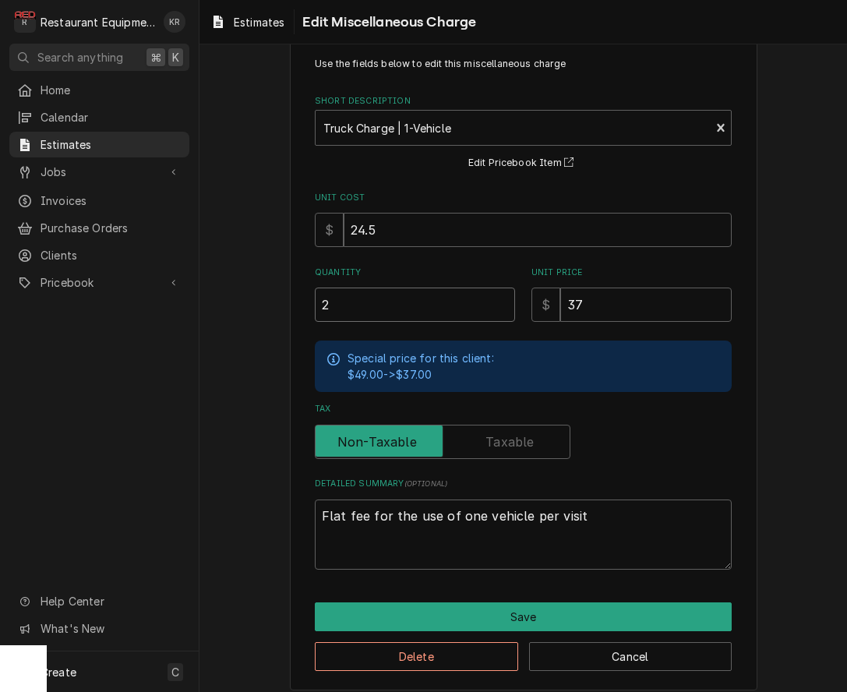
type input "2.5"
type textarea "x"
type input "2.5"
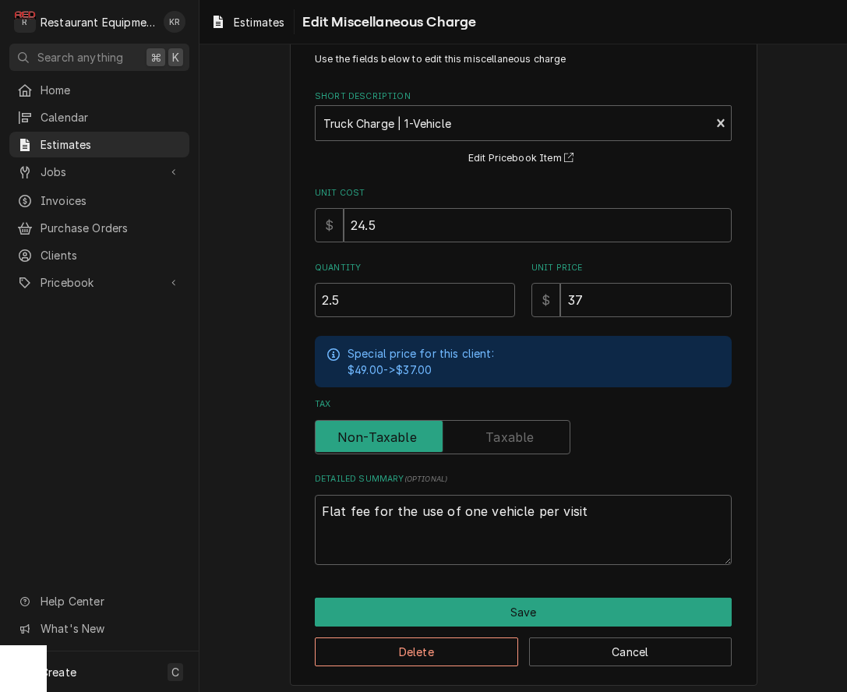
click at [522, 631] on div "Delete Cancel" at bounding box center [523, 647] width 417 height 40
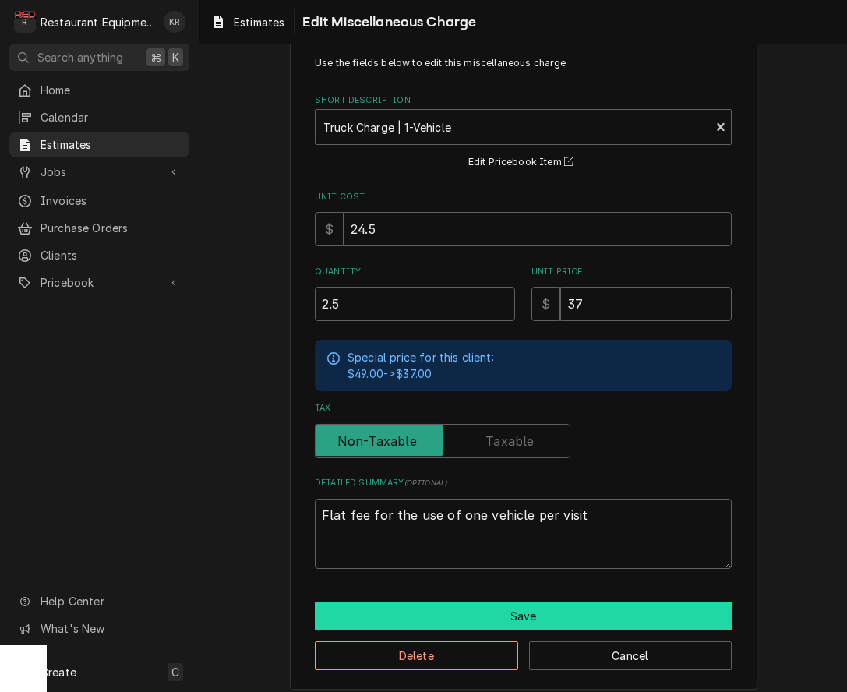
click at [521, 613] on button "Save" at bounding box center [523, 616] width 417 height 29
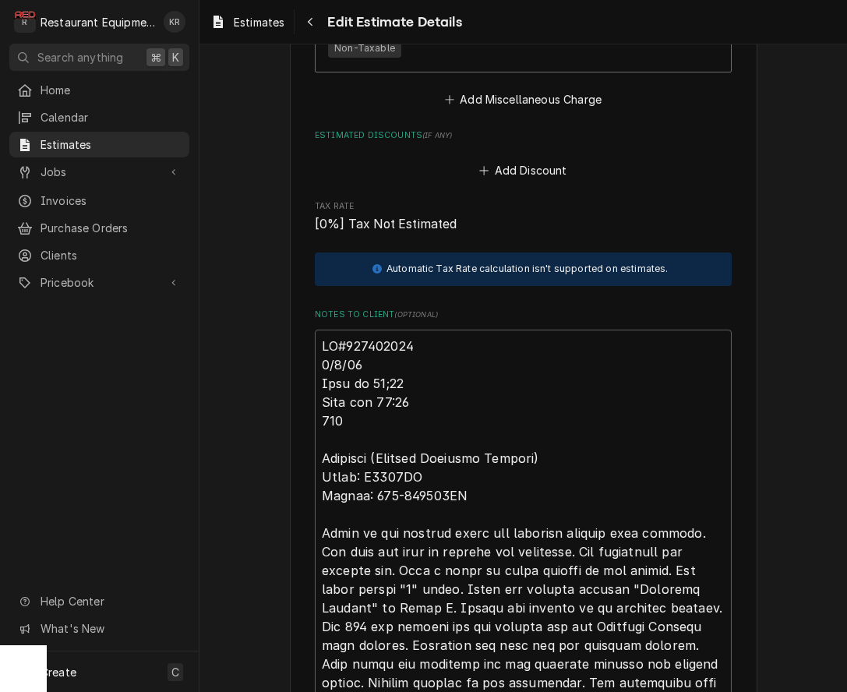
scroll to position [4373, 0]
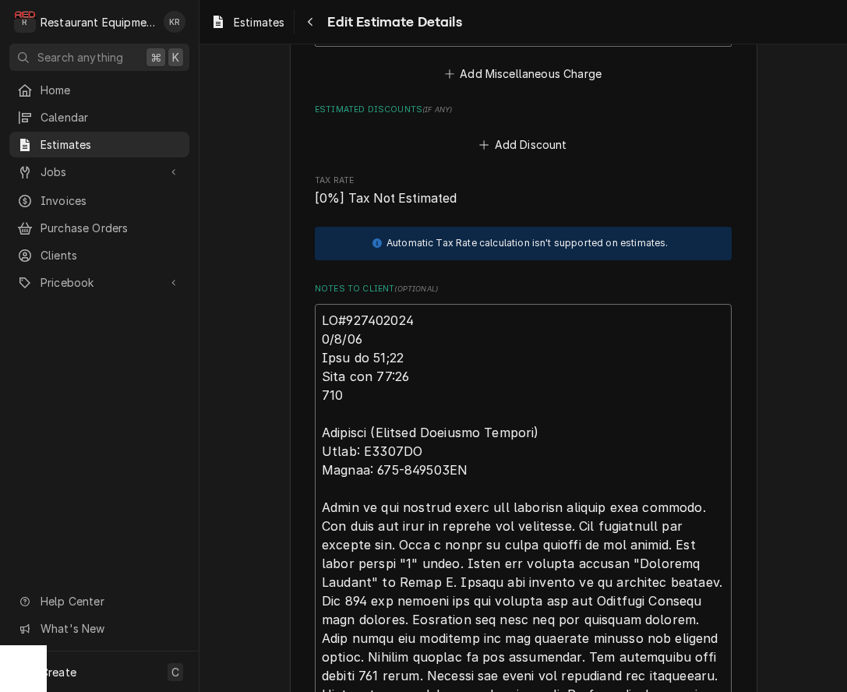
click at [432, 320] on textarea "Notes to Client ( optional )" at bounding box center [523, 582] width 417 height 557
type textarea "x"
type textarea "TN#325080125 9/8/25 Time in 10;30 Time out 12:15 208 Delfield (Chicken Breading…"
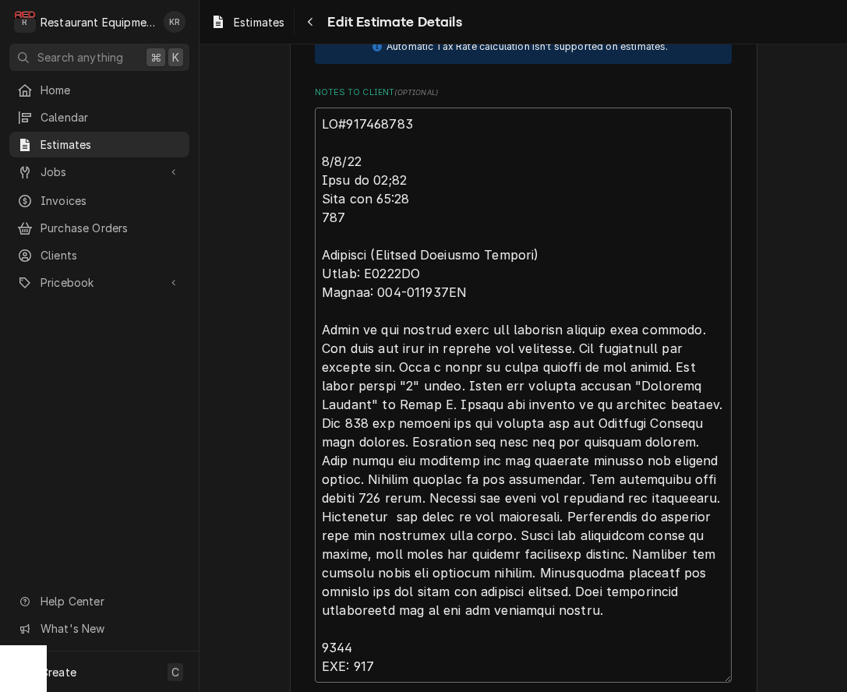
scroll to position [4573, 0]
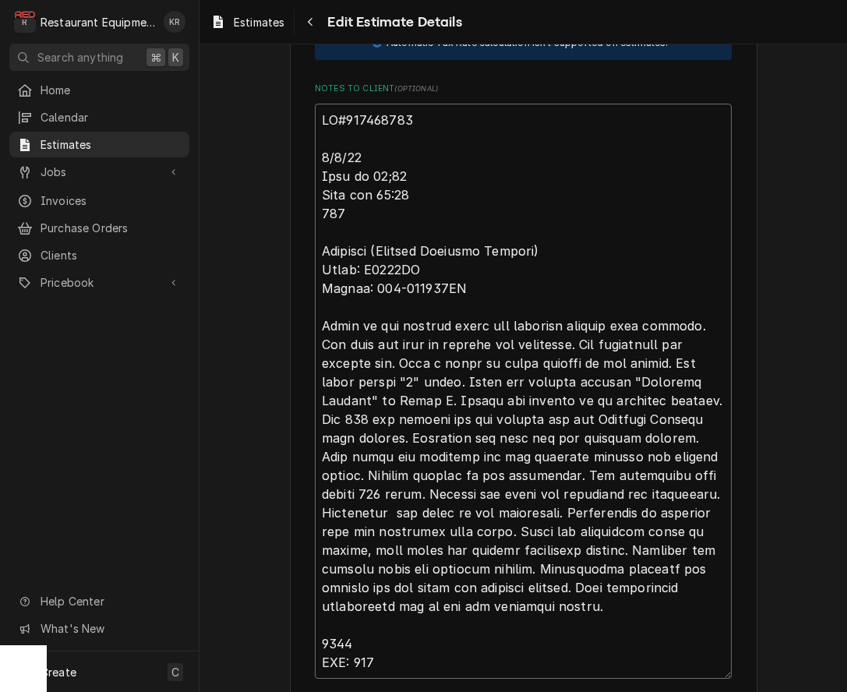
drag, startPoint x: 367, startPoint y: 660, endPoint x: 298, endPoint y: 653, distance: 69.7
click at [315, 653] on textarea "Notes to Client ( optional )" at bounding box center [523, 391] width 417 height 575
type textarea "x"
type textarea "TN#325080125 9/8/25 Time in 10;30 Time out 12:15 208 Delfield (Chicken Breading…"
type textarea "x"
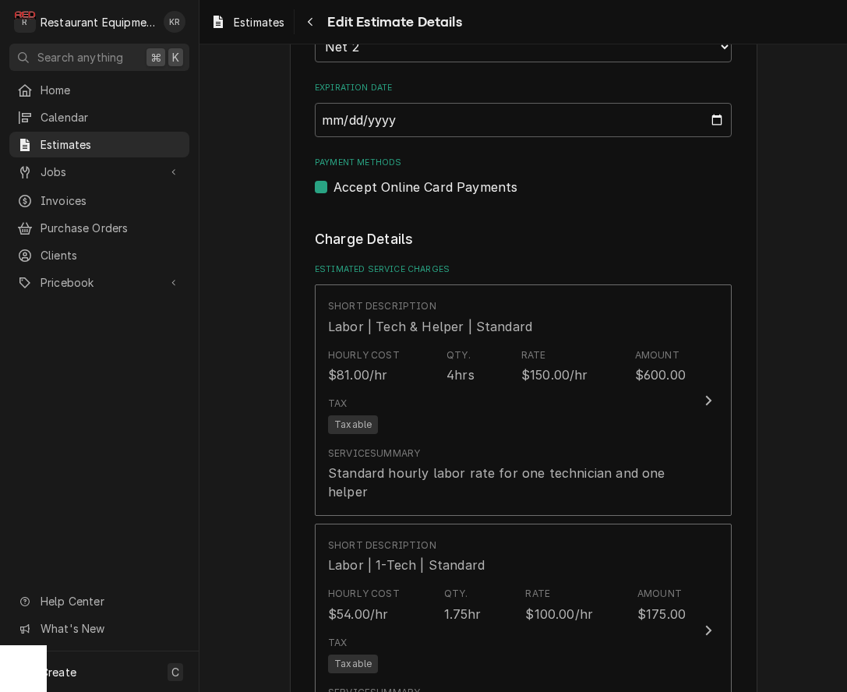
scroll to position [1022, 0]
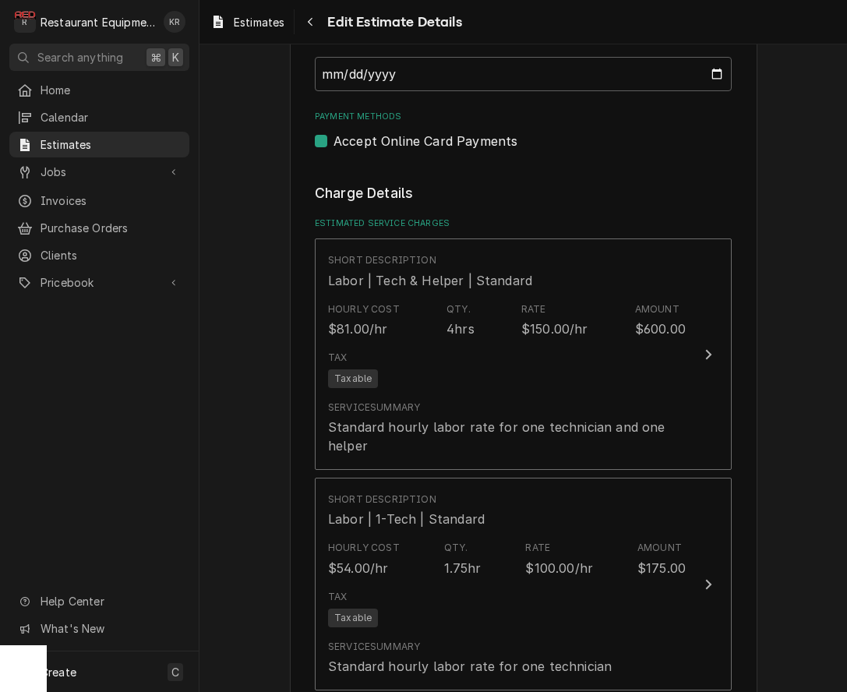
type textarea "TN#325080125 9/8/25 Time in 10;30 Time out 12:15 208 Delfield (Chicken Breading…"
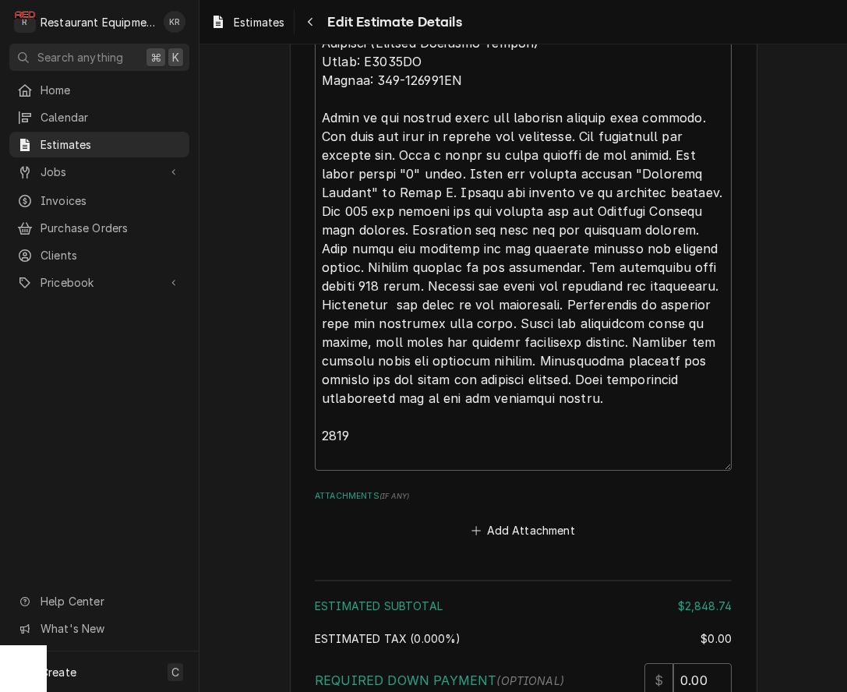
scroll to position [5117, 0]
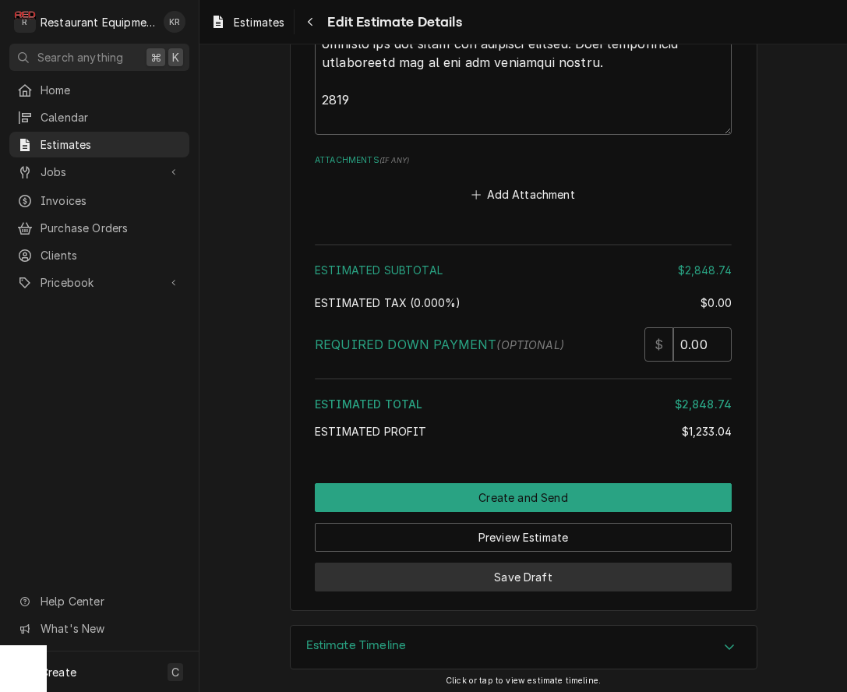
click at [546, 567] on button "Save Draft" at bounding box center [523, 577] width 417 height 29
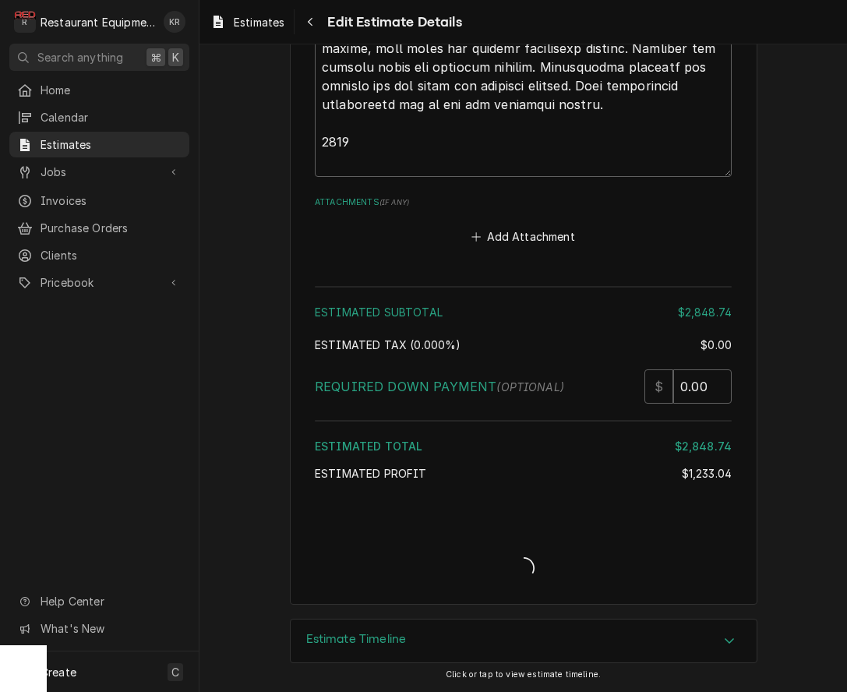
scroll to position [5069, 0]
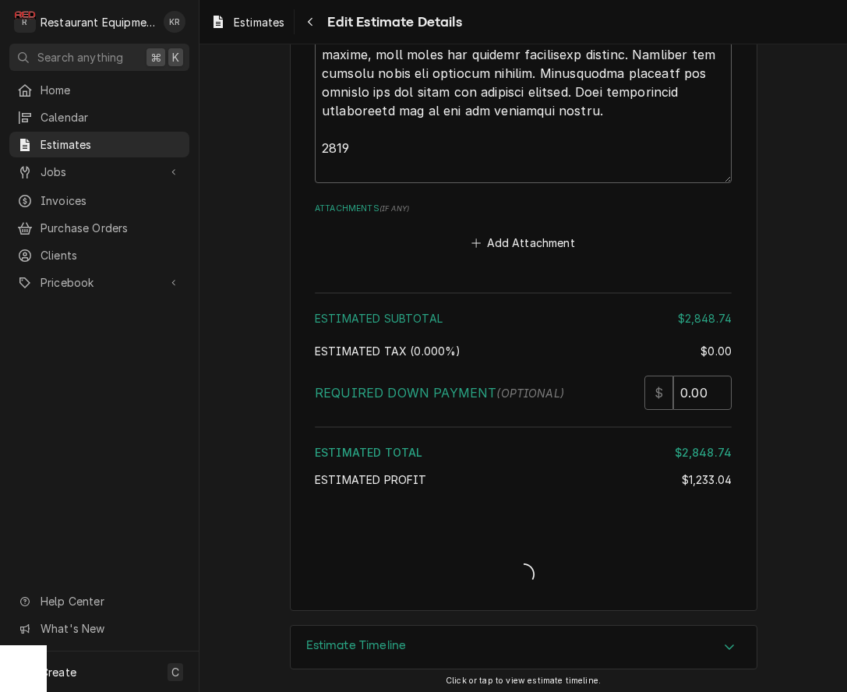
type textarea "x"
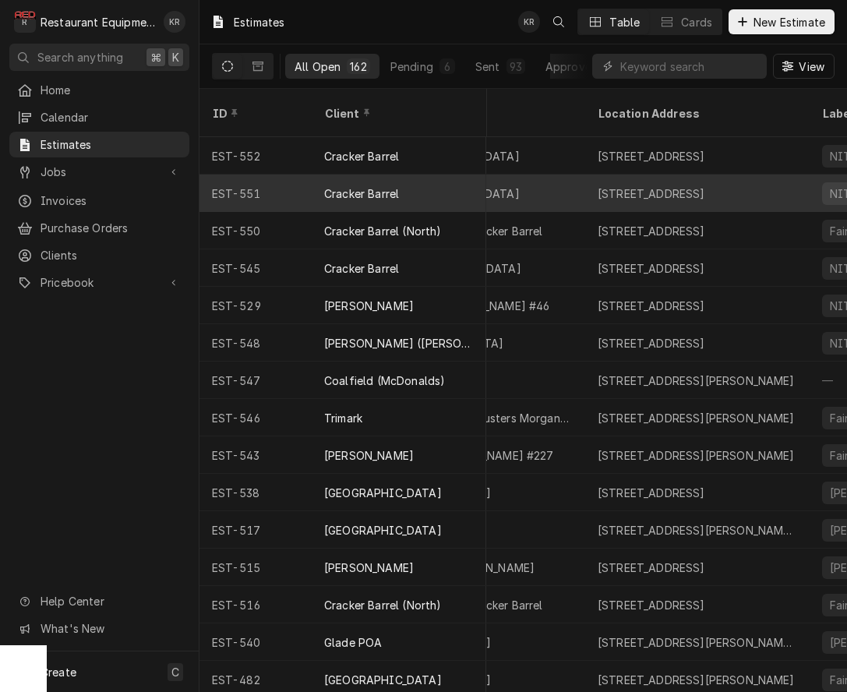
scroll to position [9, 536]
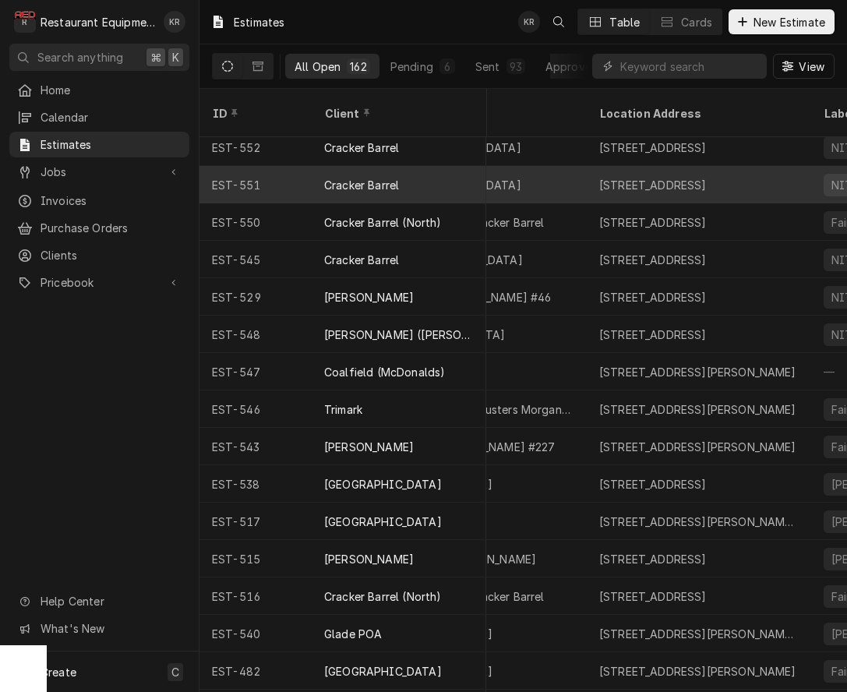
click at [544, 171] on div "510 - [GEOGRAPHIC_DATA]" at bounding box center [474, 184] width 224 height 37
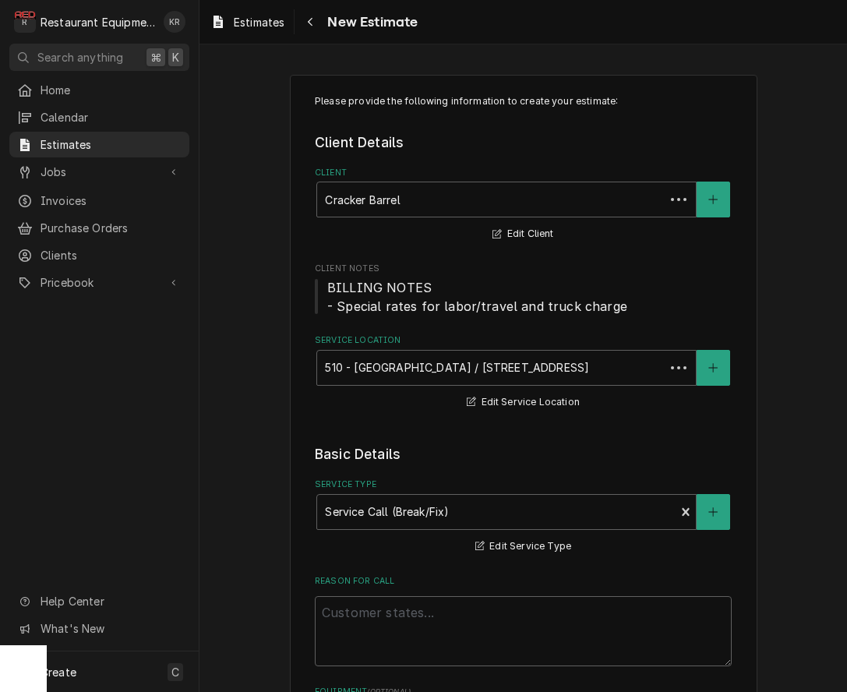
type textarea "x"
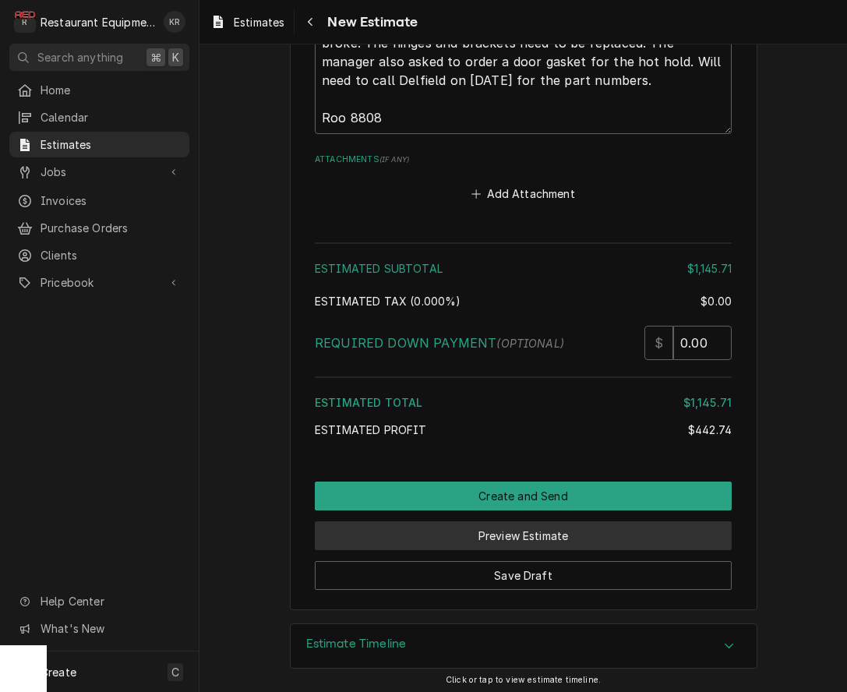
scroll to position [4212, 0]
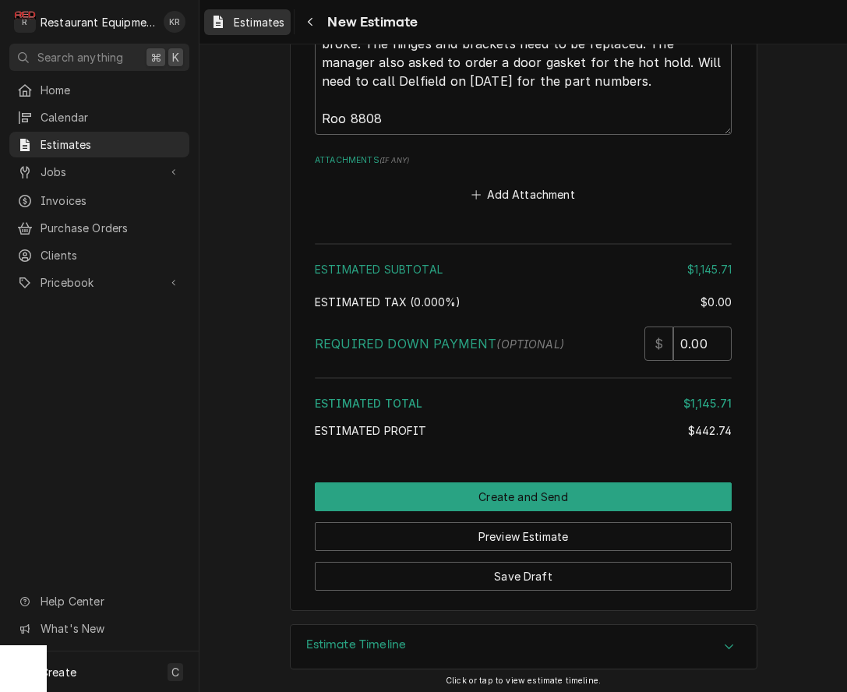
click at [270, 17] on span "Estimates" at bounding box center [259, 22] width 51 height 16
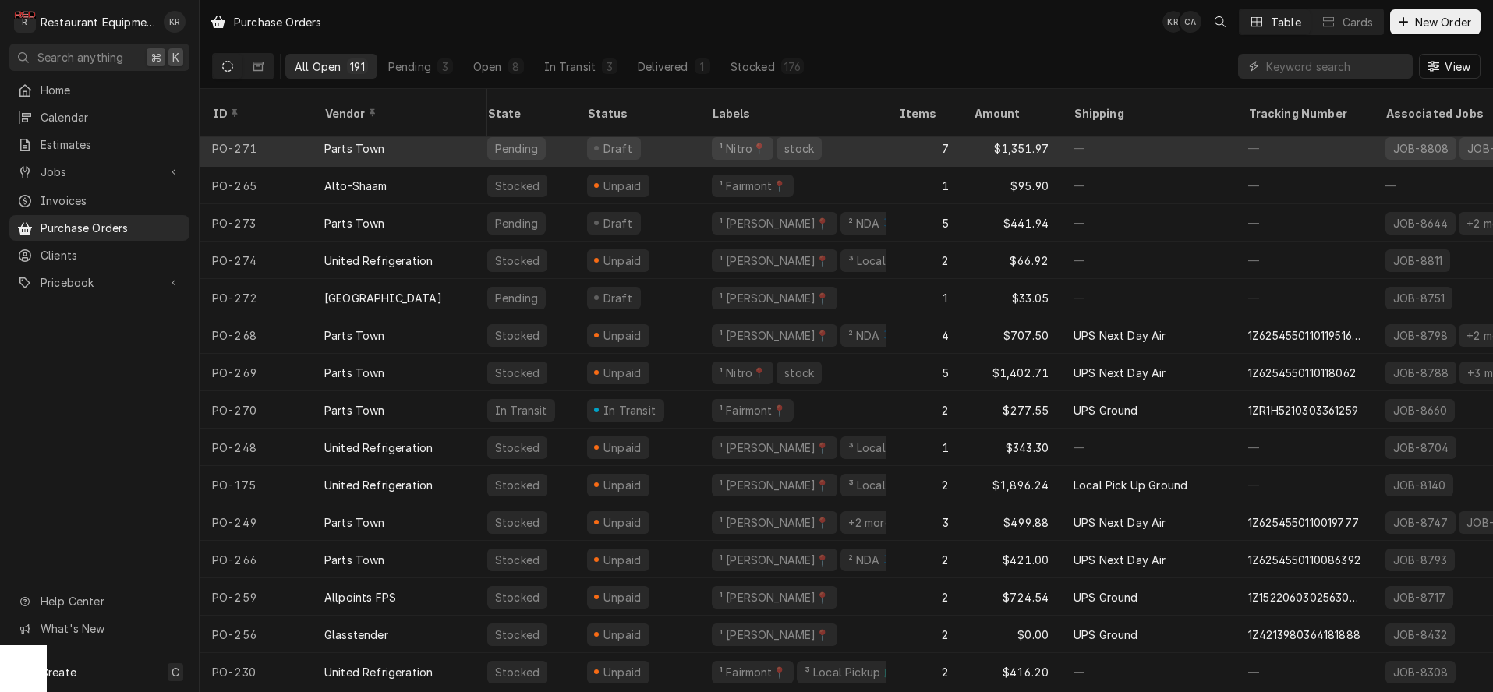
click at [354, 140] on div "Parts Town" at bounding box center [354, 148] width 61 height 16
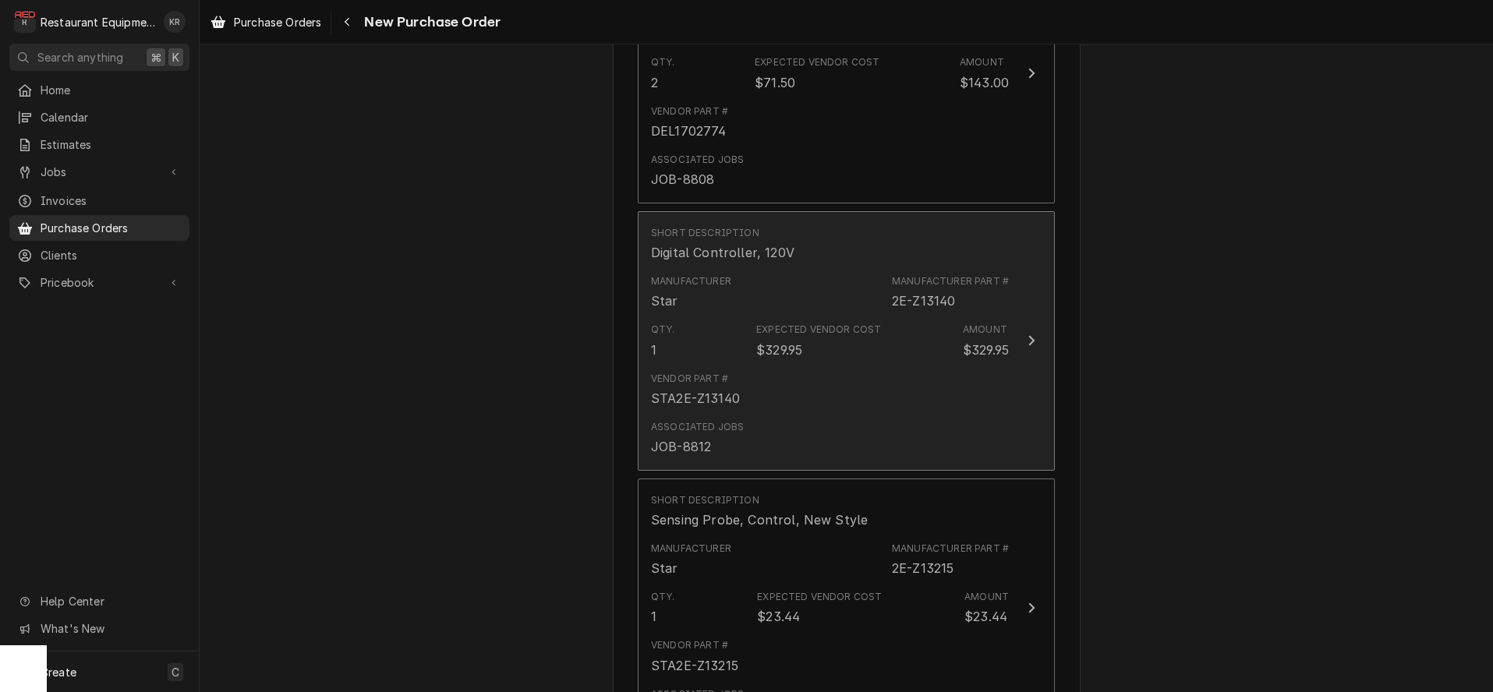
scroll to position [1953, 0]
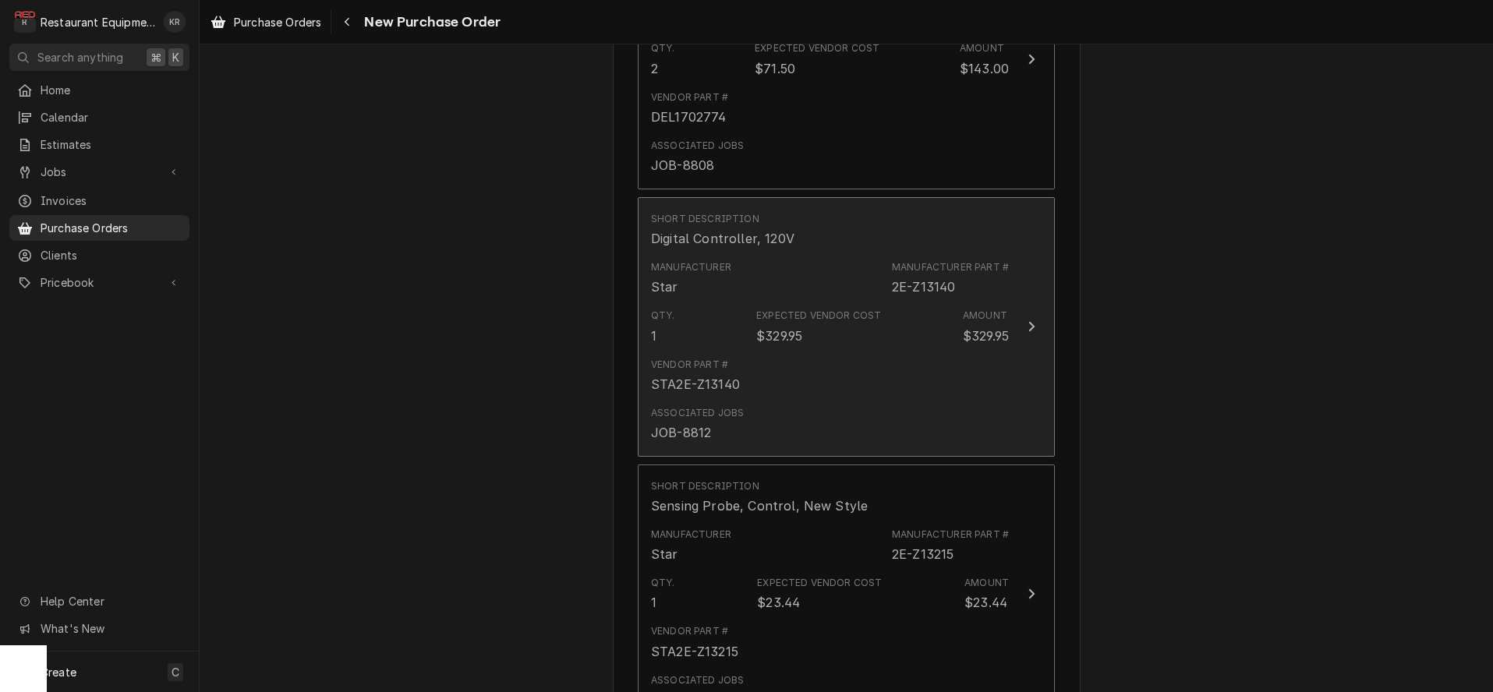
click at [758, 345] on div "Qty. 1 Expected Vendor Cost $329.95 Amount $329.95" at bounding box center [830, 326] width 358 height 48
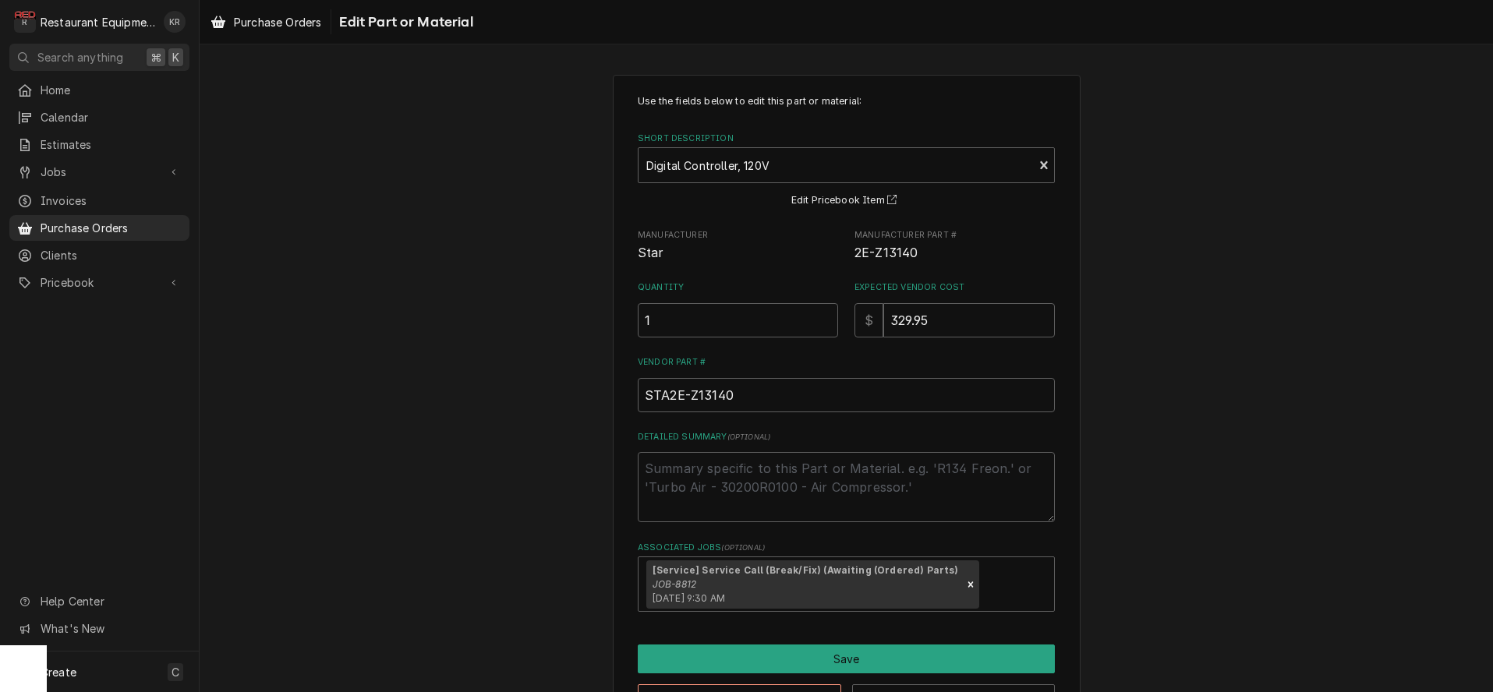
scroll to position [55, 0]
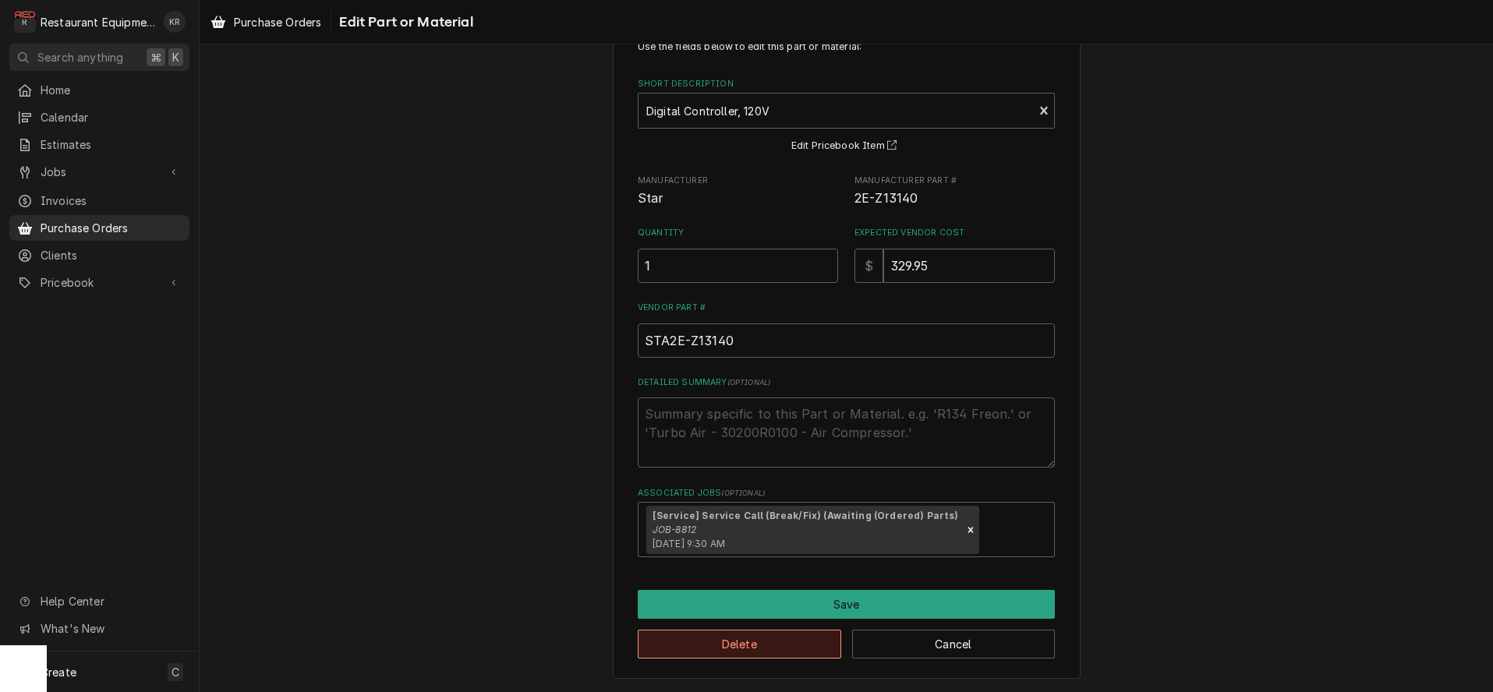
click at [745, 640] on button "Delete" at bounding box center [739, 644] width 203 height 29
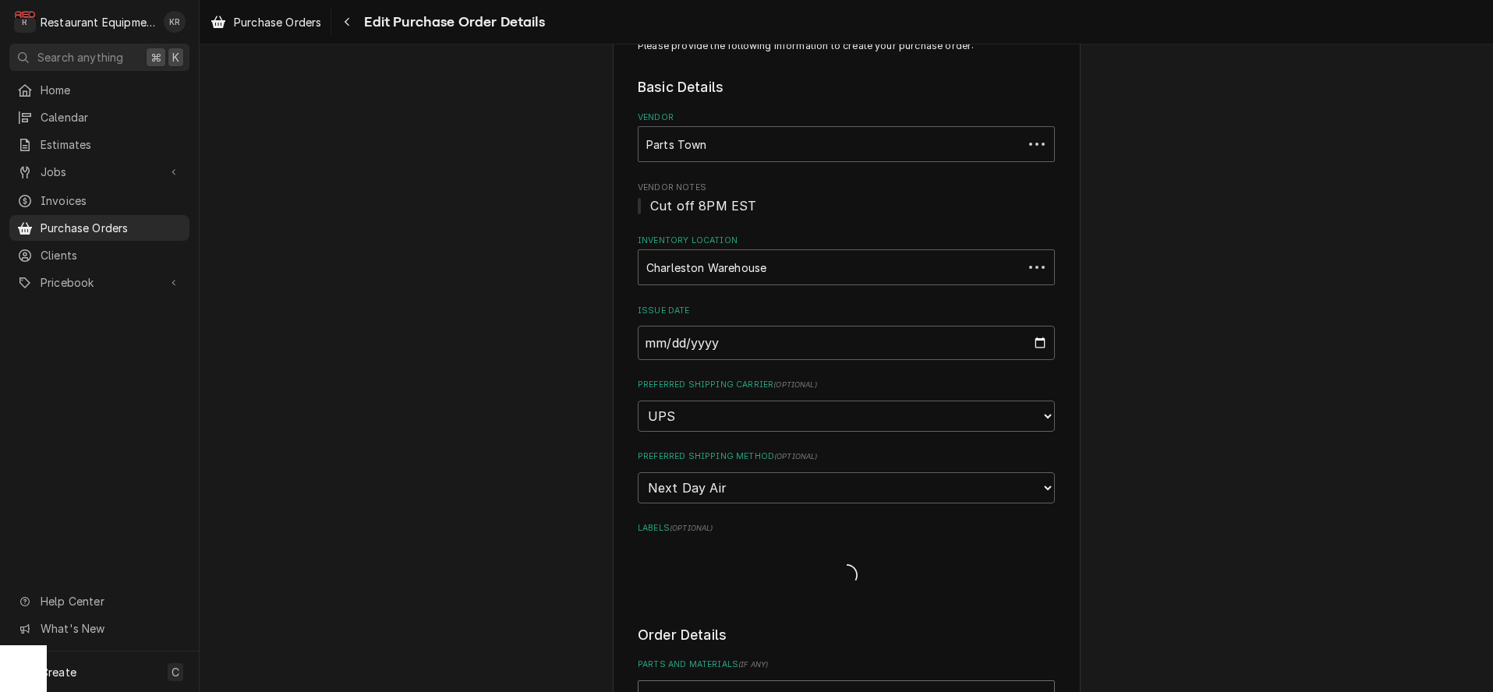
scroll to position [1935, 0]
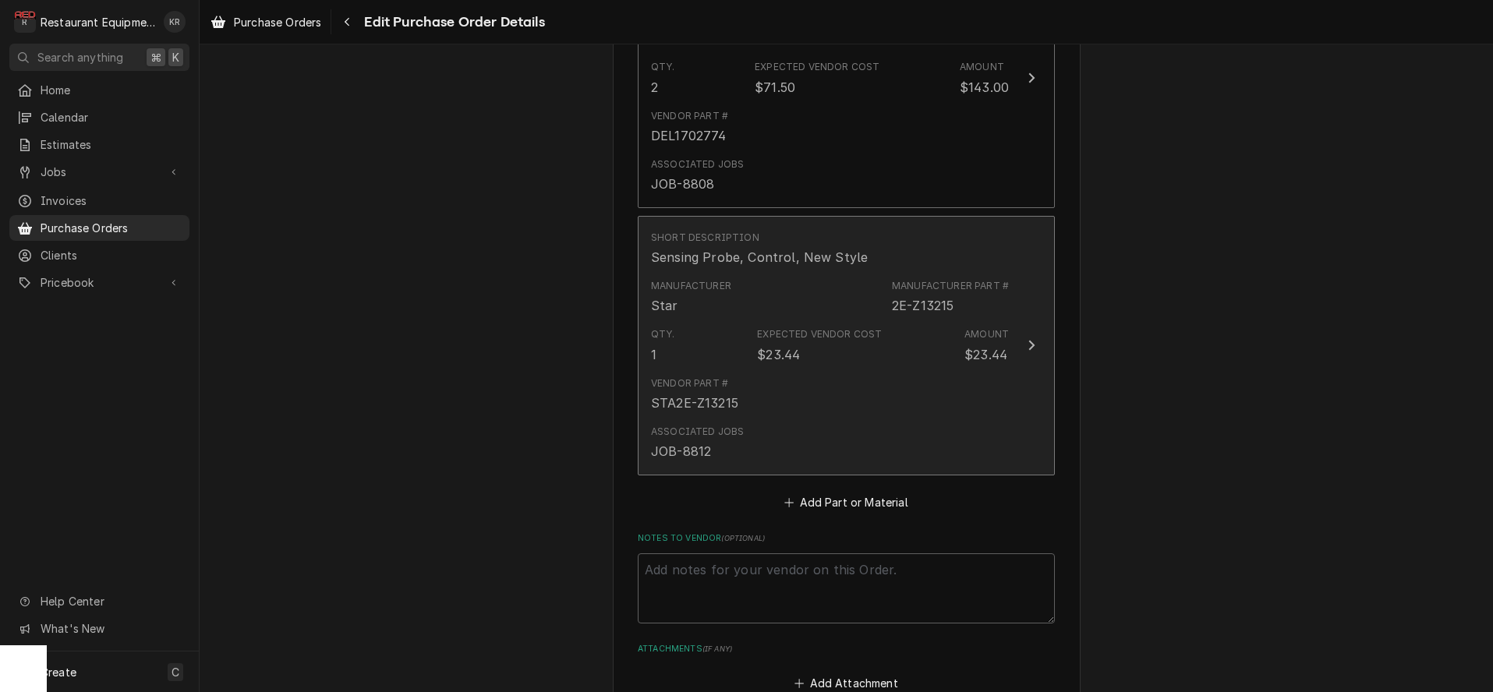
click at [779, 377] on div "Vendor Part # STA2E-Z13215" at bounding box center [830, 394] width 358 height 48
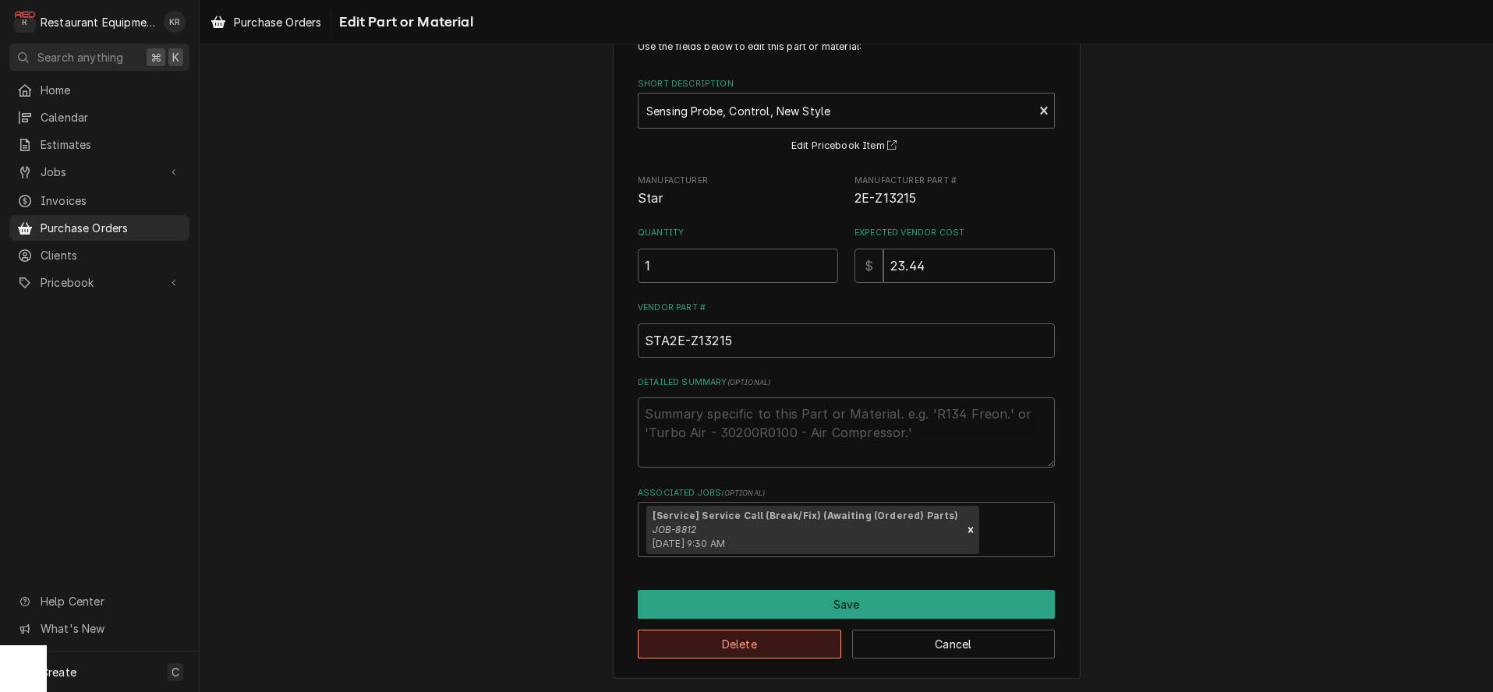
click at [753, 645] on button "Delete" at bounding box center [739, 644] width 203 height 29
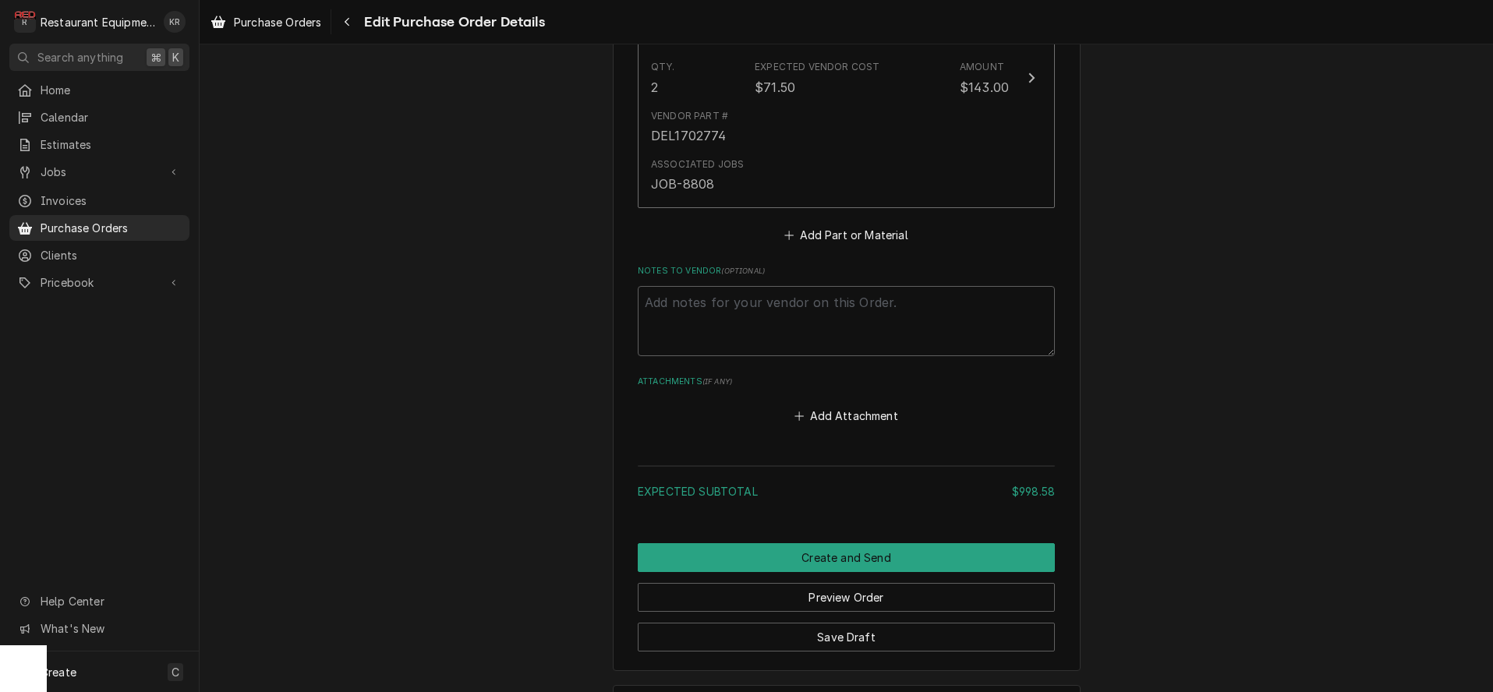
scroll to position [1916, 0]
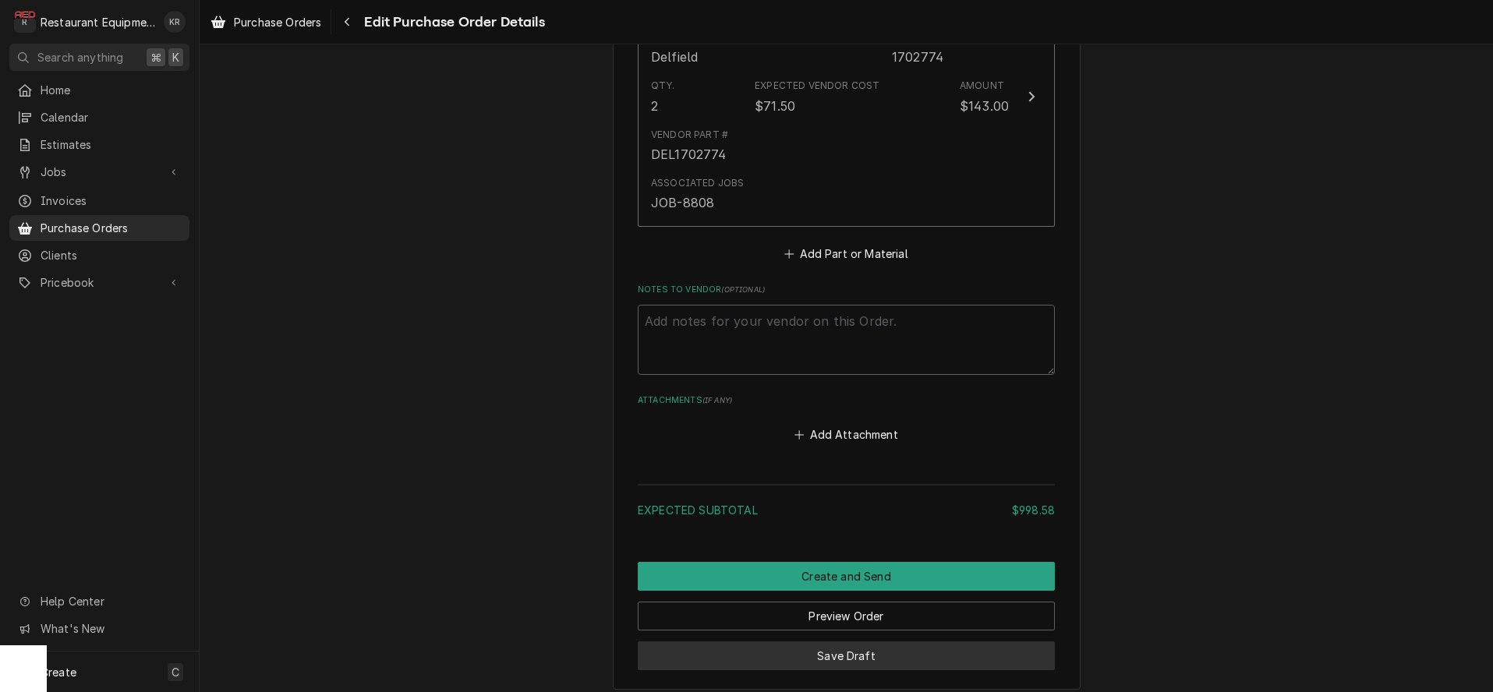
drag, startPoint x: 840, startPoint y: 652, endPoint x: 822, endPoint y: 623, distance: 34.4
click at [840, 649] on button "Save Draft" at bounding box center [846, 656] width 417 height 29
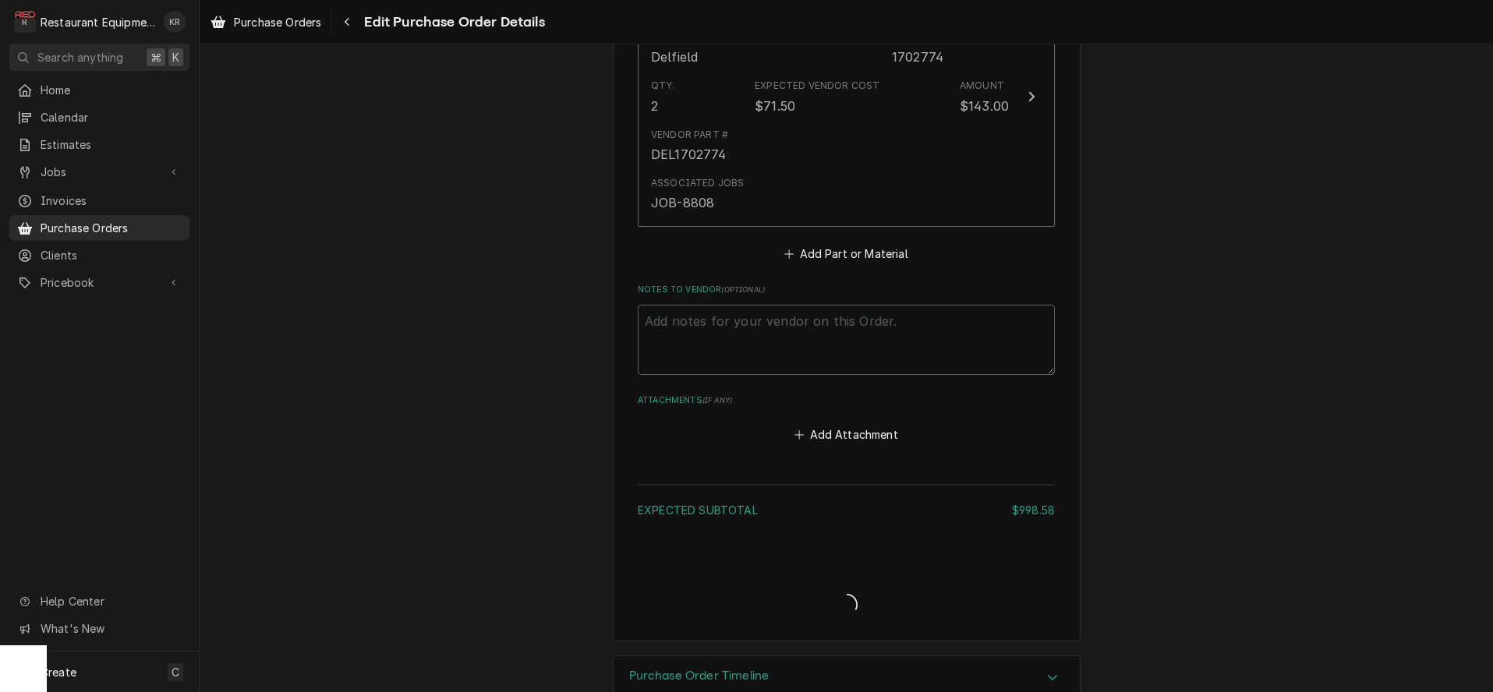
type textarea "x"
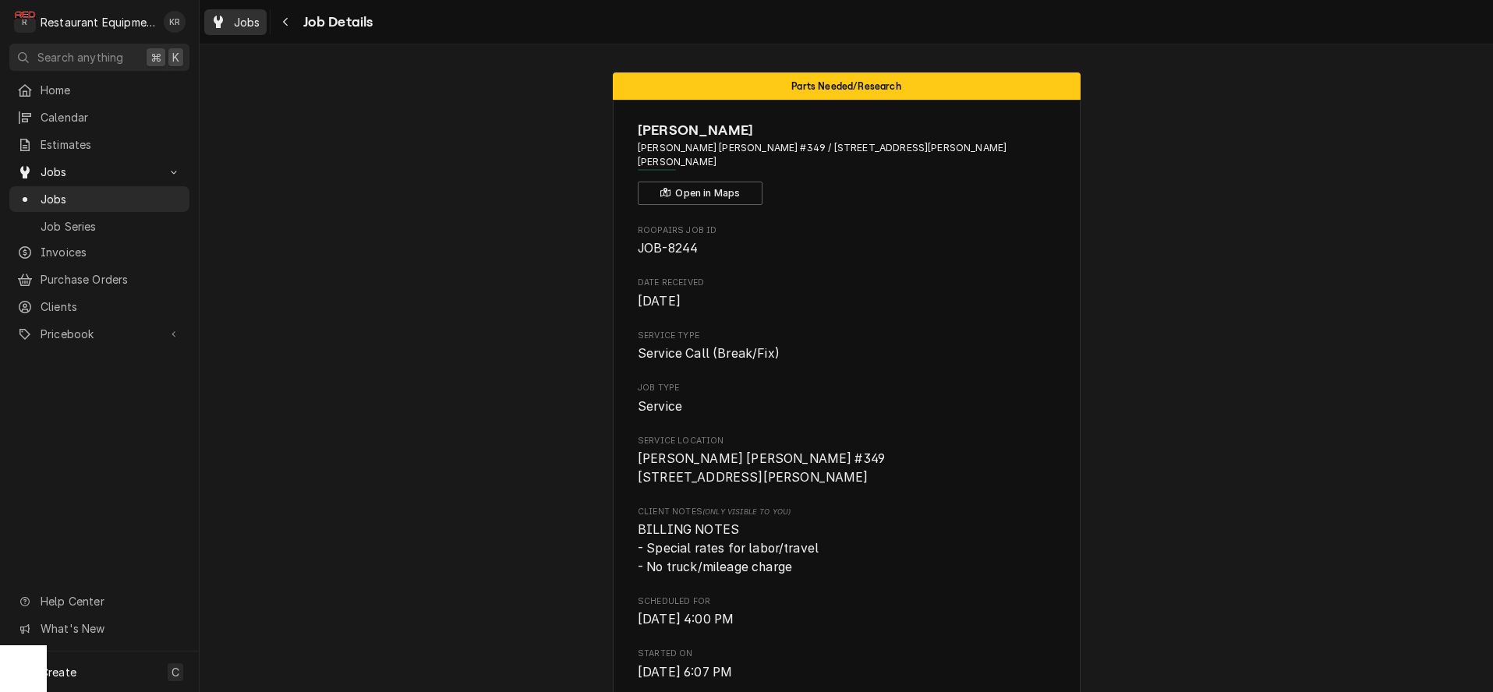
click at [250, 20] on span "Jobs" at bounding box center [247, 22] width 27 height 16
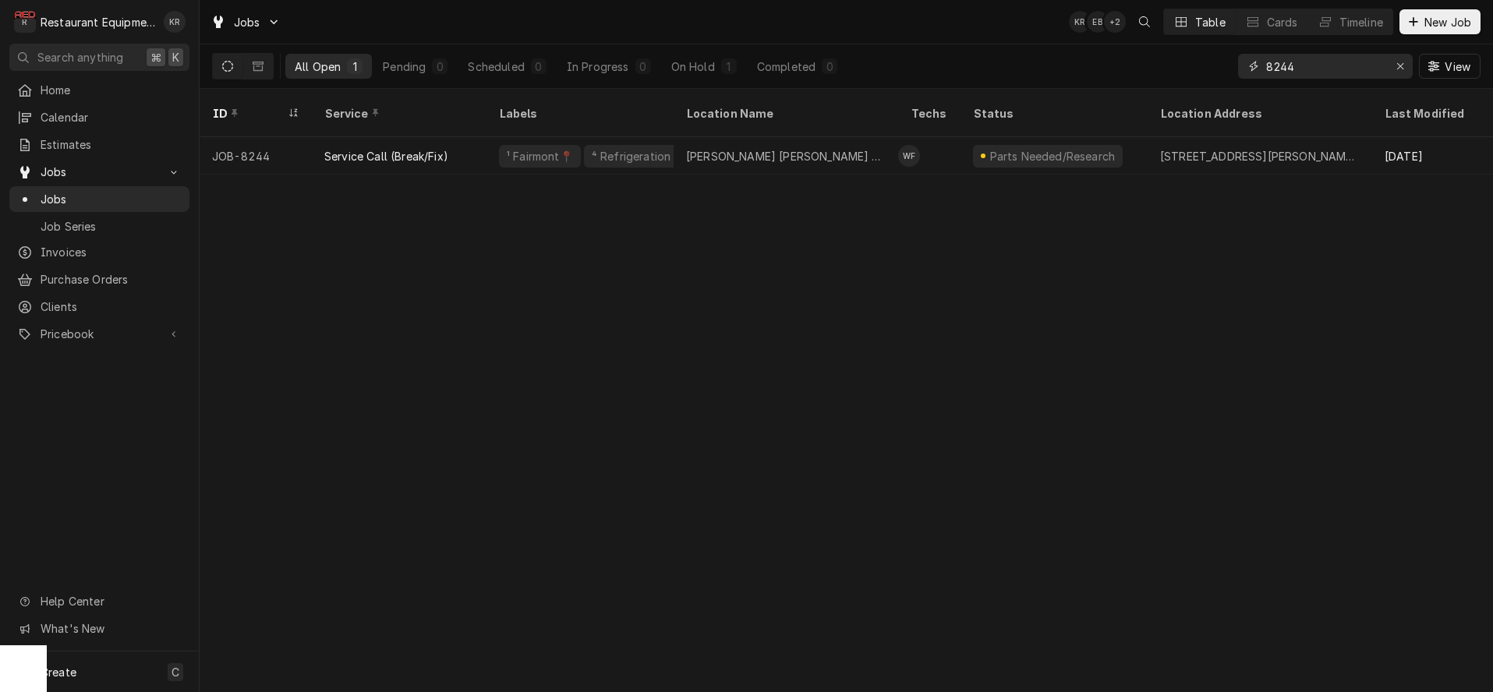
drag, startPoint x: 1239, startPoint y: 68, endPoint x: 1209, endPoint y: 66, distance: 30.4
click at [1266, 66] on input "8244" at bounding box center [1324, 66] width 117 height 25
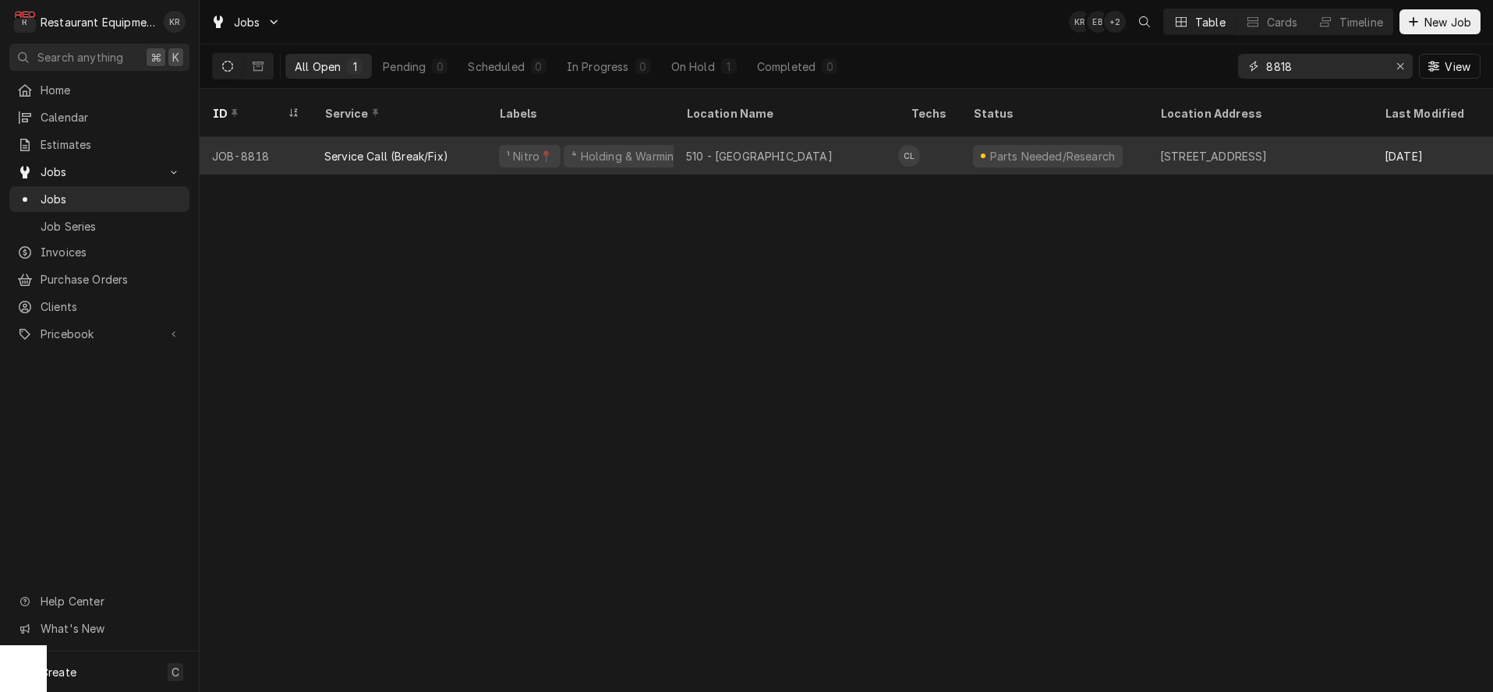
type input "8818"
click at [601, 148] on div "⁴ Holding & Warming ♨️" at bounding box center [634, 156] width 129 height 16
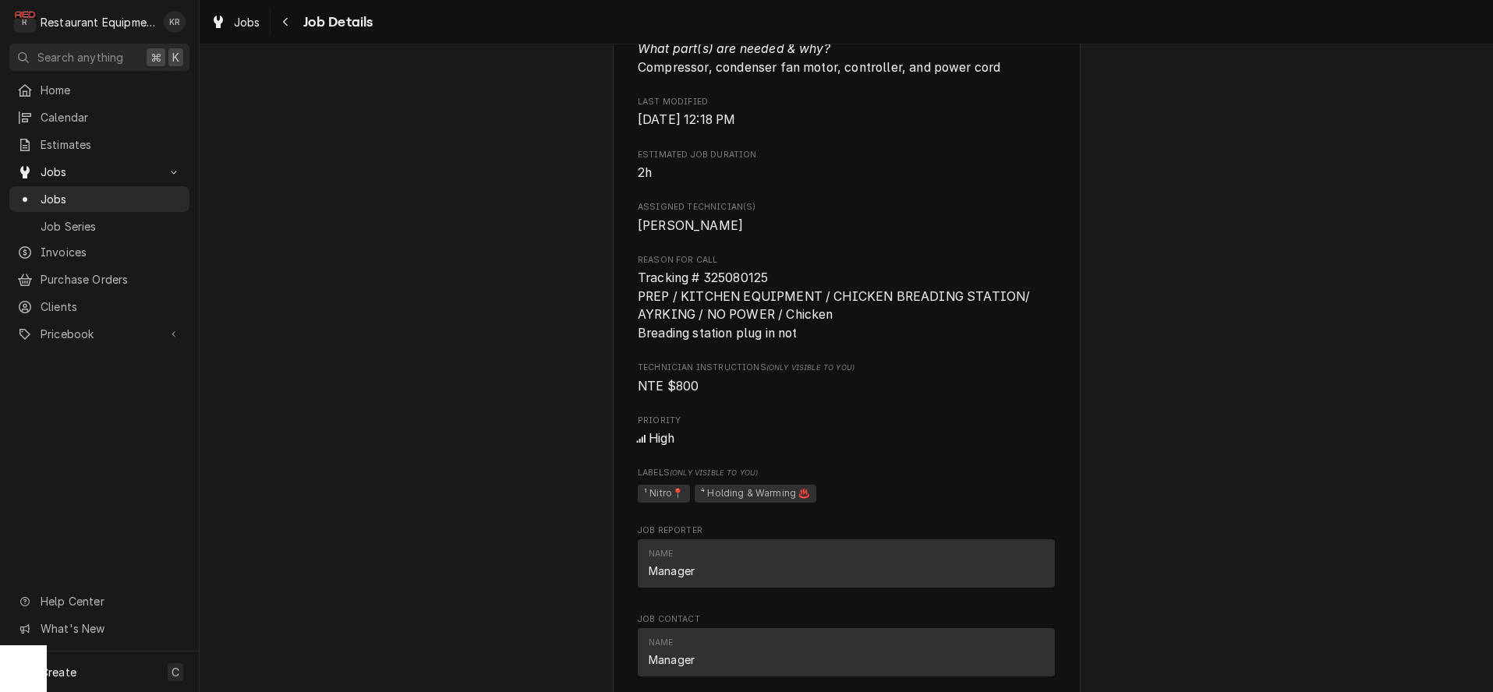
scroll to position [935, 0]
click at [246, 21] on span "Jobs" at bounding box center [247, 22] width 27 height 16
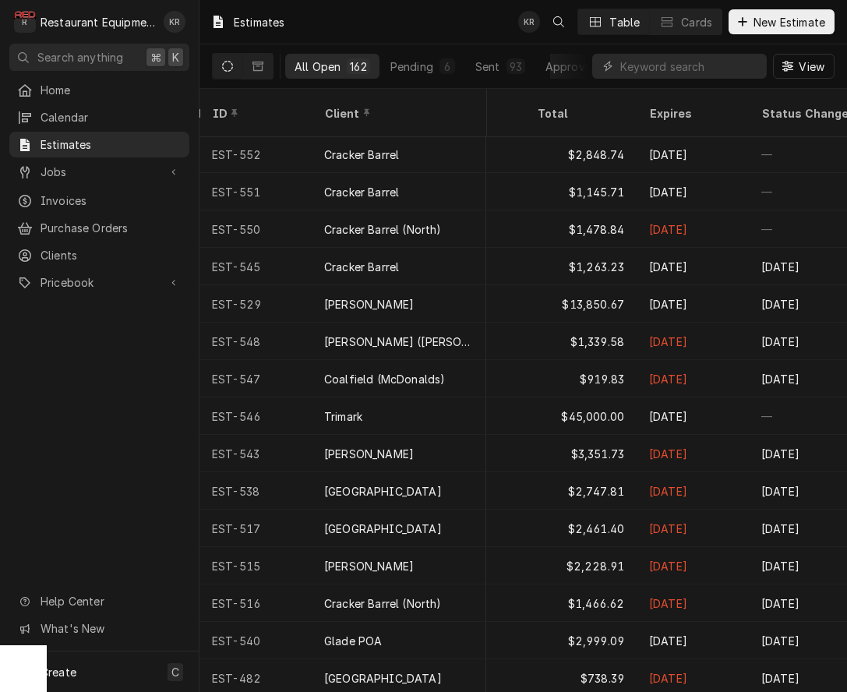
scroll to position [3, 1009]
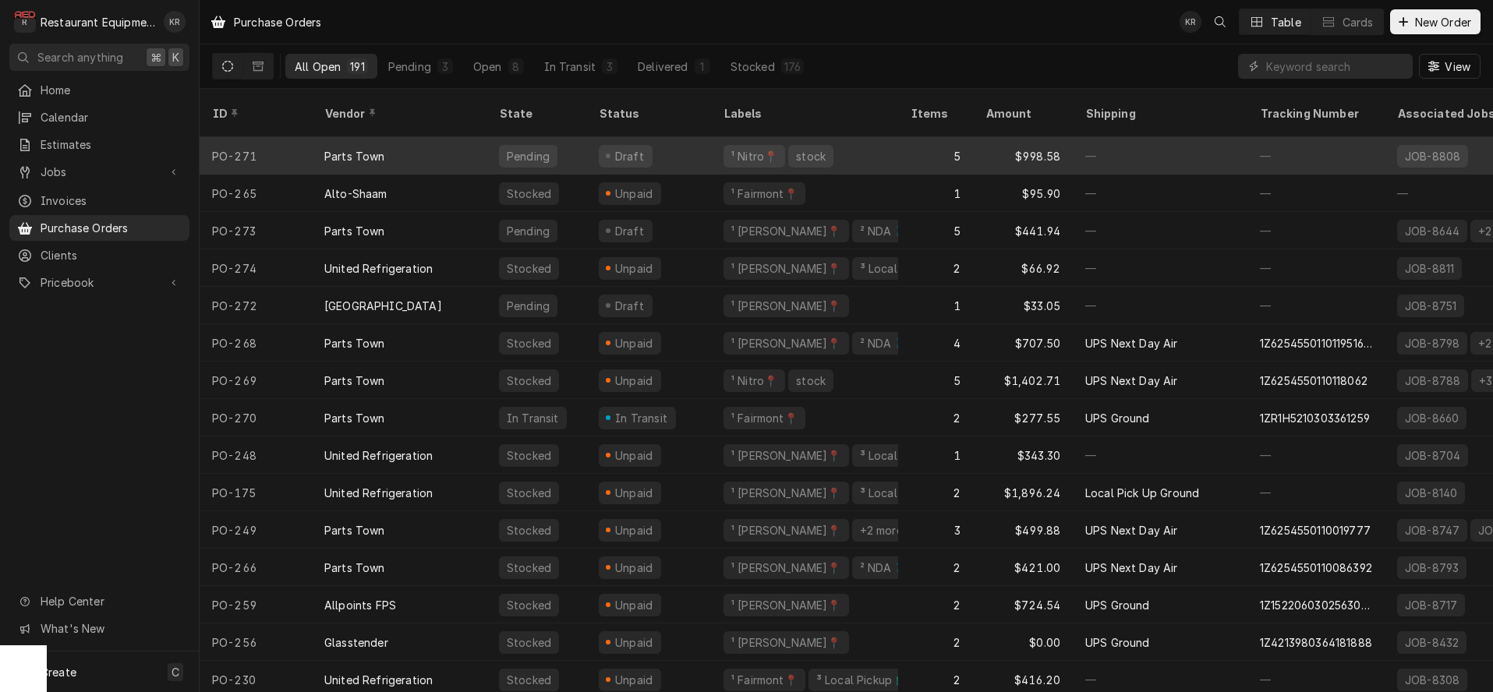
click at [483, 140] on div "Parts Town" at bounding box center [399, 155] width 175 height 37
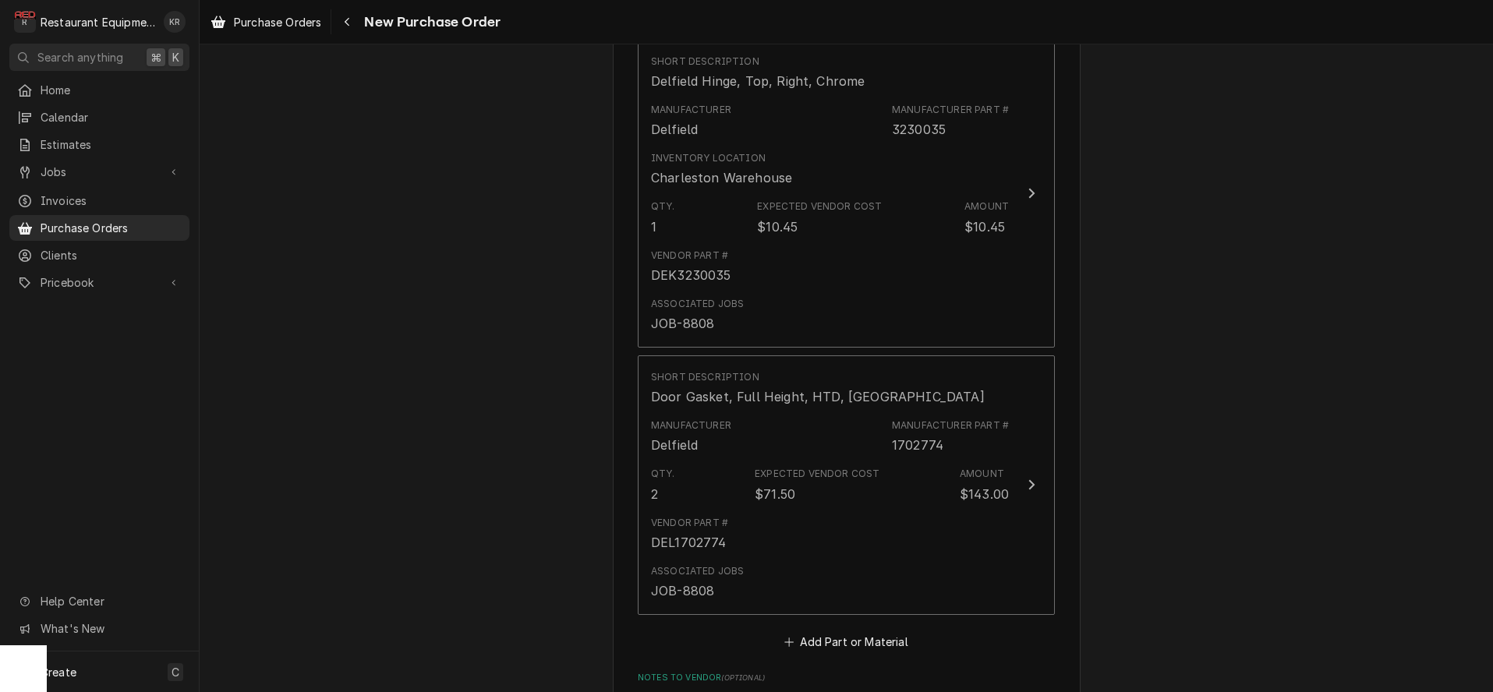
scroll to position [1527, 0]
